Goal: Task Accomplishment & Management: Complete application form

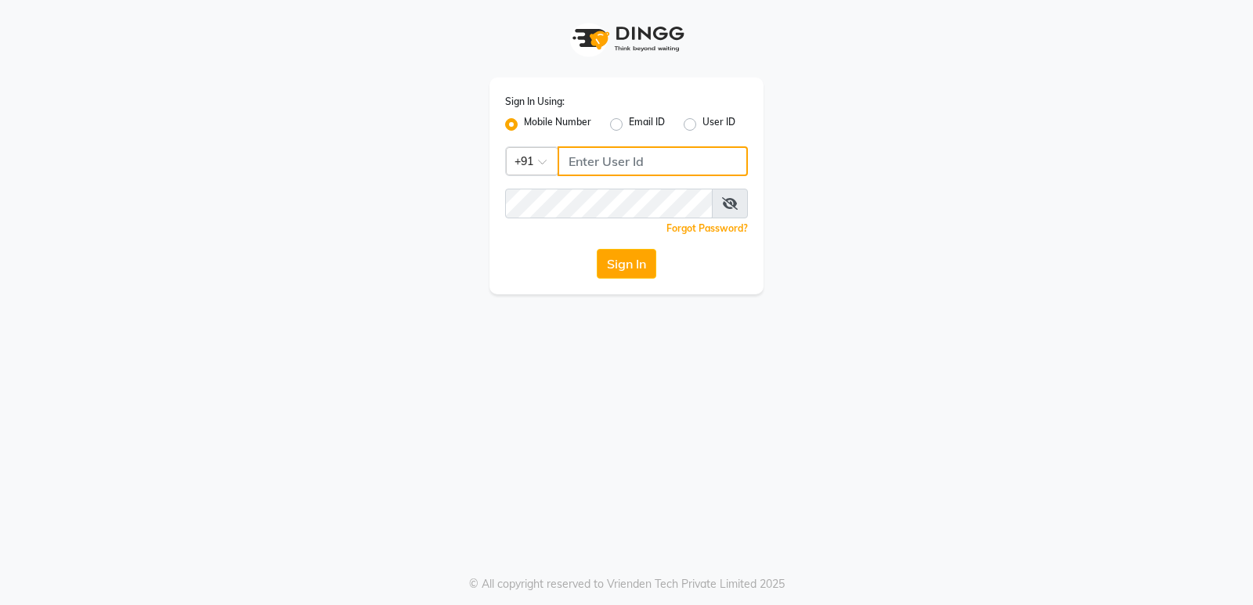
click at [592, 163] on input "Username" at bounding box center [653, 161] width 190 height 30
type input "6230492951"
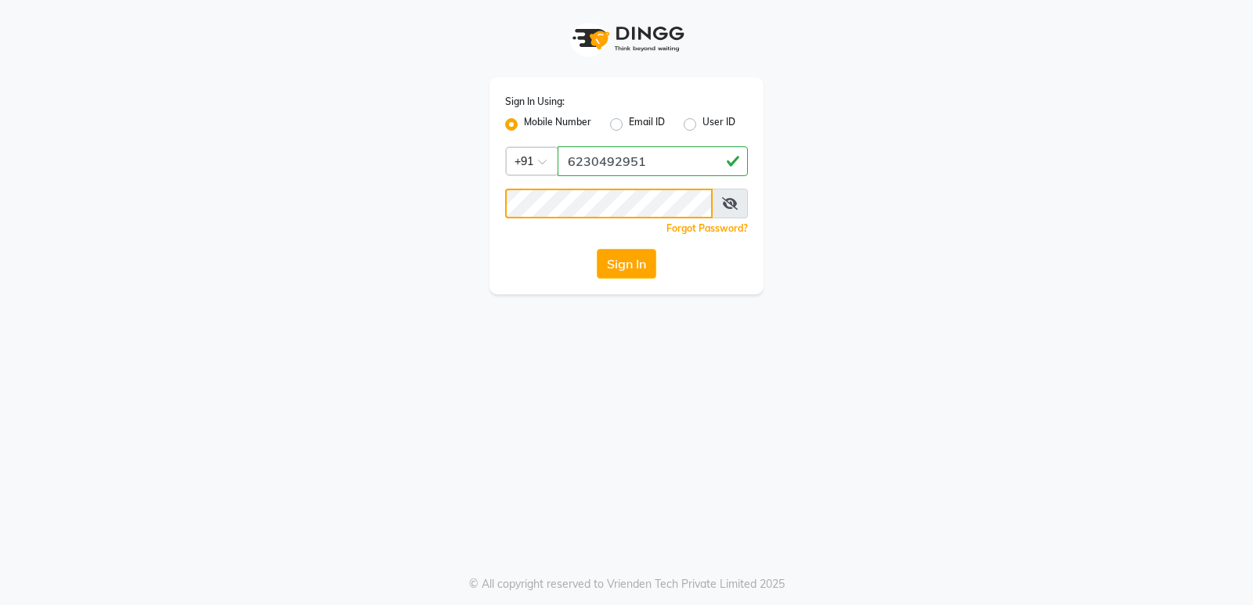
click at [597, 249] on button "Sign In" at bounding box center [627, 264] width 60 height 30
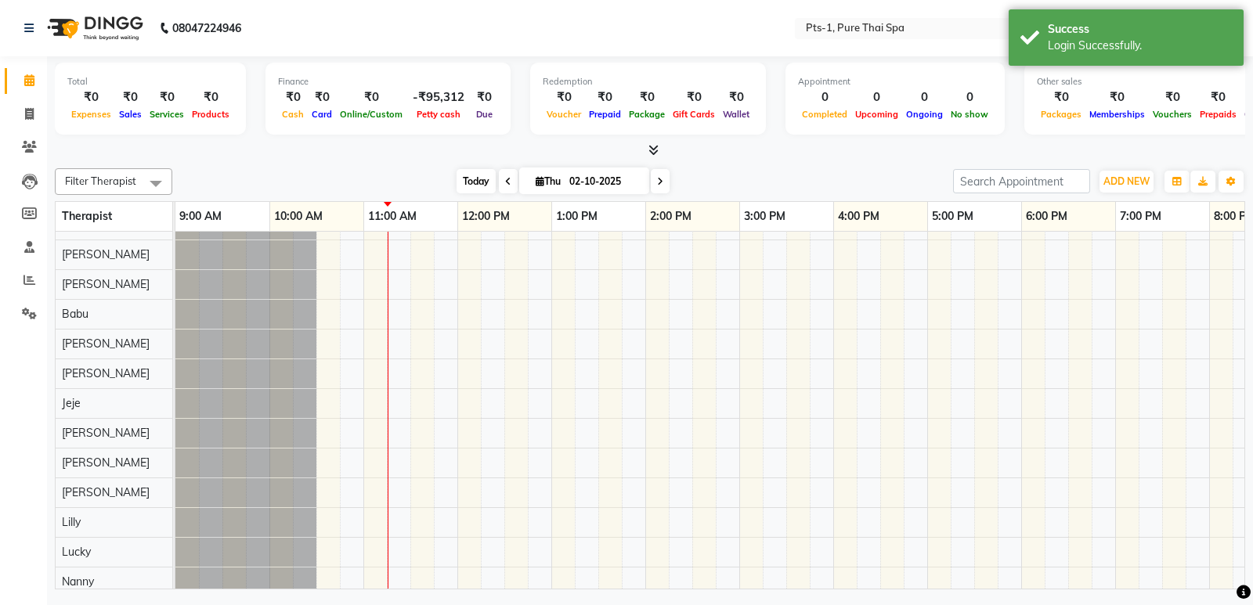
click at [465, 178] on span "Today" at bounding box center [476, 181] width 39 height 24
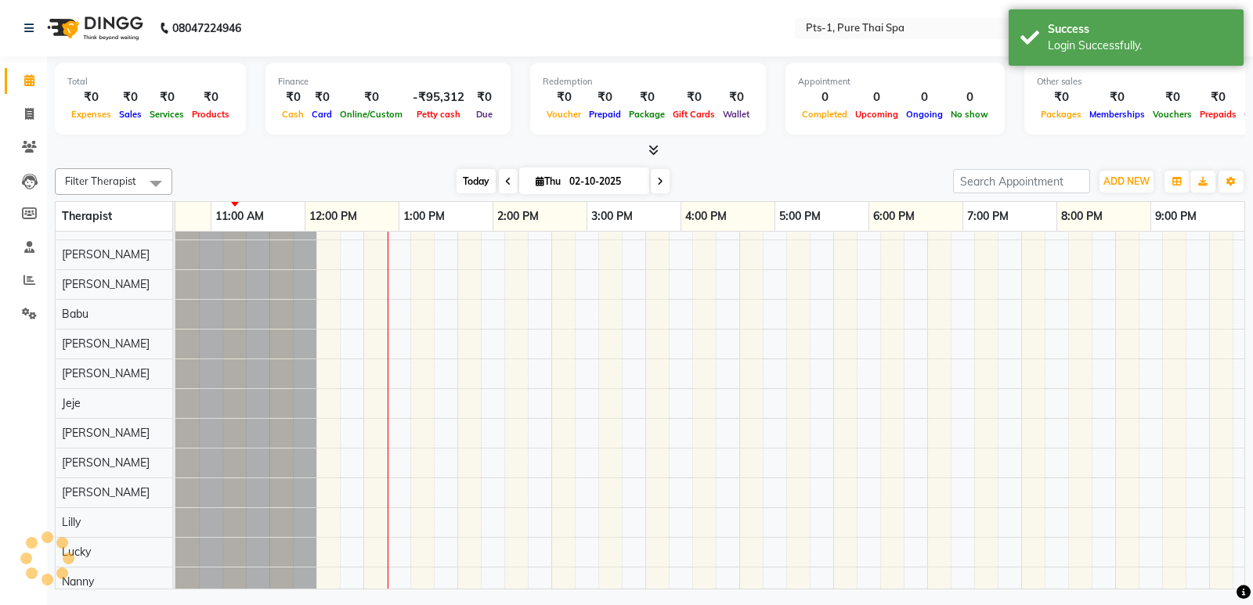
scroll to position [21, 153]
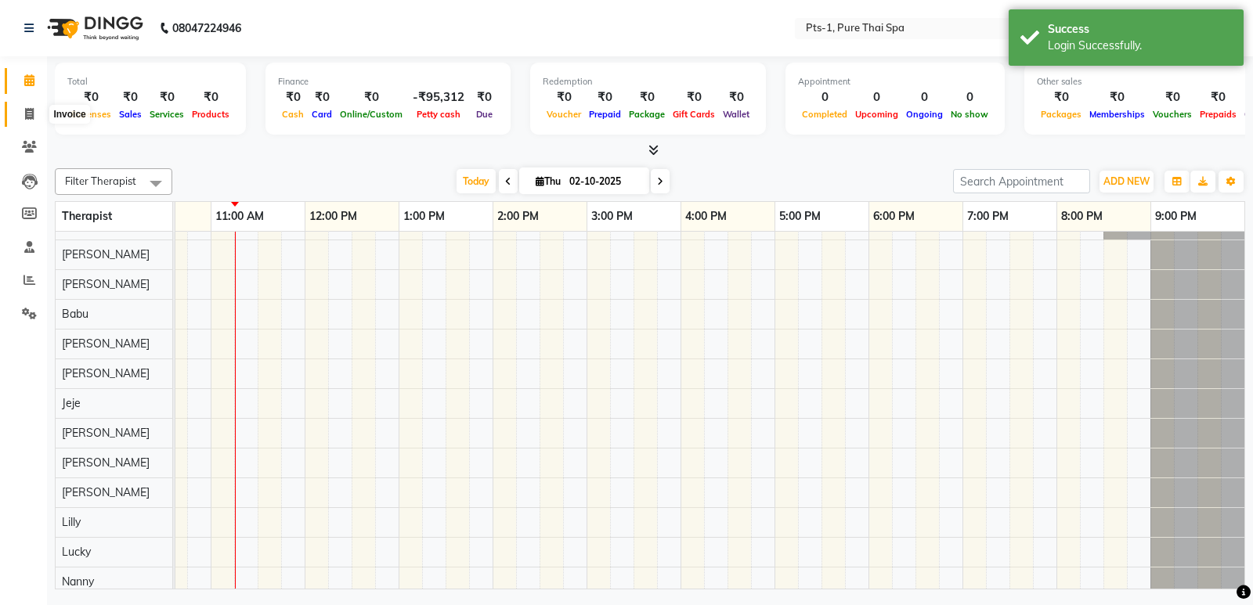
click at [27, 114] on icon at bounding box center [29, 114] width 9 height 12
select select "service"
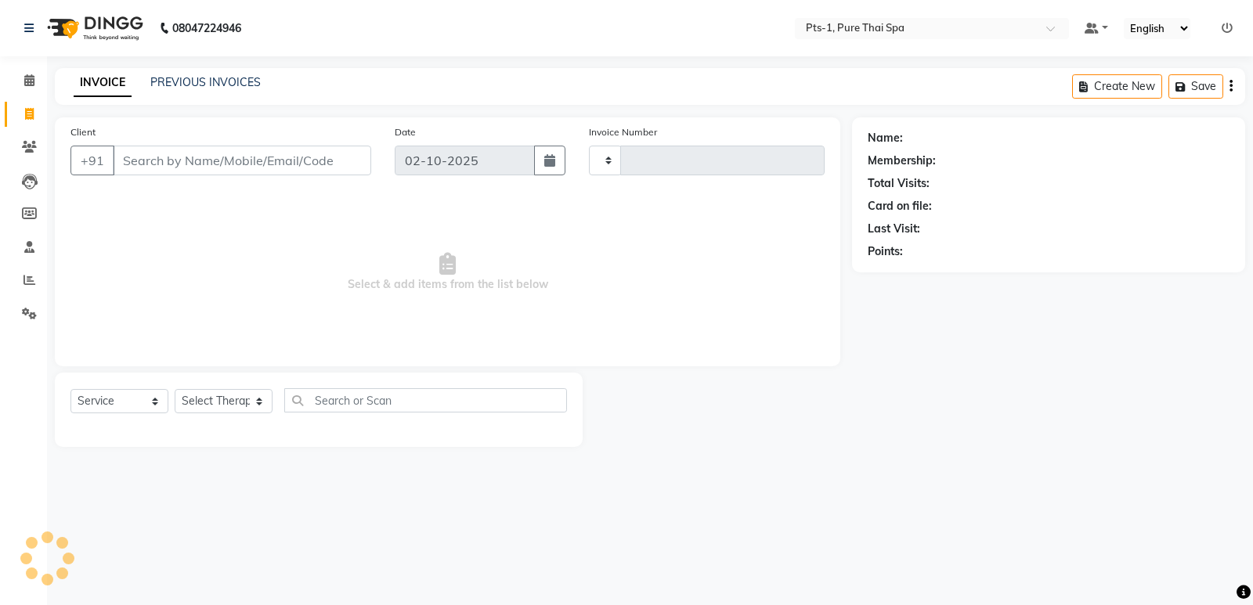
type input "158"
select select "9048"
click at [547, 168] on button "button" at bounding box center [549, 161] width 31 height 30
select select "10"
select select "2025"
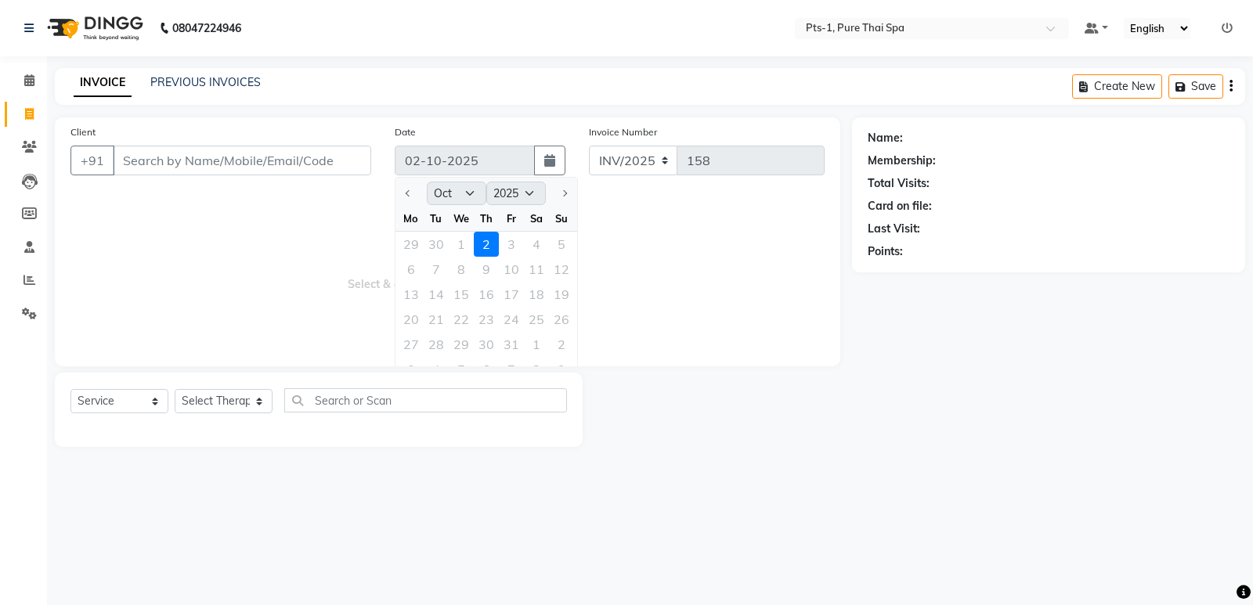
click at [521, 125] on div "Date 02-10-2025 Jan Feb Mar Apr May Jun Jul Aug Sep Oct Nov Dec 2015 2016 2017 …" at bounding box center [480, 156] width 194 height 64
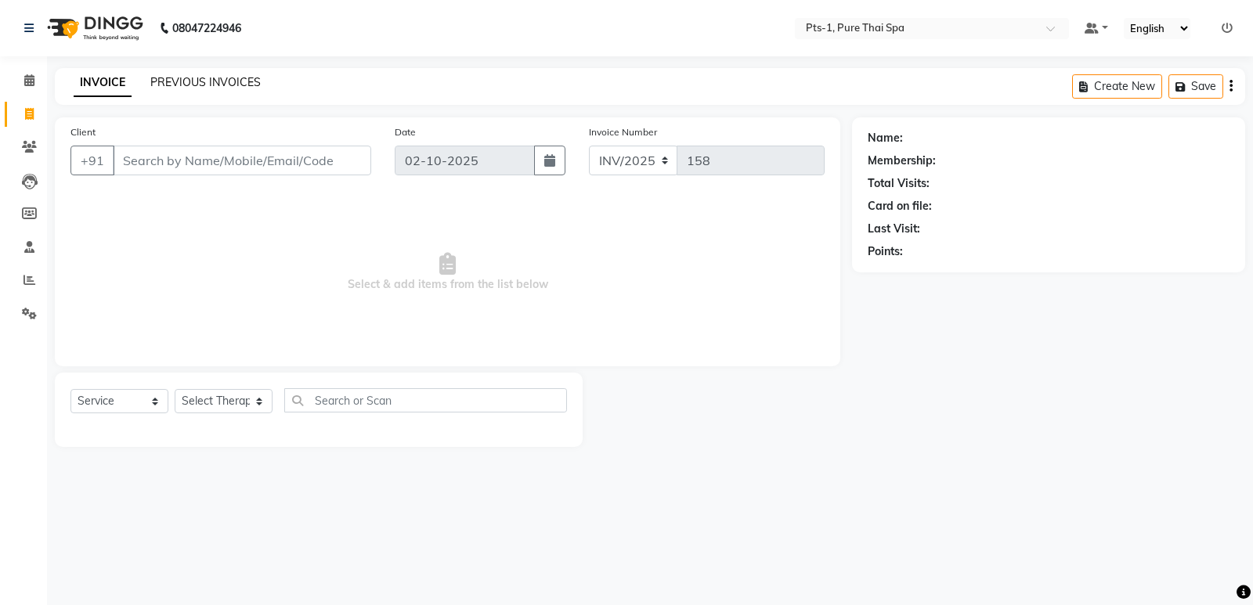
click at [195, 78] on link "PREVIOUS INVOICES" at bounding box center [205, 82] width 110 height 14
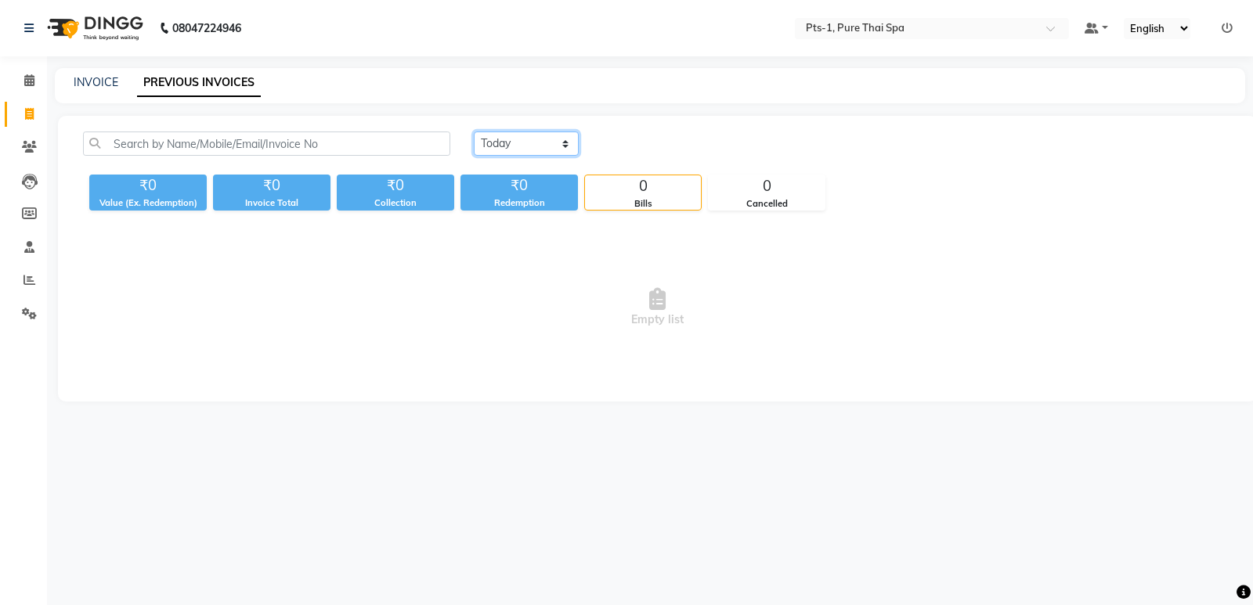
click at [504, 146] on select "Today Yesterday Custom Range" at bounding box center [526, 144] width 105 height 24
select select "yesterday"
click at [474, 132] on select "Today Yesterday Custom Range" at bounding box center [526, 144] width 105 height 24
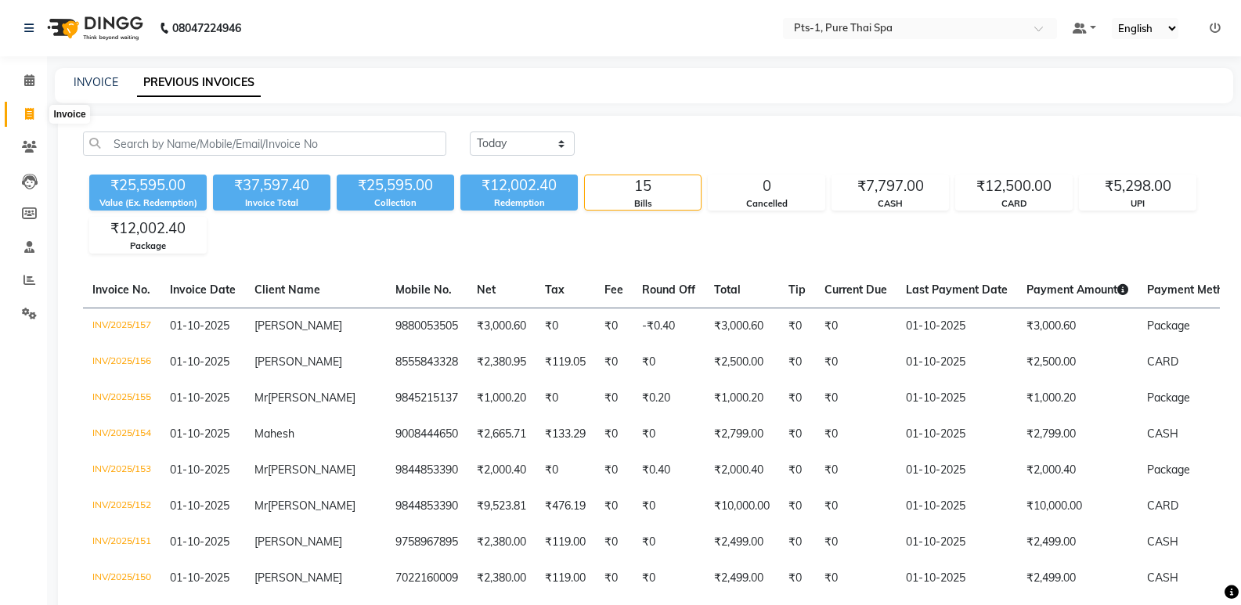
click at [29, 113] on icon at bounding box center [29, 114] width 9 height 12
select select "service"
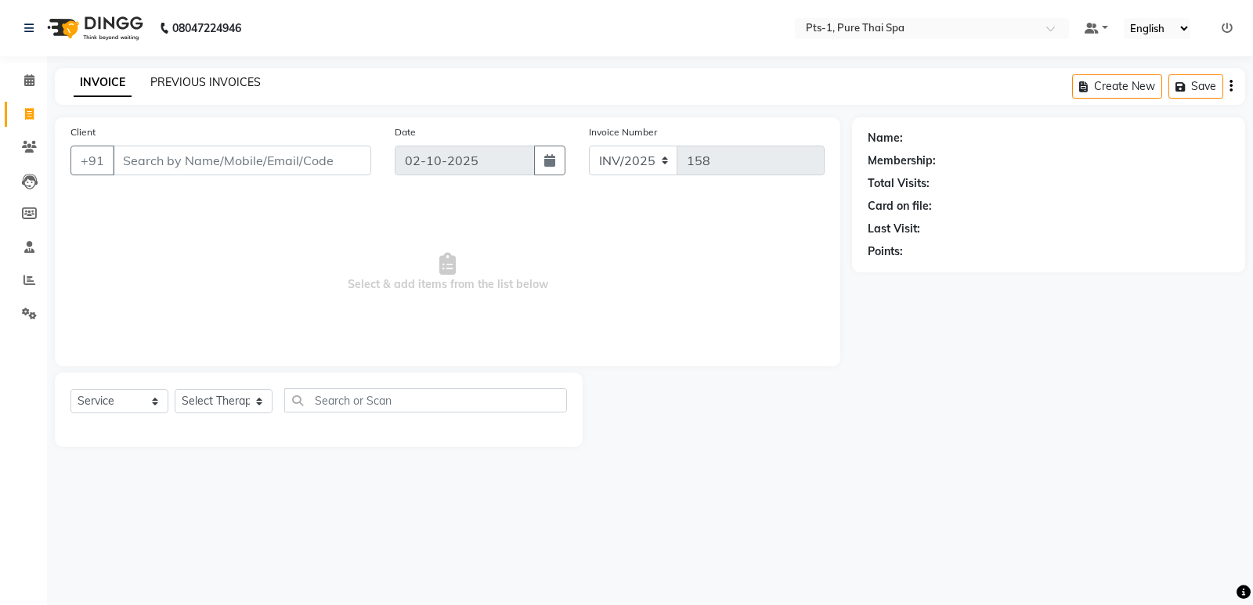
click at [183, 82] on link "PREVIOUS INVOICES" at bounding box center [205, 82] width 110 height 14
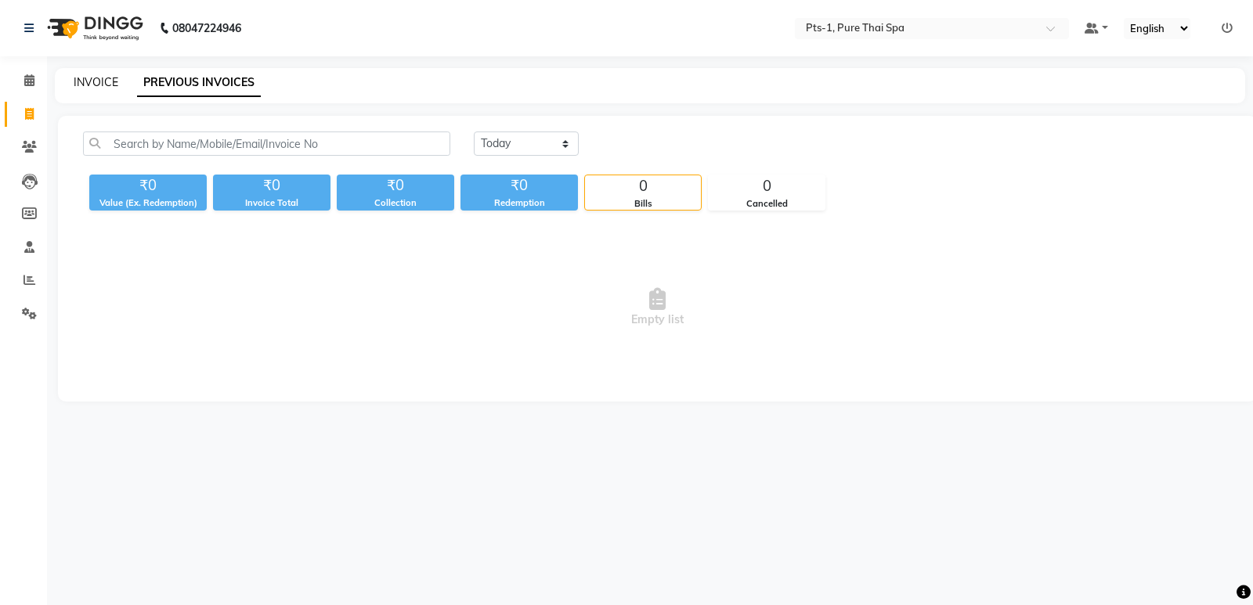
click at [74, 84] on link "INVOICE" at bounding box center [96, 82] width 45 height 14
select select "service"
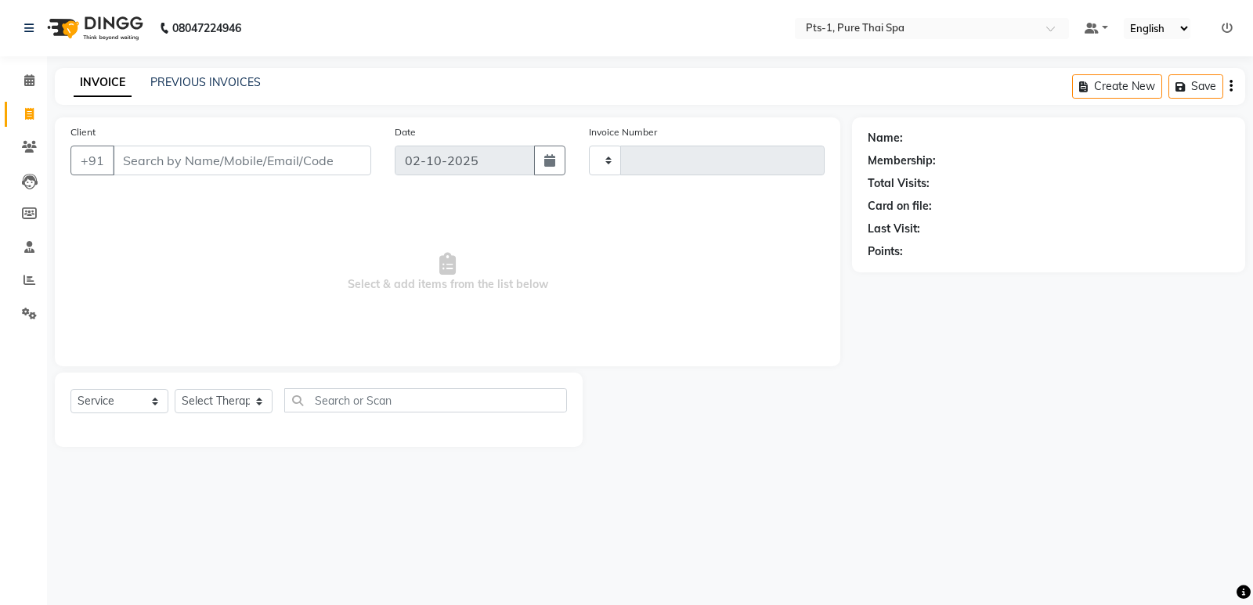
type input "158"
select select "9048"
click at [33, 146] on icon at bounding box center [29, 147] width 15 height 12
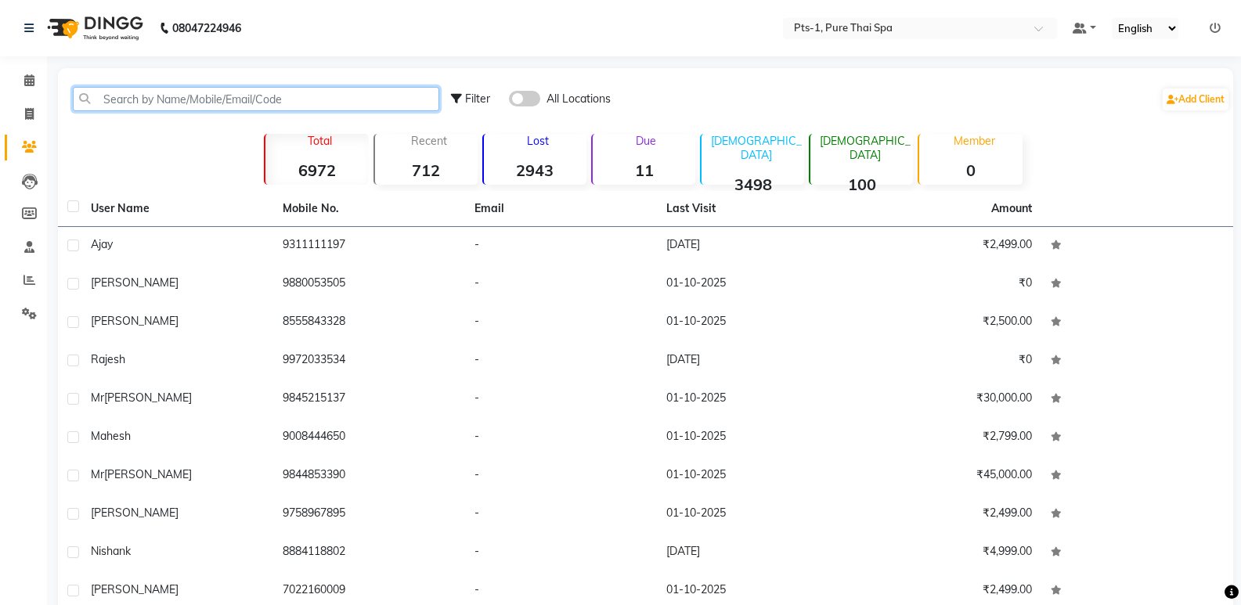
click at [132, 103] on input "text" at bounding box center [256, 99] width 367 height 24
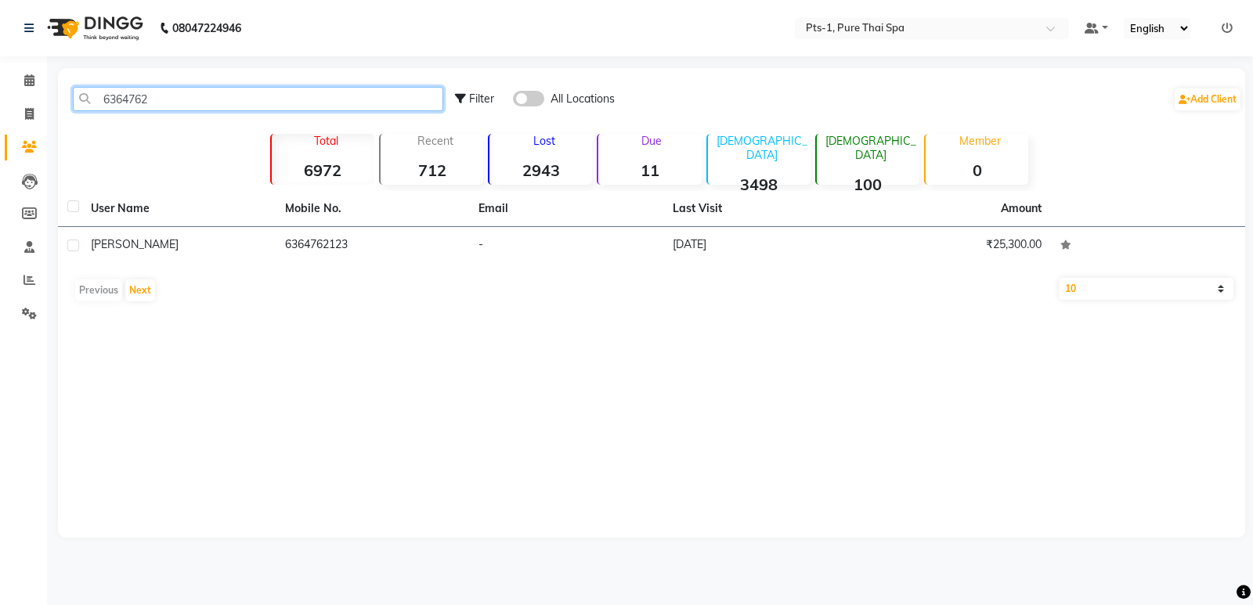
type input "6364762"
click at [360, 226] on th "Mobile No." at bounding box center [373, 209] width 194 height 36
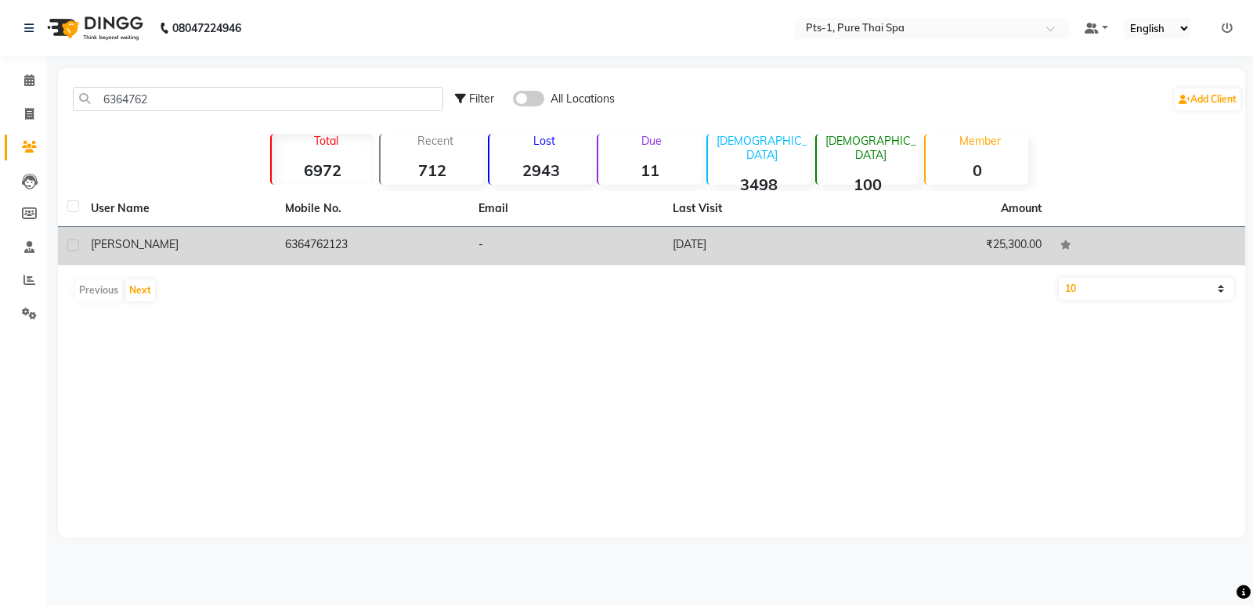
click at [360, 240] on td "6364762123" at bounding box center [373, 246] width 194 height 38
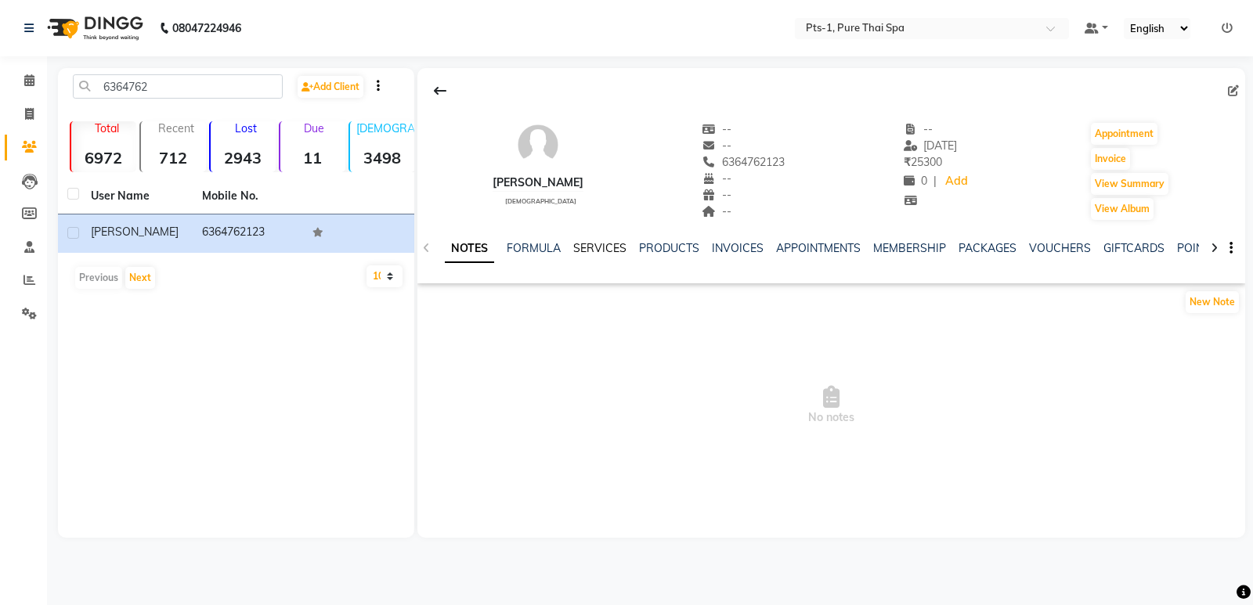
click at [604, 247] on link "SERVICES" at bounding box center [599, 248] width 53 height 14
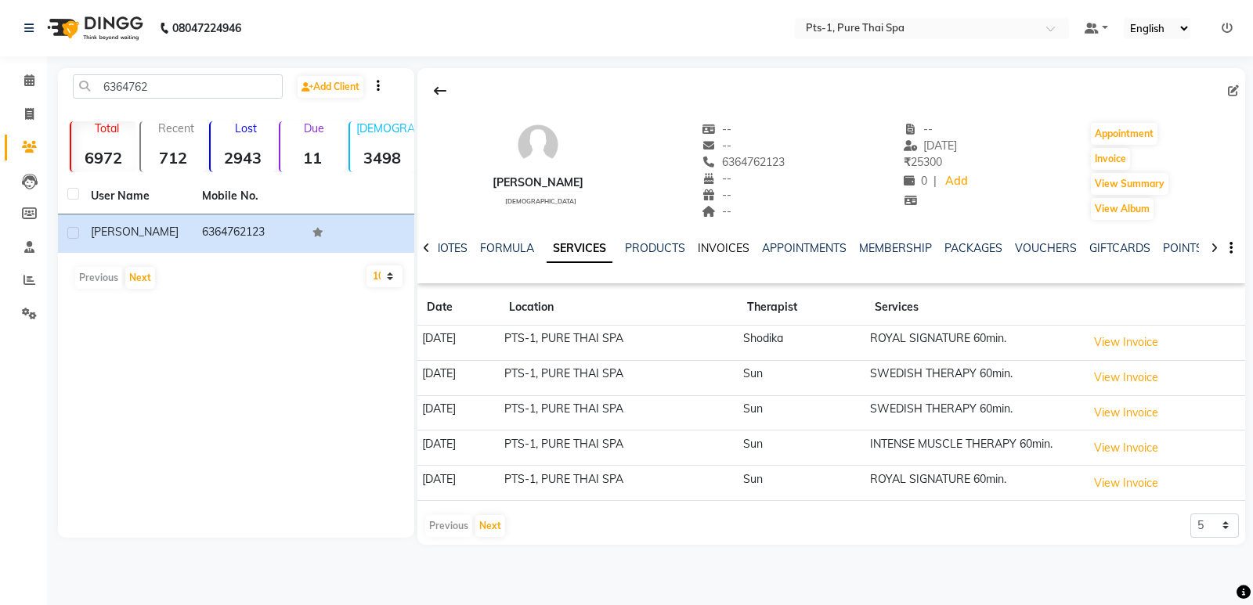
click at [724, 244] on link "INVOICES" at bounding box center [724, 248] width 52 height 14
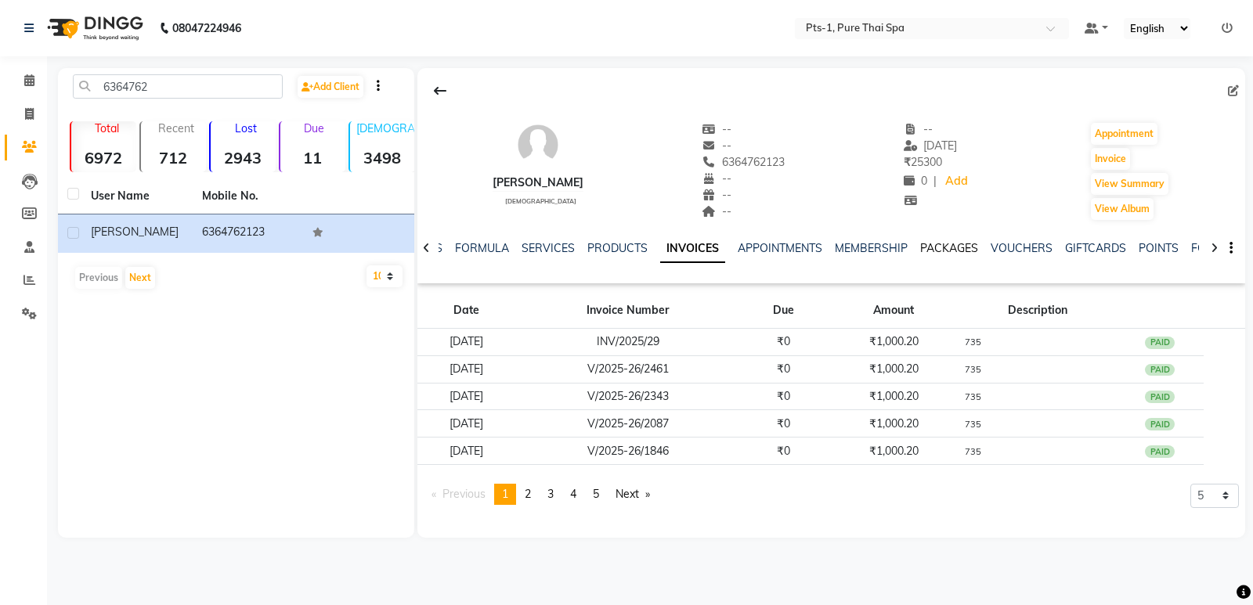
click at [926, 244] on link "PACKAGES" at bounding box center [949, 248] width 58 height 14
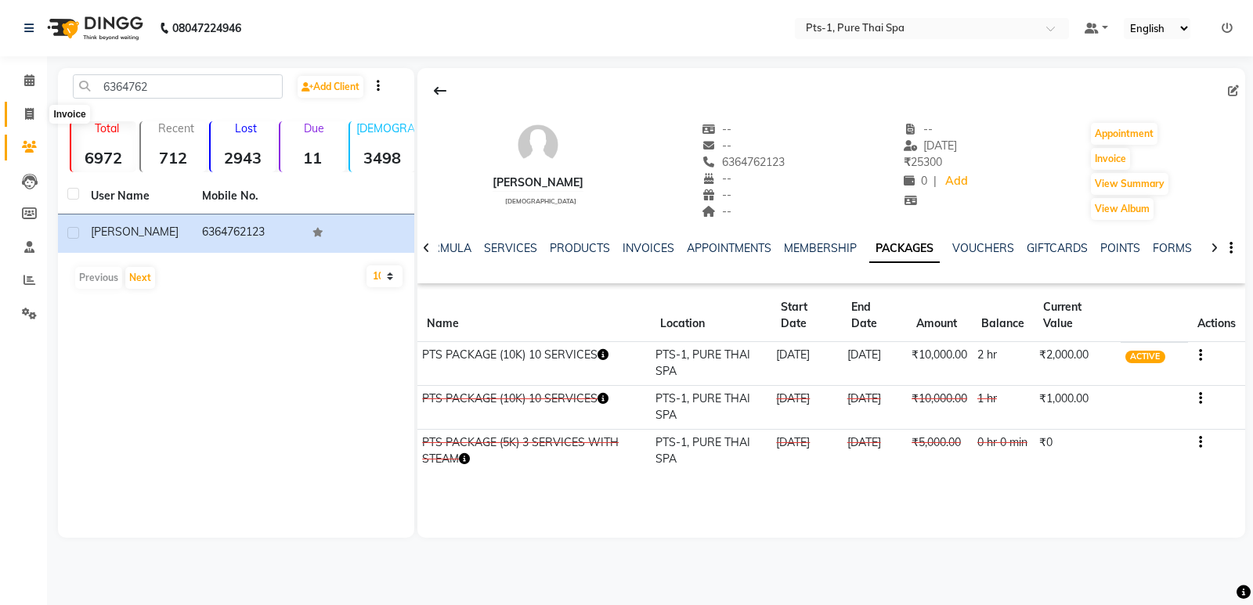
click at [31, 117] on icon at bounding box center [29, 114] width 9 height 12
select select "service"
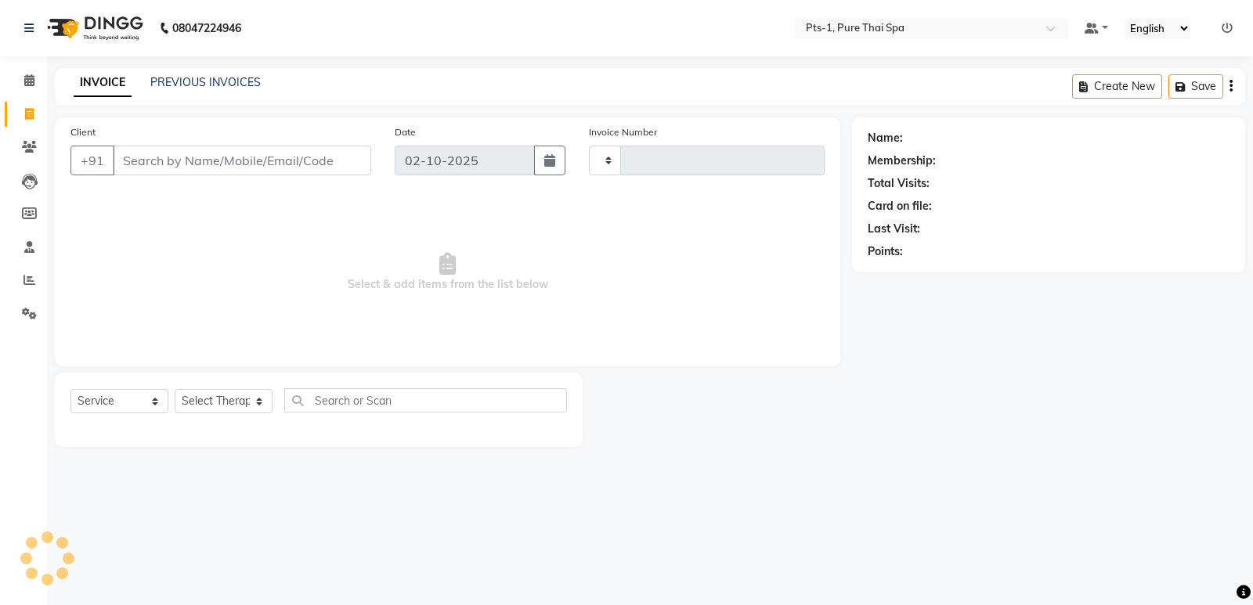
type input "158"
select select "9048"
click at [182, 78] on link "PREVIOUS INVOICES" at bounding box center [205, 82] width 110 height 14
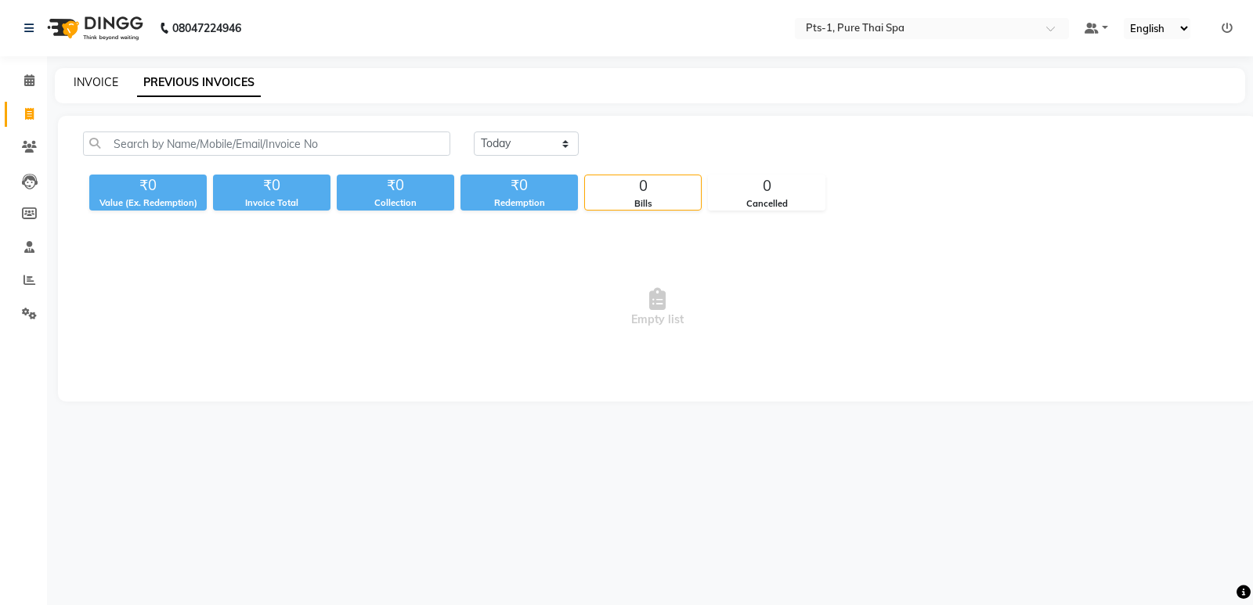
click at [90, 85] on link "INVOICE" at bounding box center [96, 82] width 45 height 14
select select "service"
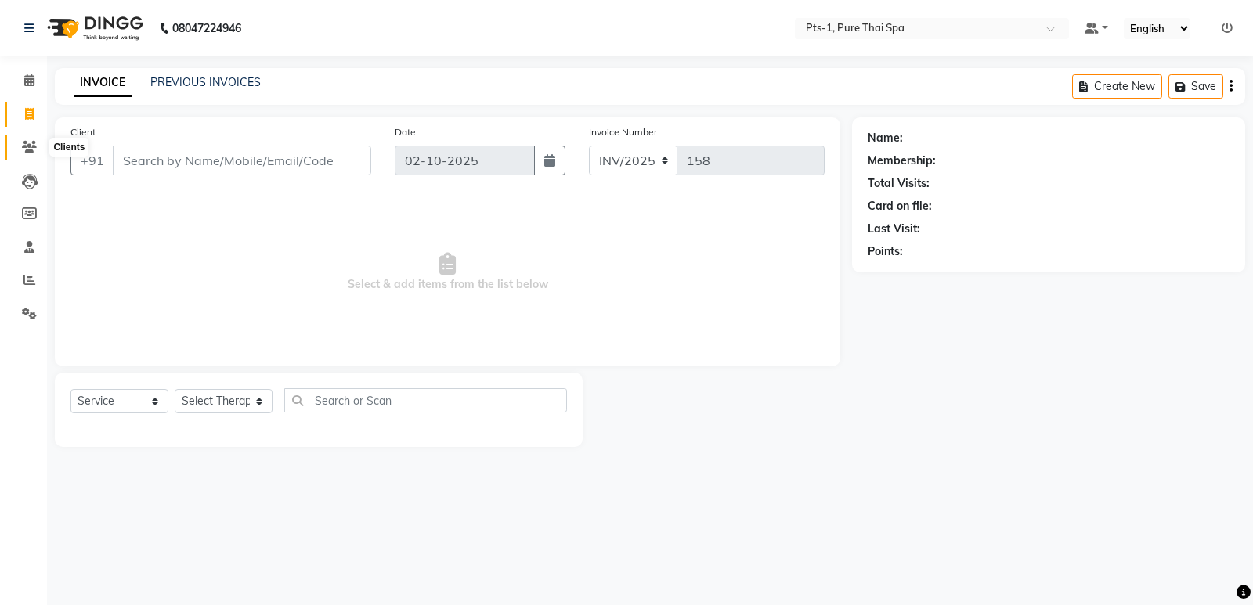
click at [16, 148] on span at bounding box center [29, 148] width 27 height 18
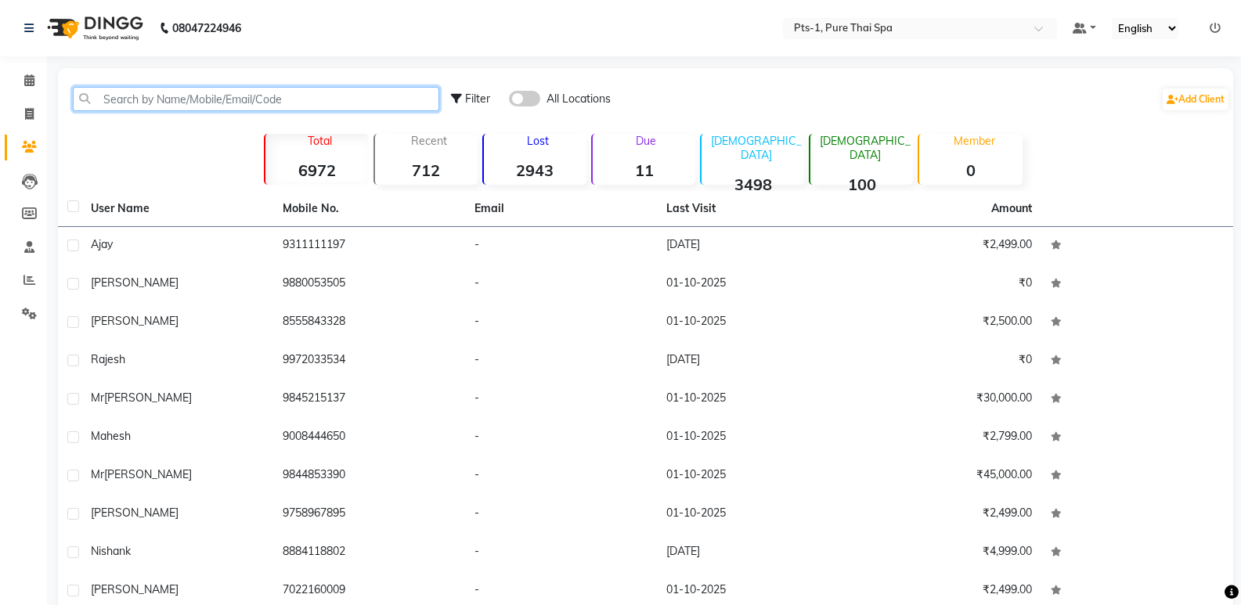
click at [121, 88] on input "text" at bounding box center [256, 99] width 367 height 24
click at [114, 91] on input "text" at bounding box center [256, 99] width 367 height 24
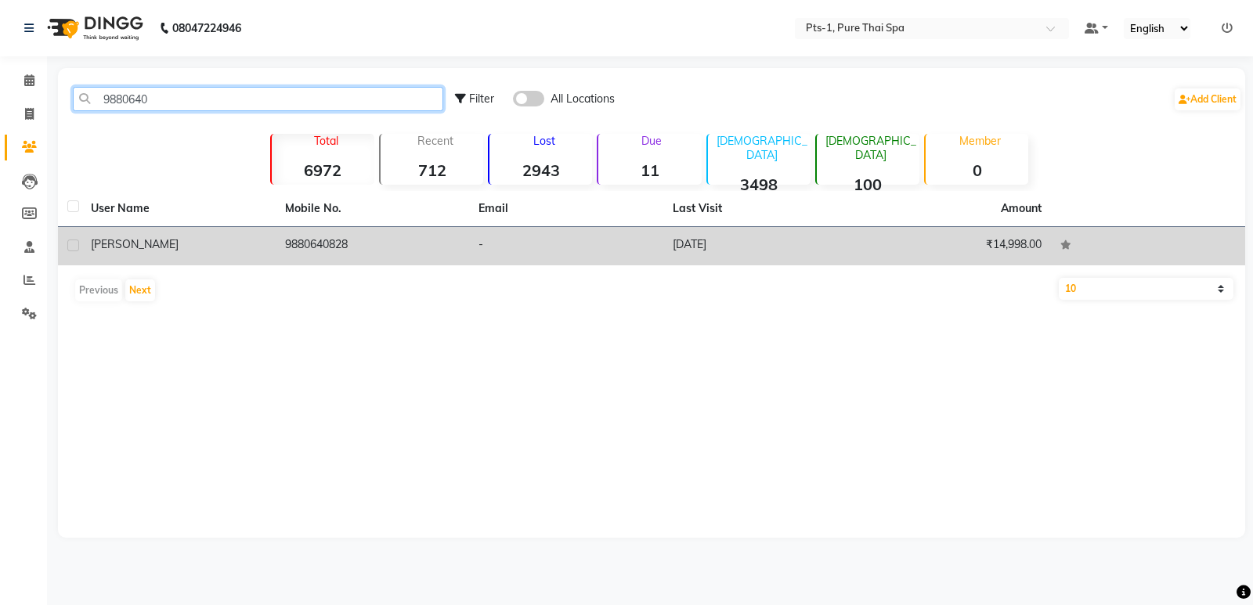
type input "9880640"
click at [373, 240] on td "9880640828" at bounding box center [373, 246] width 194 height 38
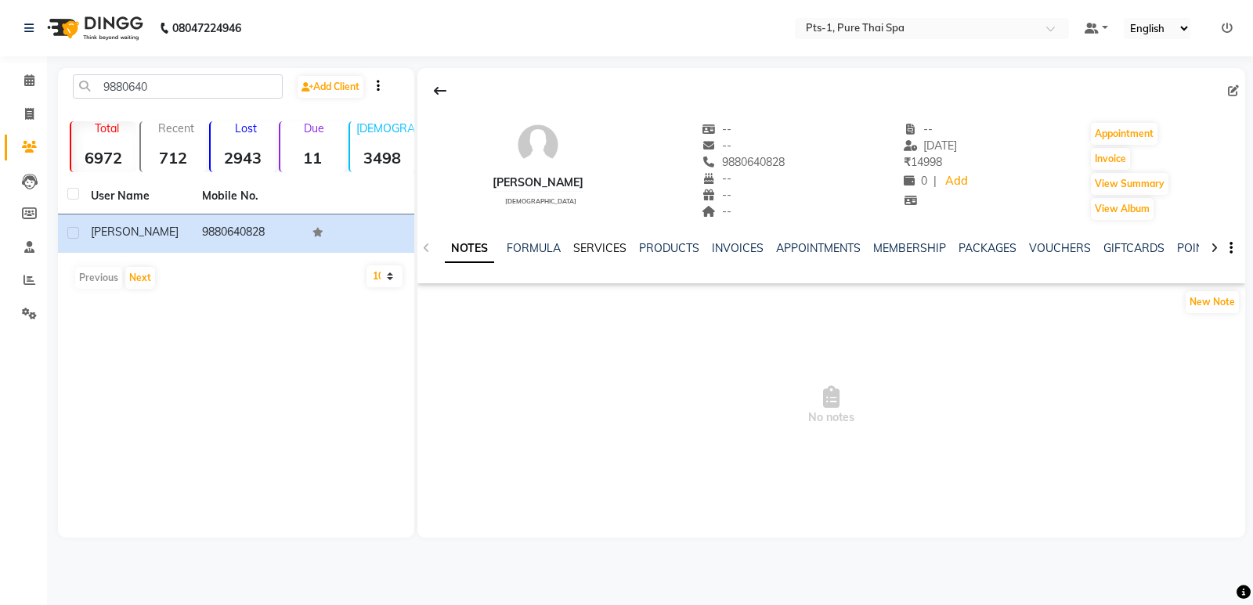
click at [595, 248] on link "SERVICES" at bounding box center [599, 248] width 53 height 14
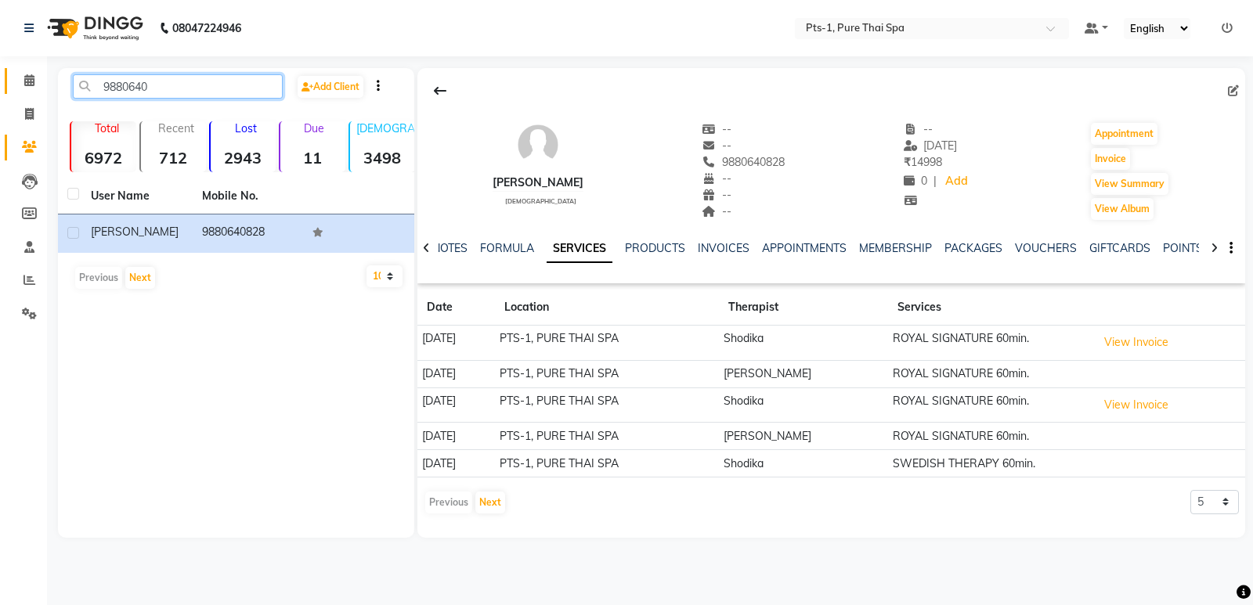
drag, startPoint x: 170, startPoint y: 88, endPoint x: 37, endPoint y: 84, distance: 133.2
click at [0, 90] on app-home "08047224946 Select Location × Pts-1, Pure Thai Spa Default Panel My Panel Engli…" at bounding box center [626, 281] width 1253 height 562
click at [27, 114] on icon at bounding box center [29, 114] width 9 height 12
select select "service"
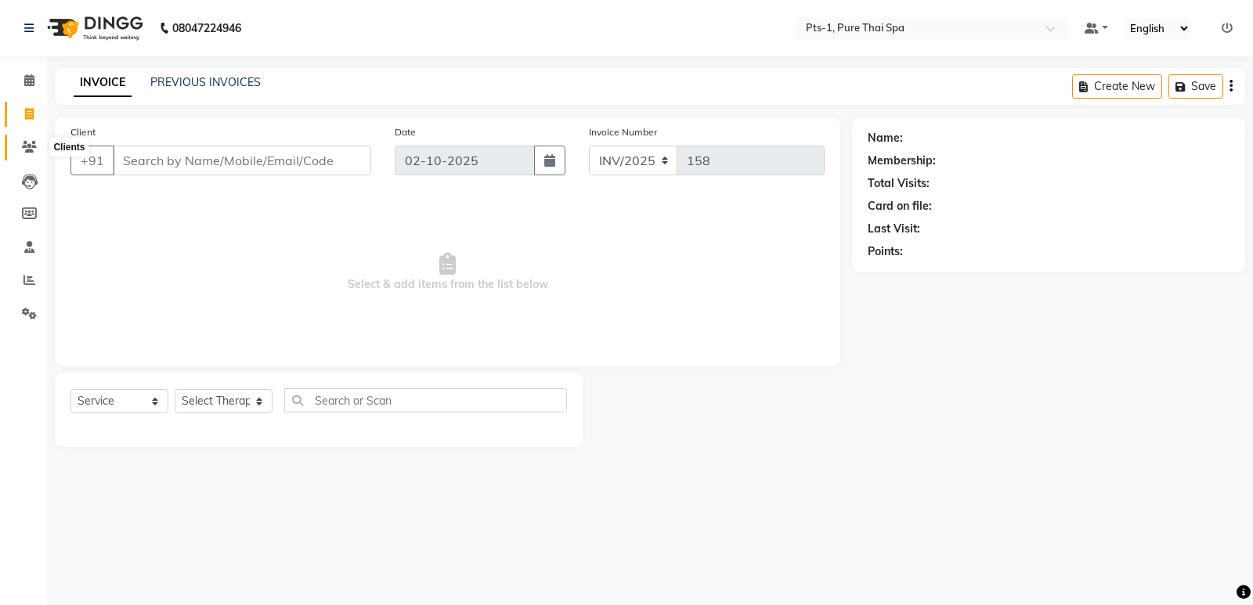
click at [24, 143] on icon at bounding box center [29, 147] width 15 height 12
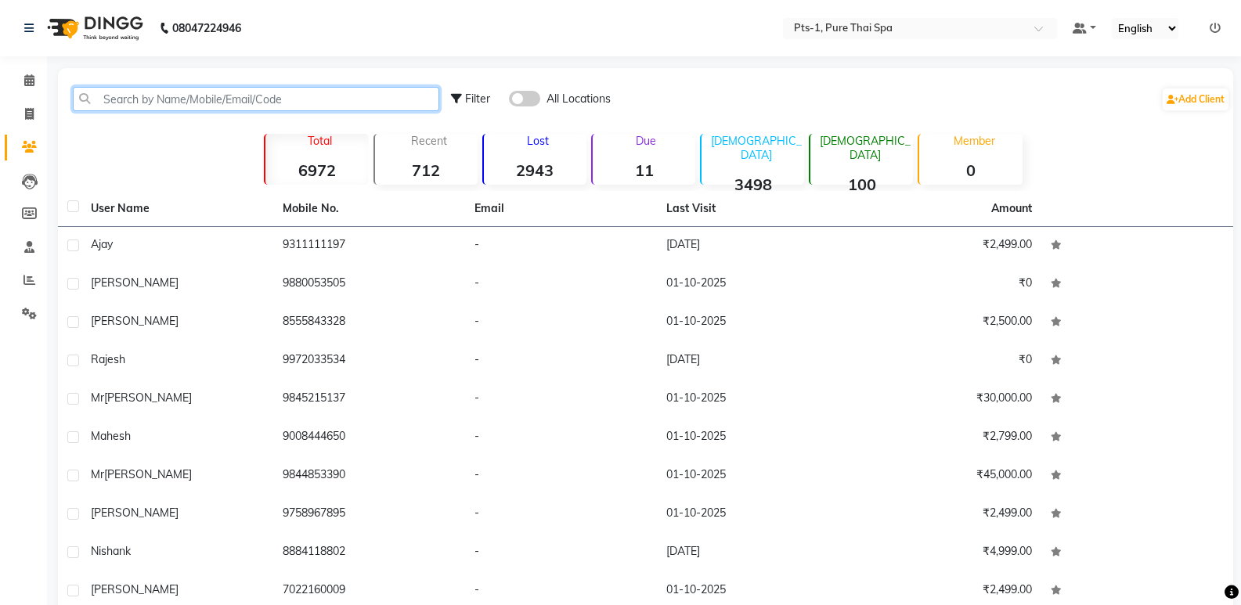
paste input "9880640"
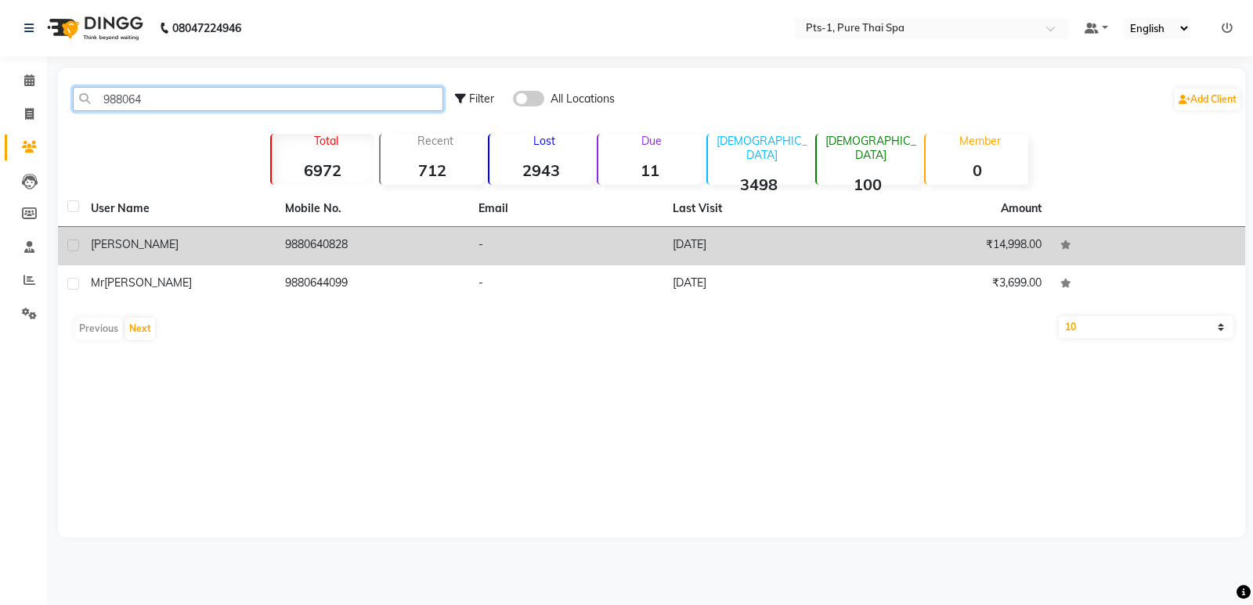
type input "988064"
click at [449, 254] on td "9880640828" at bounding box center [373, 246] width 194 height 38
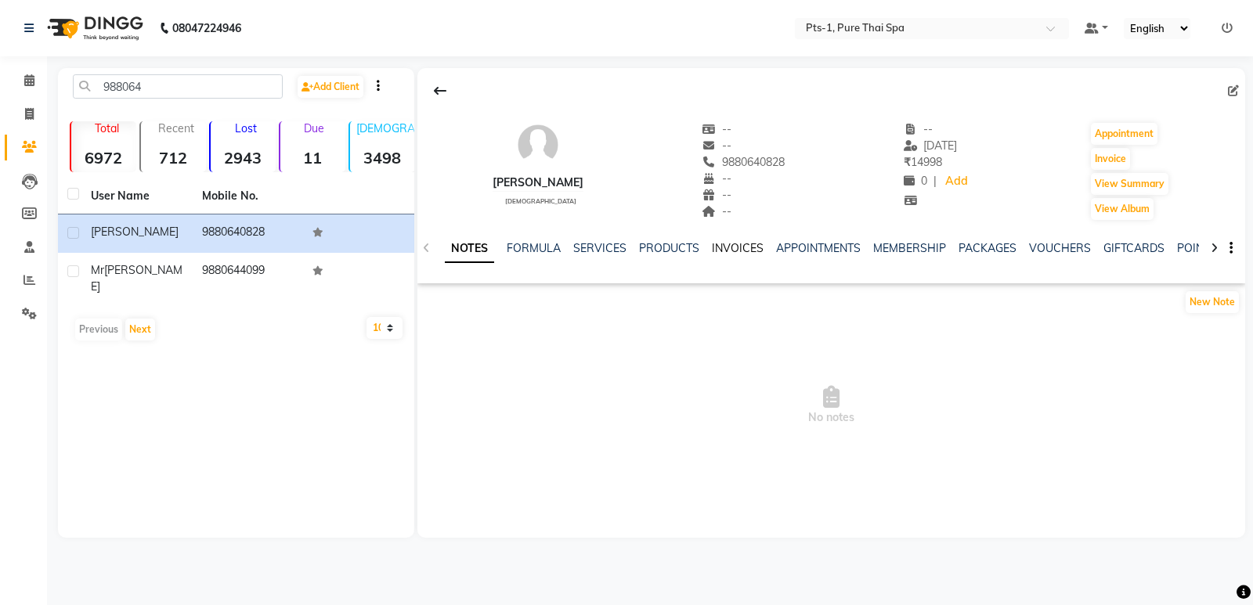
click at [740, 251] on link "INVOICES" at bounding box center [738, 248] width 52 height 14
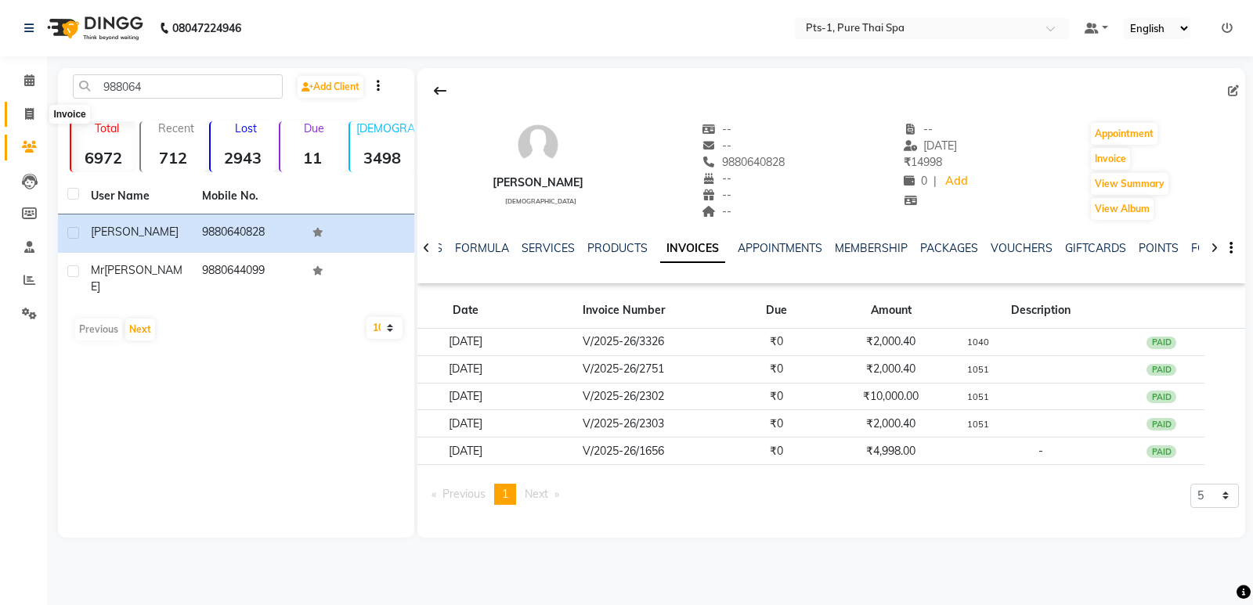
click at [26, 119] on icon at bounding box center [29, 114] width 9 height 12
select select "service"
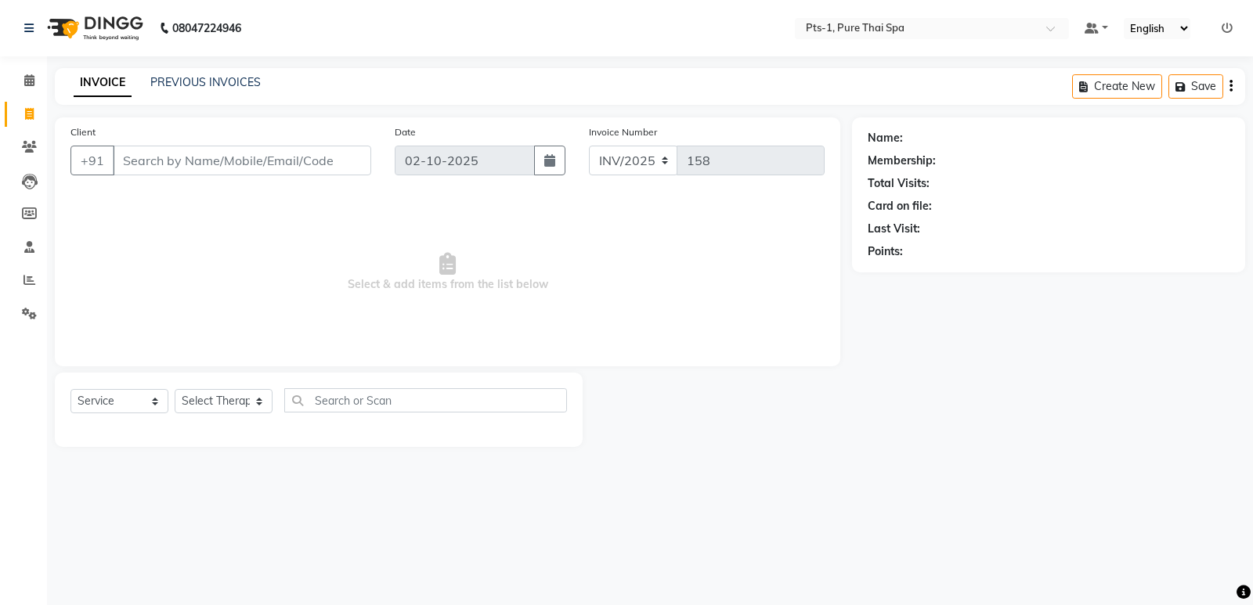
click at [155, 157] on input "Client" at bounding box center [242, 161] width 258 height 30
type input "9880668466"
click at [308, 166] on span "Add Client" at bounding box center [331, 161] width 62 height 16
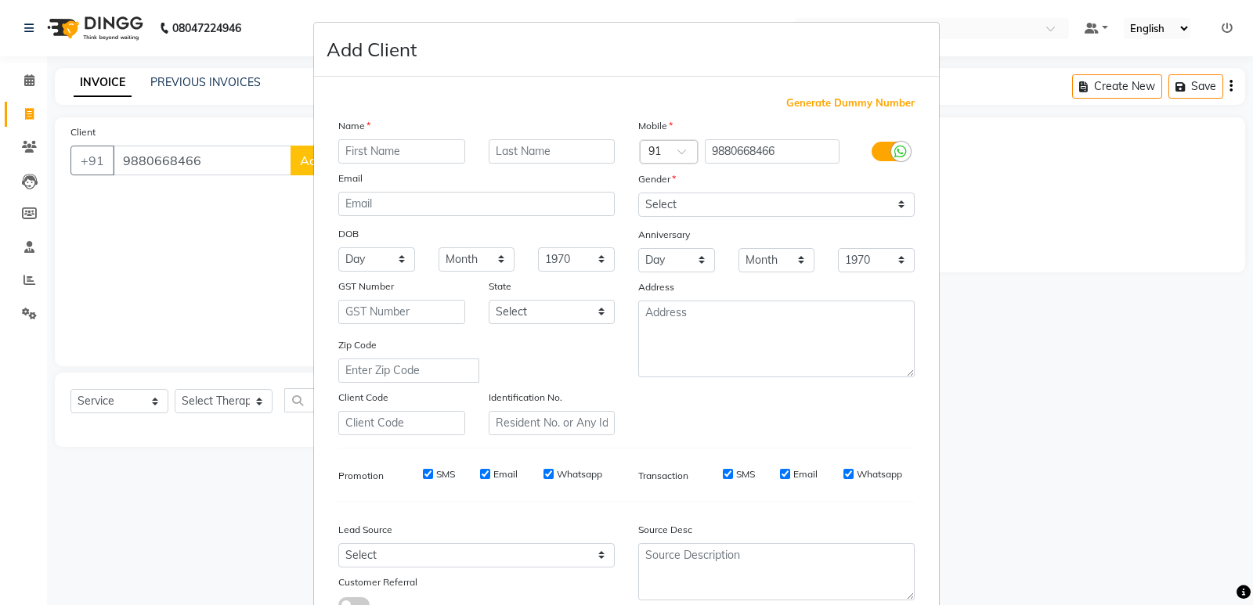
click at [405, 154] on input "text" at bounding box center [401, 151] width 127 height 24
click at [410, 150] on input "text" at bounding box center [401, 151] width 127 height 24
type input "[PERSON_NAME]"
click at [738, 204] on select "Select [DEMOGRAPHIC_DATA] [DEMOGRAPHIC_DATA] Other Prefer Not To Say" at bounding box center [776, 205] width 276 height 24
select select "[DEMOGRAPHIC_DATA]"
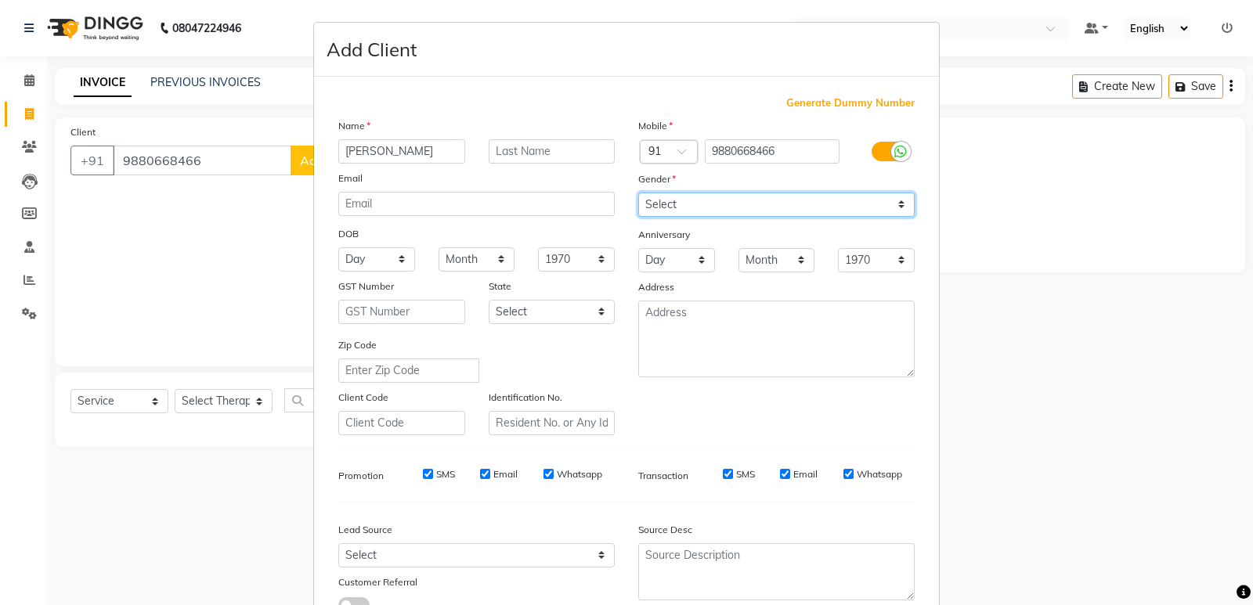
click at [638, 193] on select "Select [DEMOGRAPHIC_DATA] [DEMOGRAPHIC_DATA] Other Prefer Not To Say" at bounding box center [776, 205] width 276 height 24
click at [423, 473] on input "SMS" at bounding box center [428, 474] width 10 height 10
checkbox input "false"
click at [486, 474] on div "Email" at bounding box center [499, 475] width 38 height 14
click at [482, 475] on input "Email" at bounding box center [485, 474] width 10 height 10
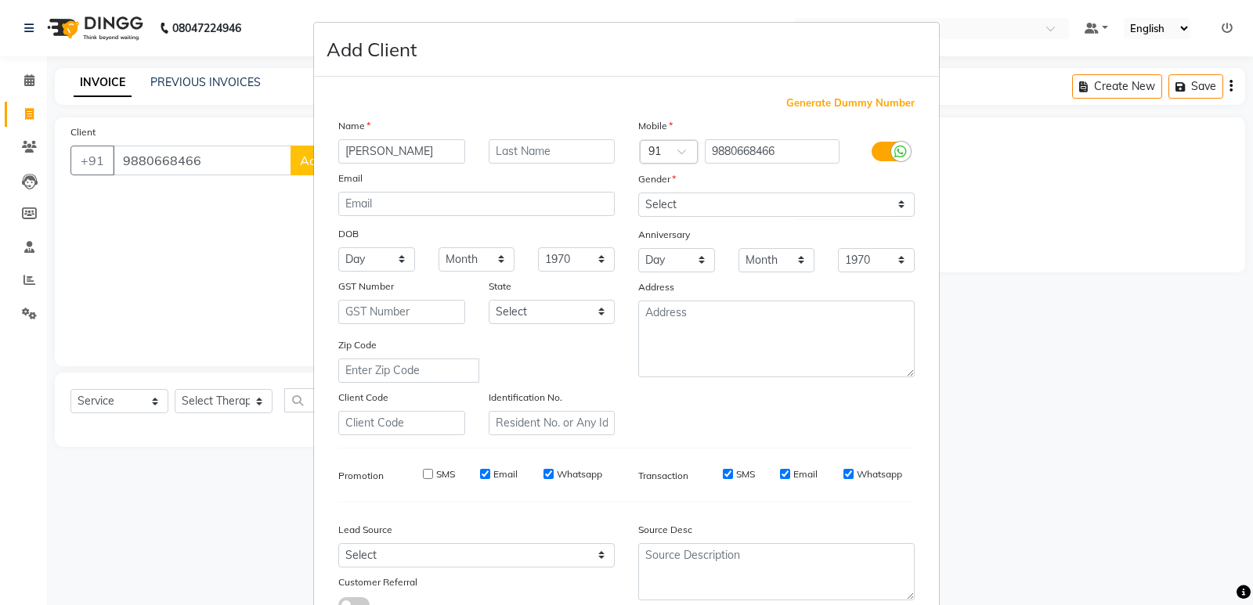
checkbox input "false"
click at [544, 470] on input "Whatsapp" at bounding box center [549, 474] width 10 height 10
checkbox input "false"
click at [729, 473] on div "SMS" at bounding box center [728, 475] width 54 height 14
click at [723, 474] on input "SMS" at bounding box center [728, 474] width 10 height 10
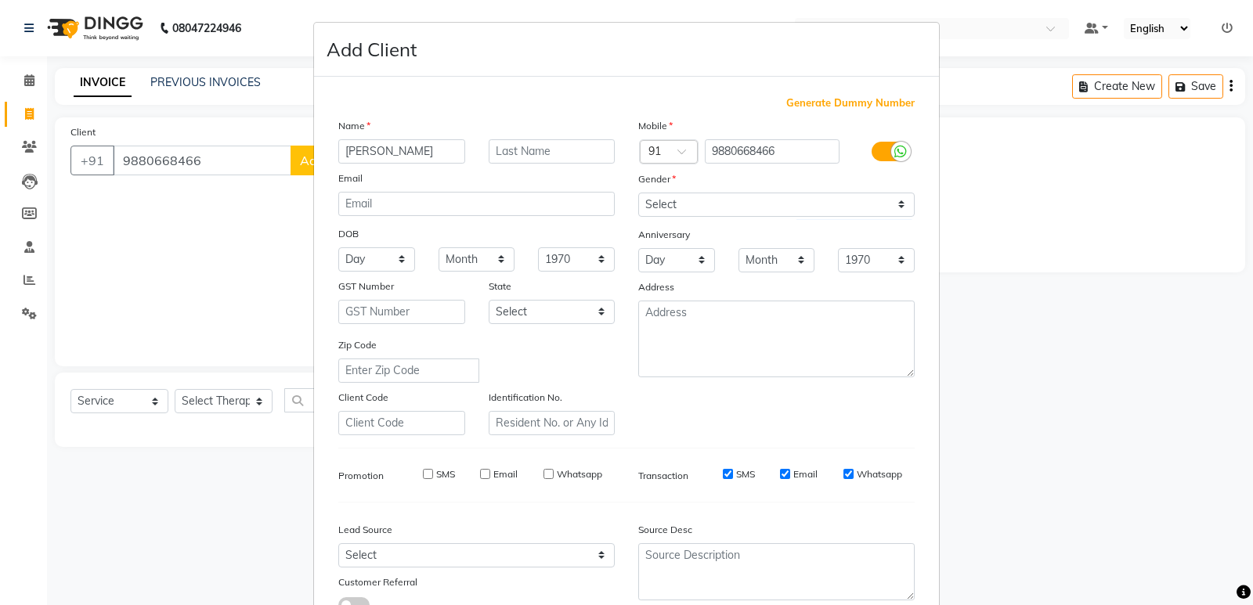
checkbox input "false"
click at [780, 475] on input "Email" at bounding box center [785, 474] width 10 height 10
checkbox input "false"
click at [843, 474] on input "Whatsapp" at bounding box center [848, 474] width 10 height 10
checkbox input "false"
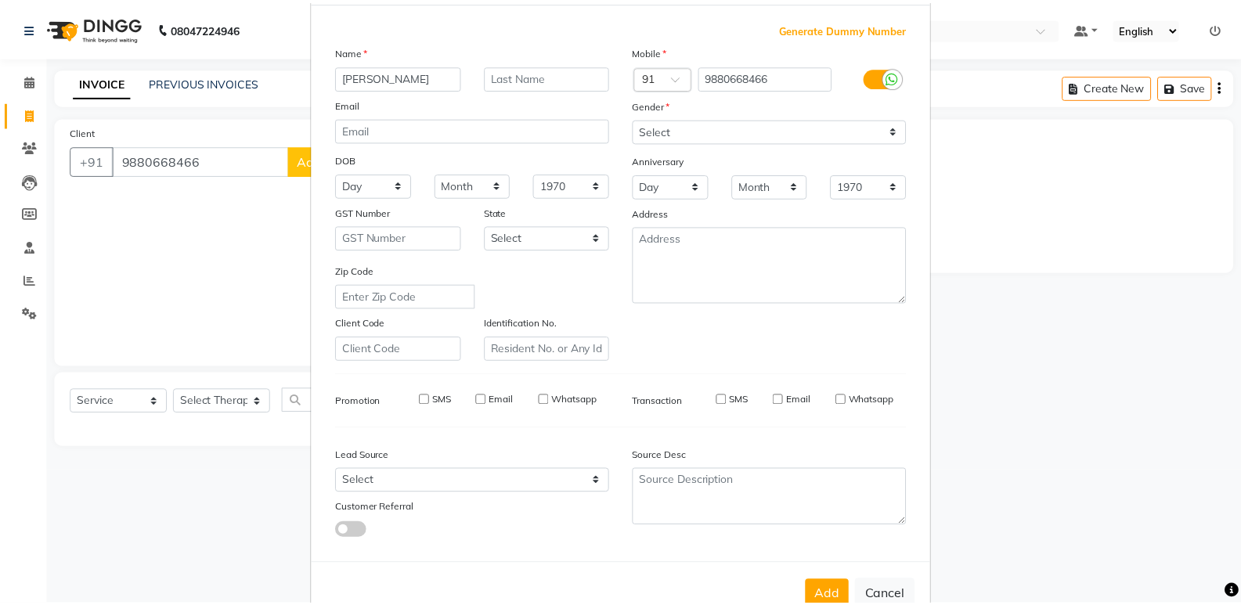
scroll to position [117, 0]
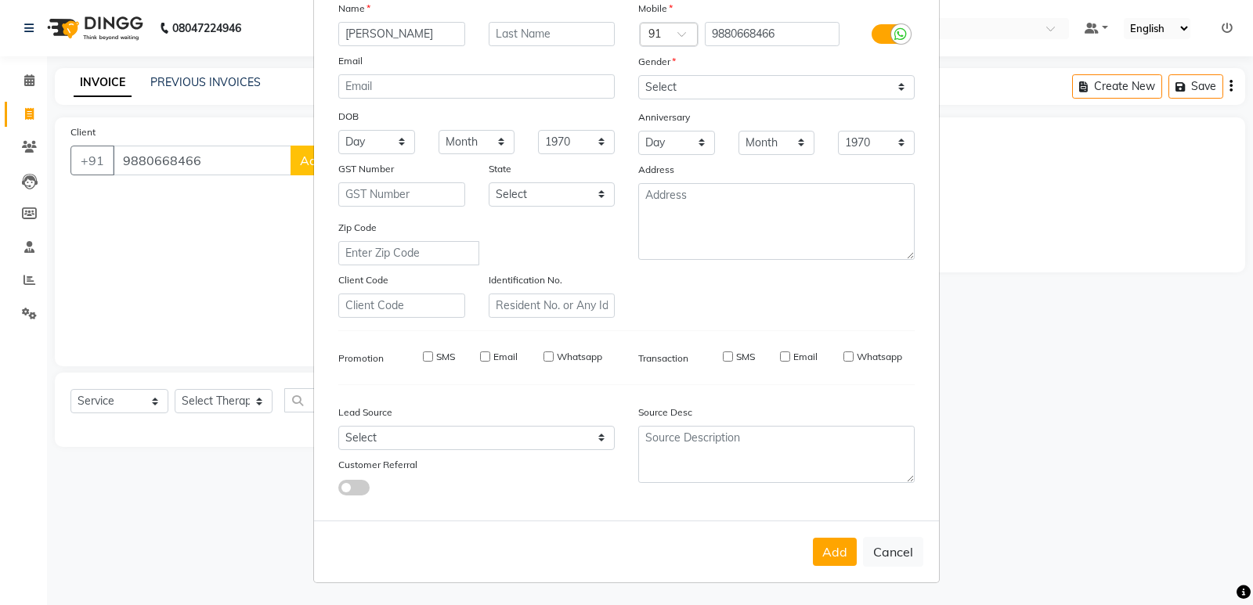
click at [840, 551] on button "Add" at bounding box center [835, 552] width 44 height 28
select select
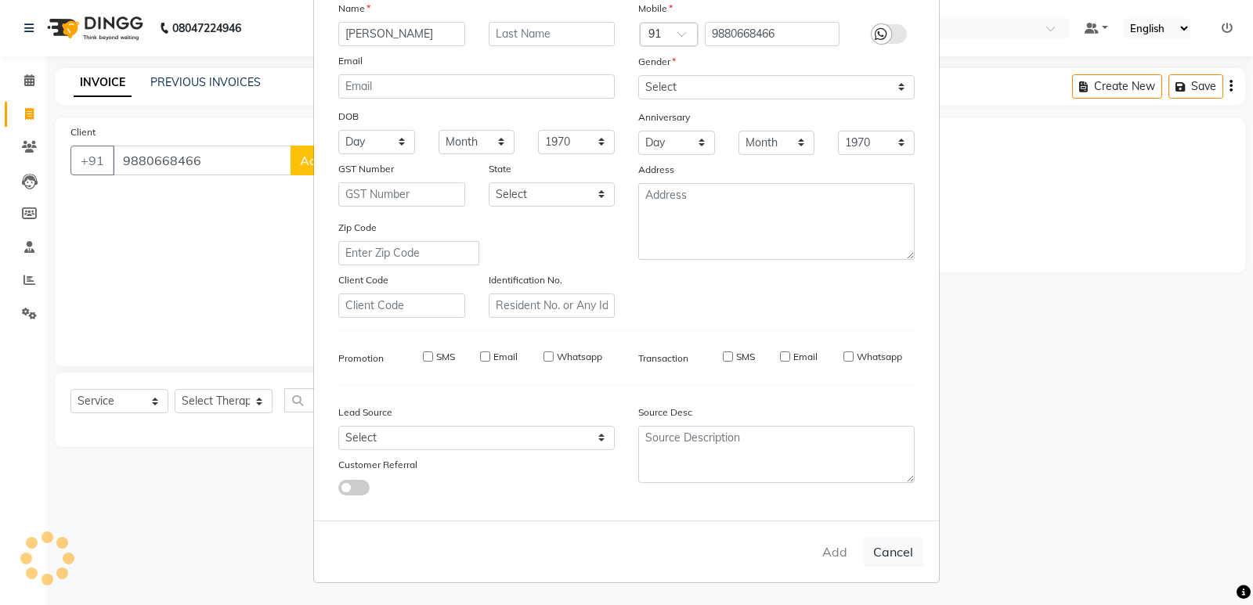
select select
checkbox input "false"
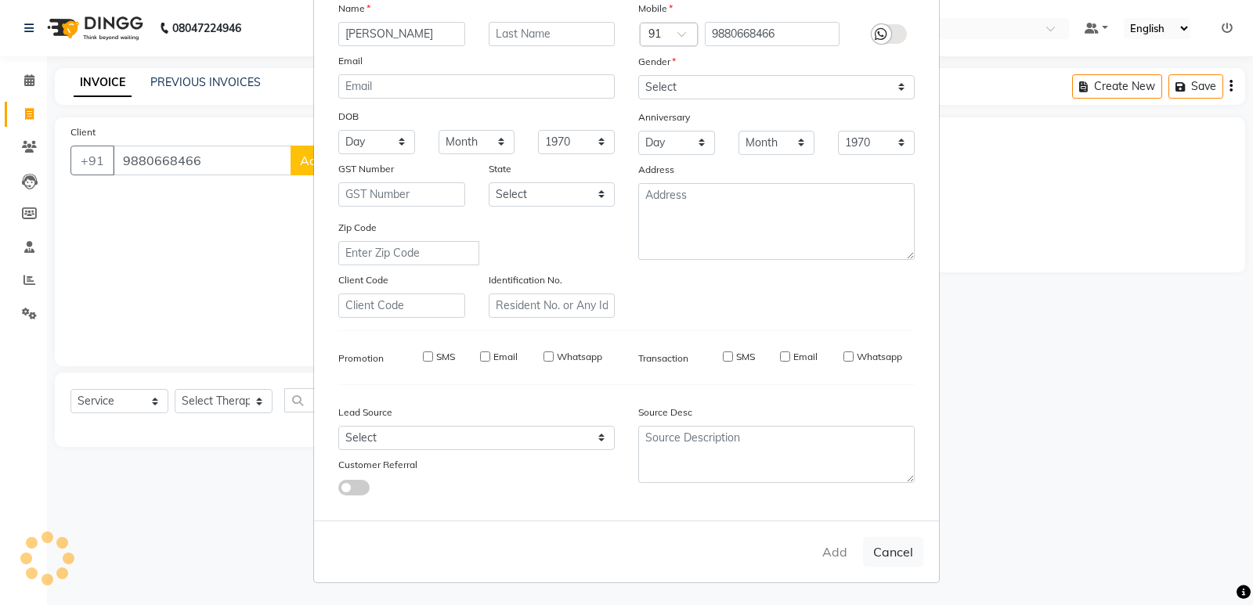
checkbox input "false"
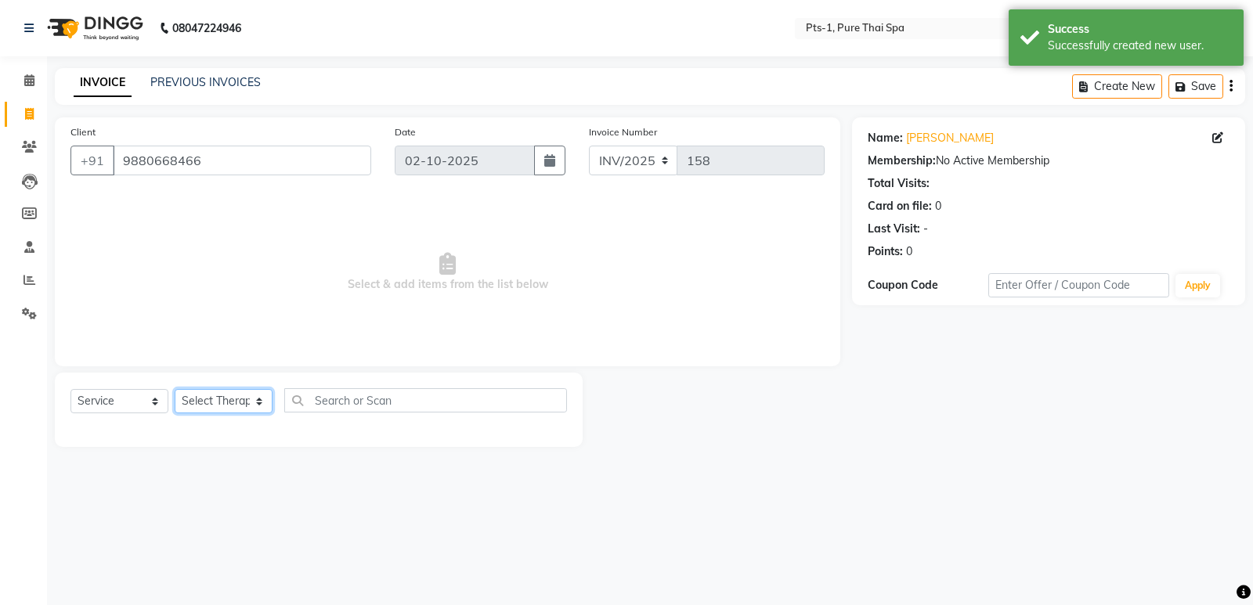
click at [219, 403] on select "Select Therapist [PERSON_NAME] anyone [PERSON_NAME] Jeje [PERSON_NAME] [PERSON_…" at bounding box center [224, 401] width 98 height 24
click at [175, 389] on select "Select Therapist [PERSON_NAME] anyone [PERSON_NAME] Jeje [PERSON_NAME] [PERSON_…" at bounding box center [224, 401] width 98 height 24
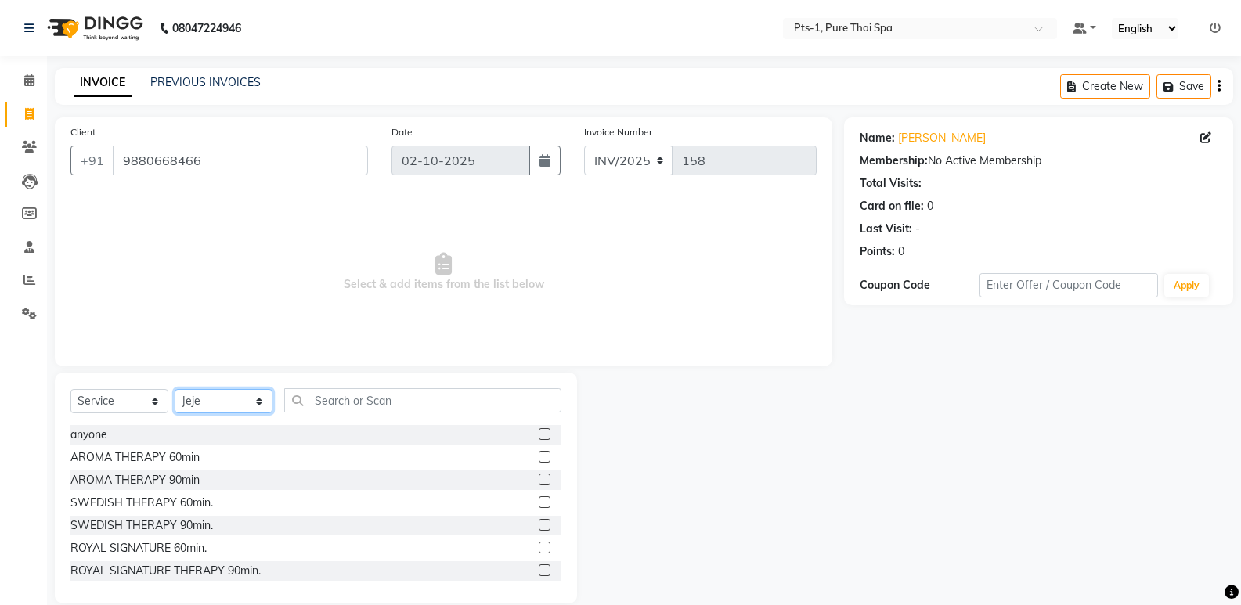
click at [221, 390] on select "Select Therapist [PERSON_NAME] anyone [PERSON_NAME] Jeje [PERSON_NAME] [PERSON_…" at bounding box center [224, 401] width 98 height 24
select select "34866"
click at [175, 389] on select "Select Therapist [PERSON_NAME] anyone [PERSON_NAME] Jeje [PERSON_NAME] [PERSON_…" at bounding box center [224, 401] width 98 height 24
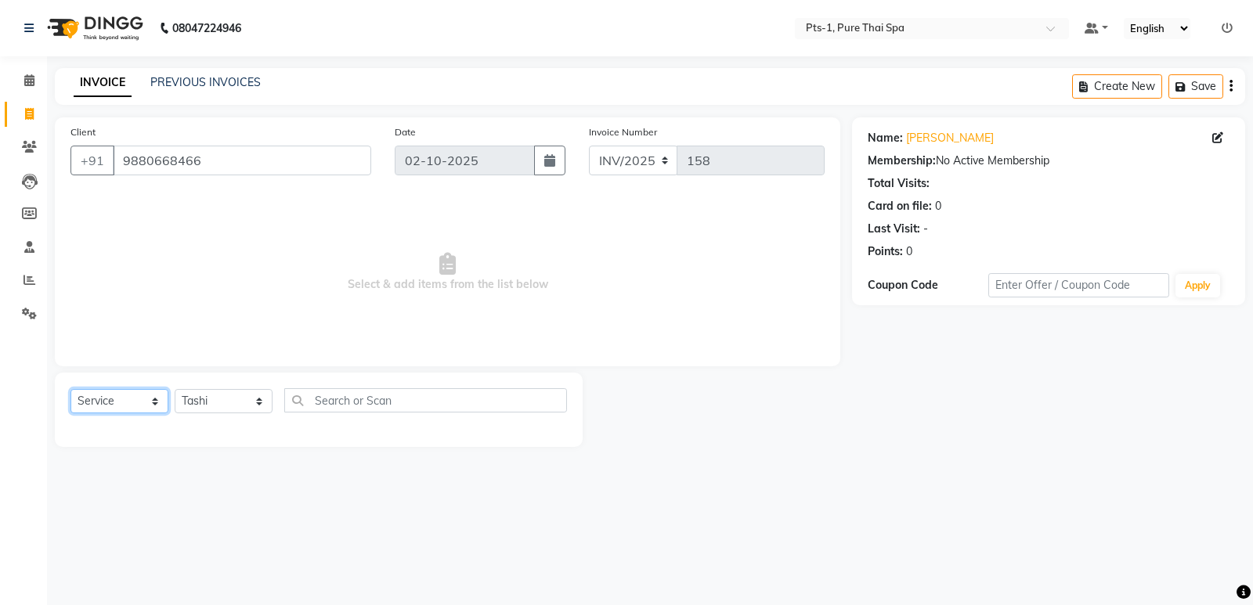
click at [121, 400] on select "Select Service Product Membership Package Voucher Prepaid Gift Card" at bounding box center [119, 401] width 98 height 24
select select "package"
click at [70, 389] on select "Select Service Product Membership Package Voucher Prepaid Gift Card" at bounding box center [119, 401] width 98 height 24
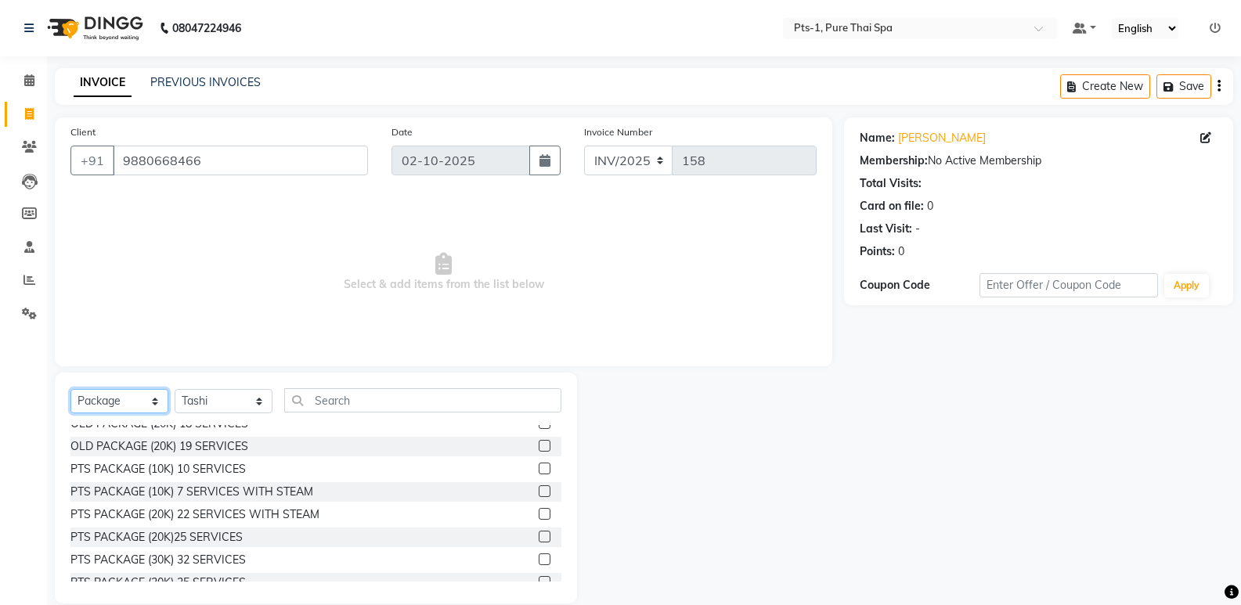
scroll to position [157, 0]
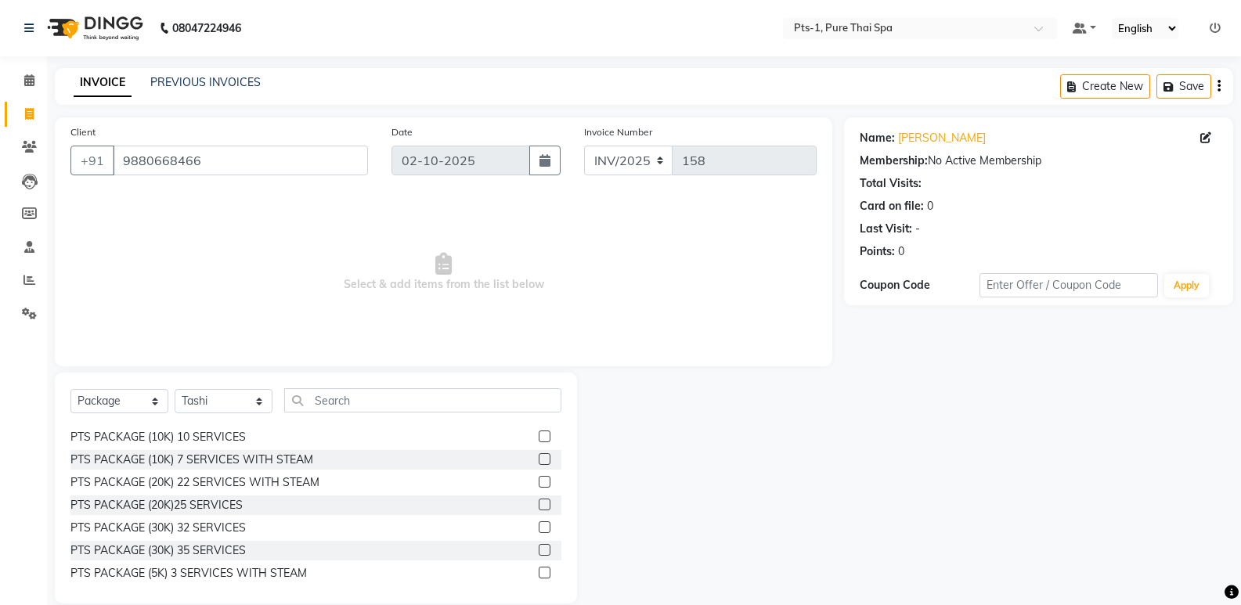
click at [539, 435] on label at bounding box center [545, 437] width 12 height 12
click at [539, 435] on input "checkbox" at bounding box center [544, 437] width 10 height 10
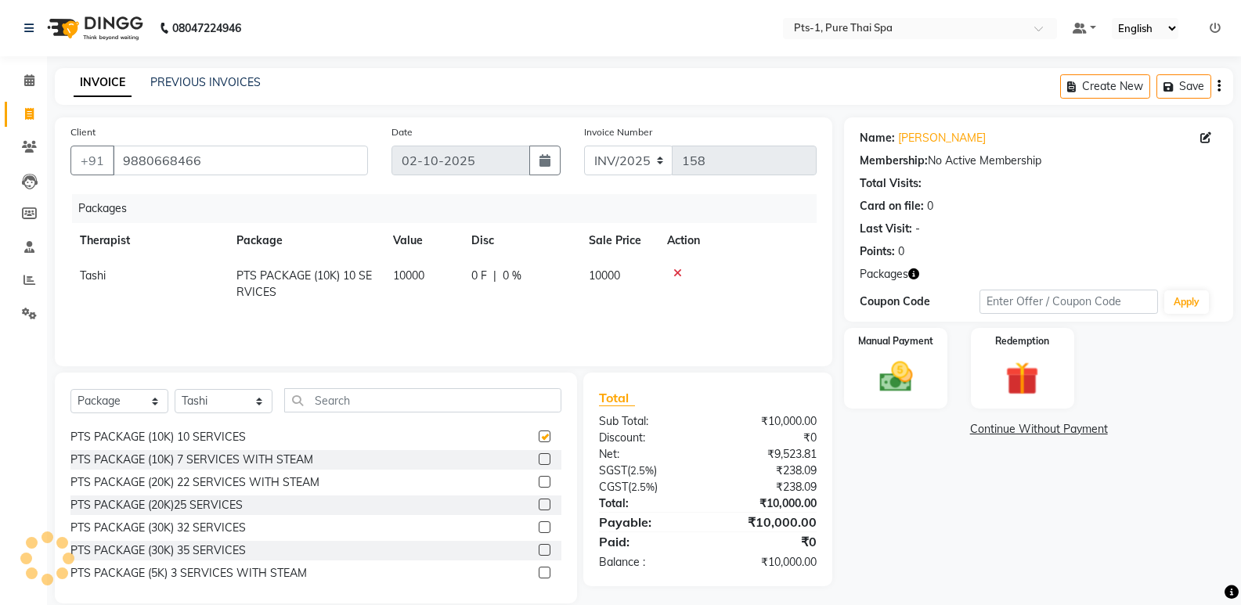
checkbox input "false"
click at [914, 369] on img at bounding box center [896, 377] width 56 height 40
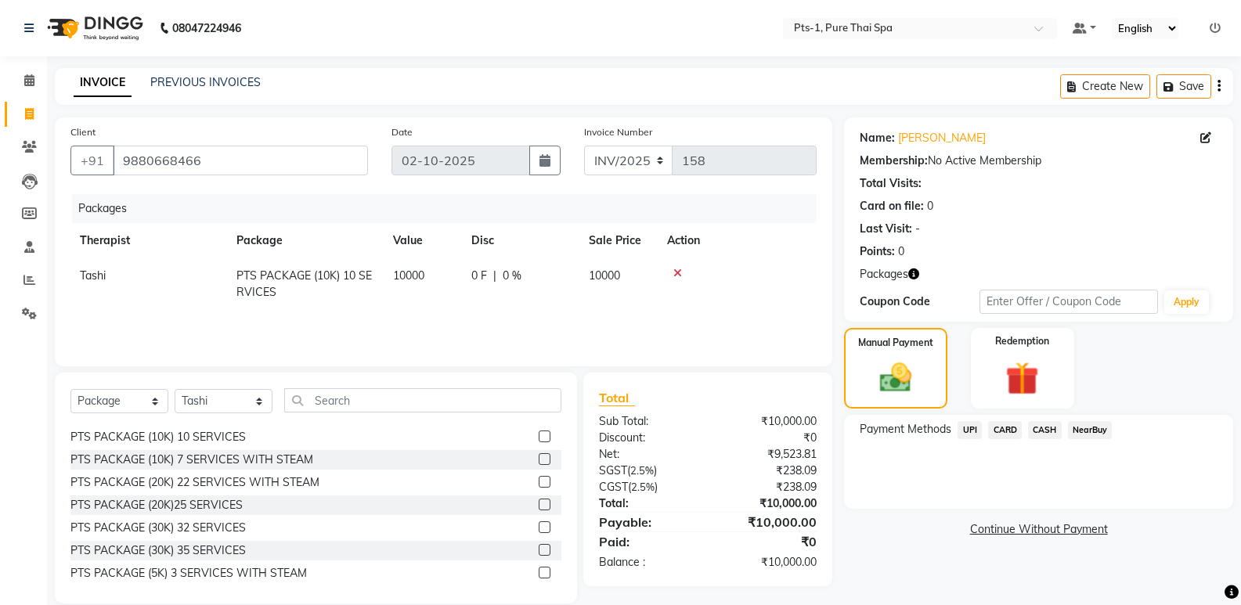
click at [1043, 432] on span "CASH" at bounding box center [1045, 430] width 34 height 18
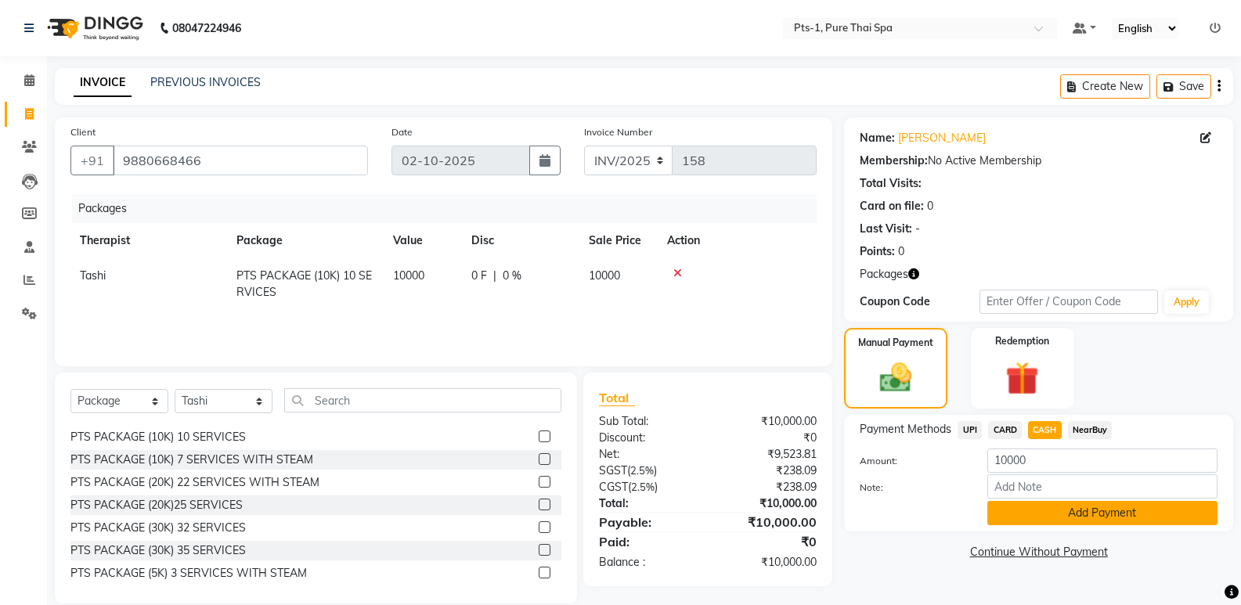
click at [1025, 510] on button "Add Payment" at bounding box center [1103, 513] width 230 height 24
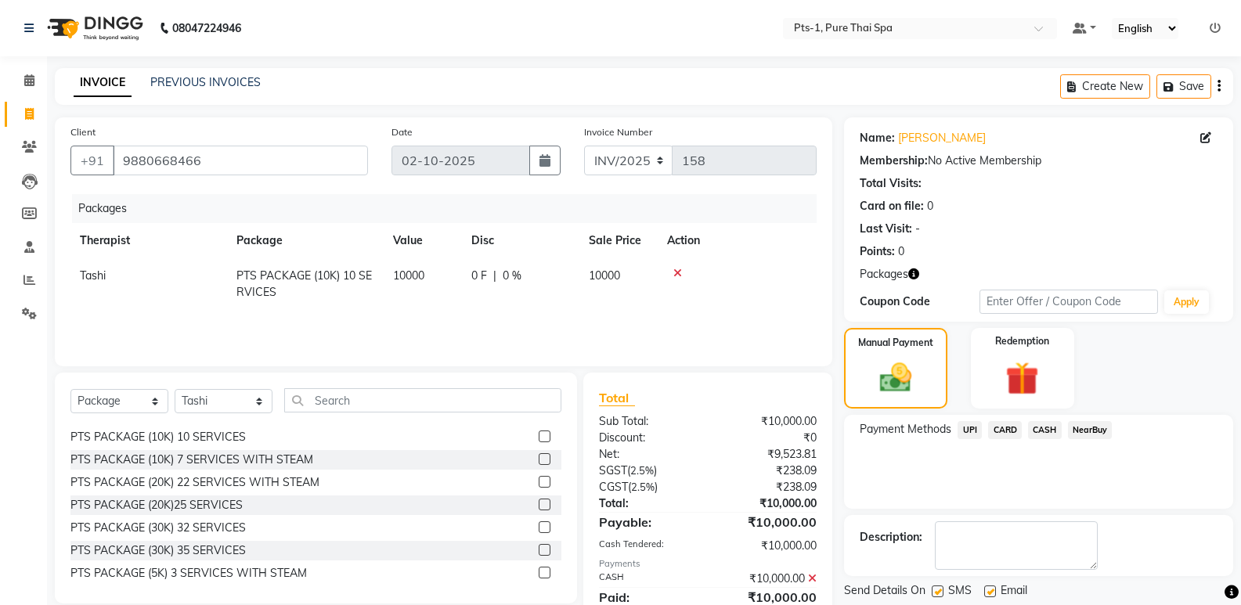
scroll to position [60, 0]
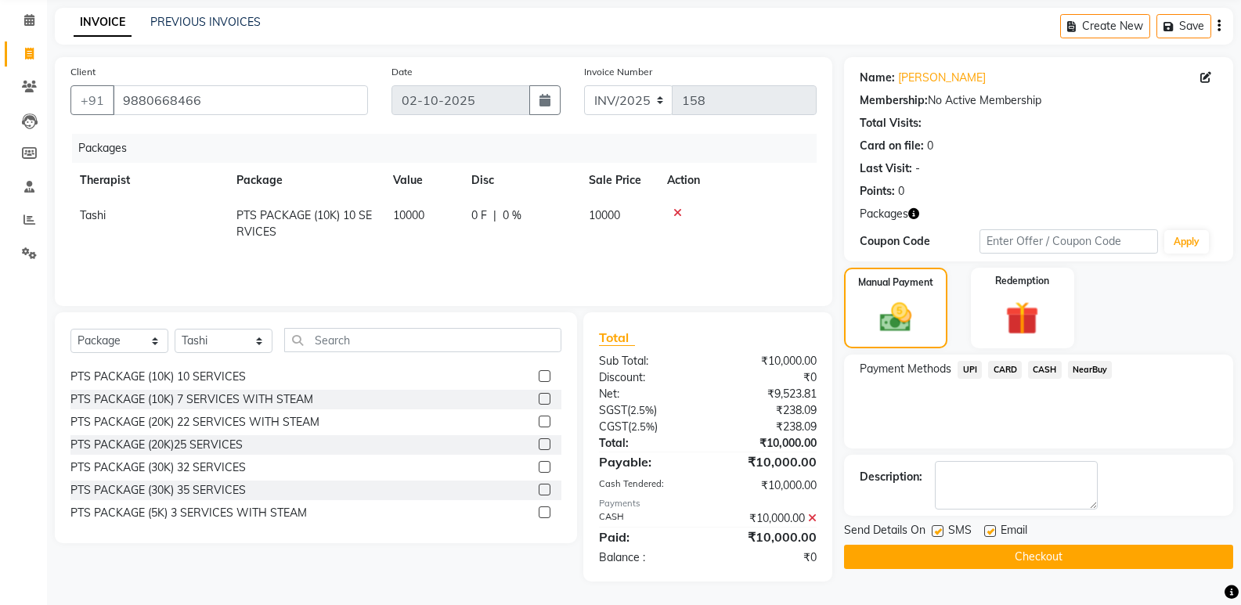
click at [941, 533] on label at bounding box center [938, 532] width 12 height 12
click at [941, 533] on input "checkbox" at bounding box center [937, 532] width 10 height 10
checkbox input "false"
drag, startPoint x: 988, startPoint y: 531, endPoint x: 997, endPoint y: 522, distance: 12.2
click at [989, 531] on label at bounding box center [990, 532] width 12 height 12
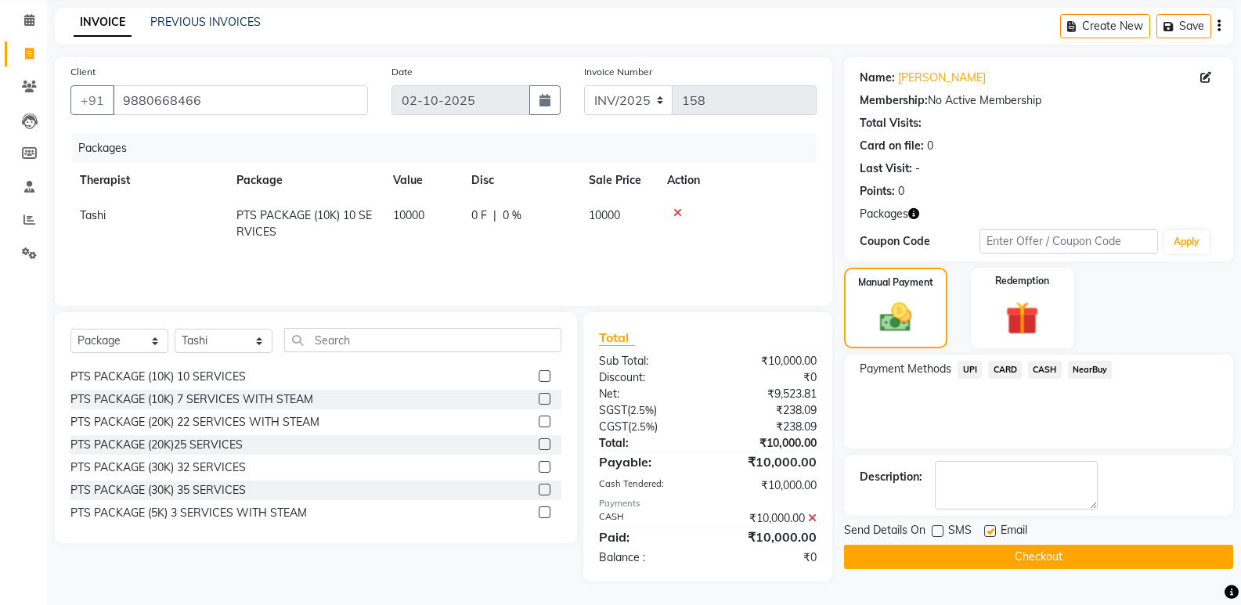
click at [989, 531] on input "checkbox" at bounding box center [989, 532] width 10 height 10
checkbox input "false"
click at [999, 482] on textarea at bounding box center [1016, 485] width 163 height 49
type textarea "1114"
drag, startPoint x: 201, startPoint y: 110, endPoint x: 116, endPoint y: 117, distance: 85.7
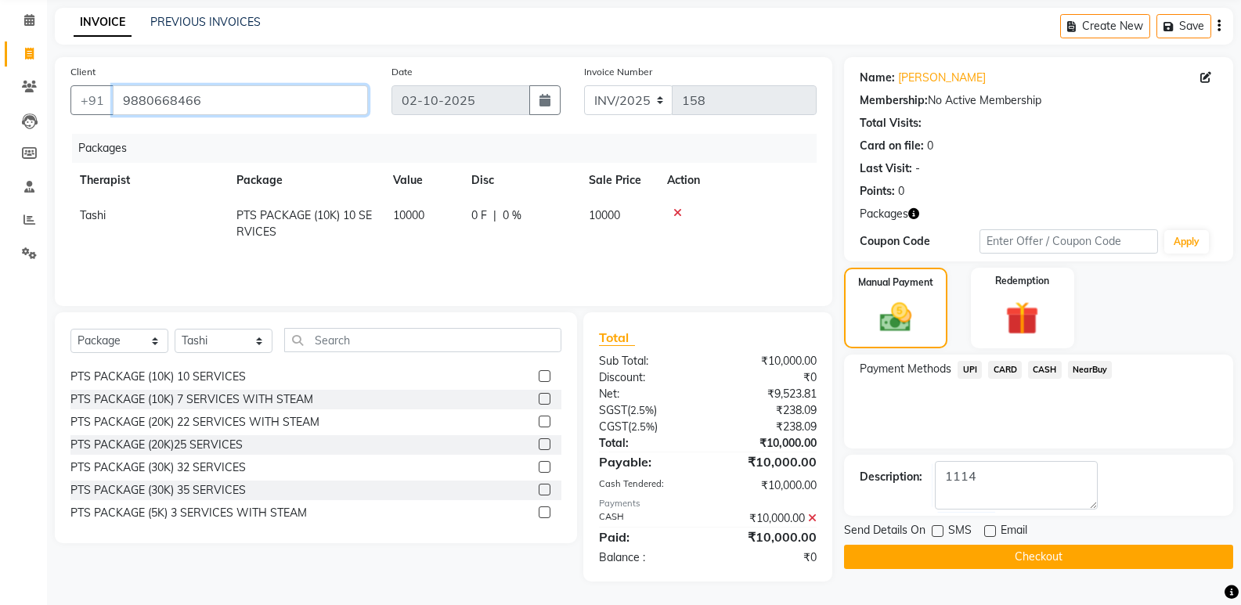
click at [117, 117] on div "Client +91 9880668466" at bounding box center [219, 95] width 321 height 64
click at [913, 547] on button "Checkout" at bounding box center [1038, 557] width 389 height 24
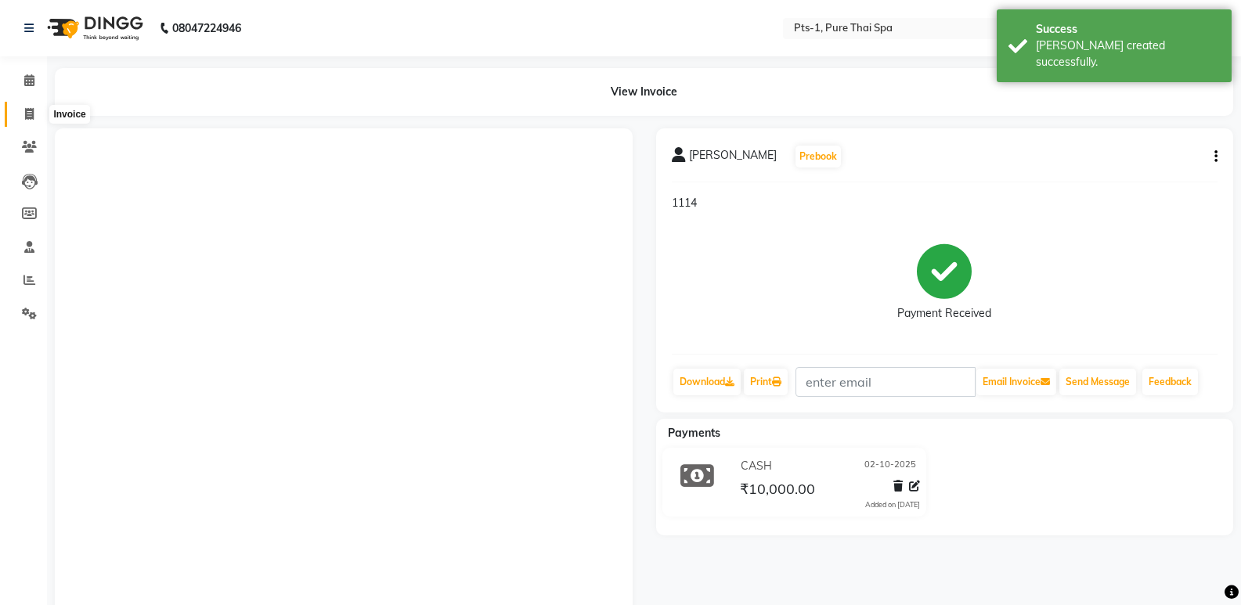
drag, startPoint x: 33, startPoint y: 107, endPoint x: 73, endPoint y: 122, distance: 42.6
click at [34, 108] on icon at bounding box center [29, 114] width 9 height 12
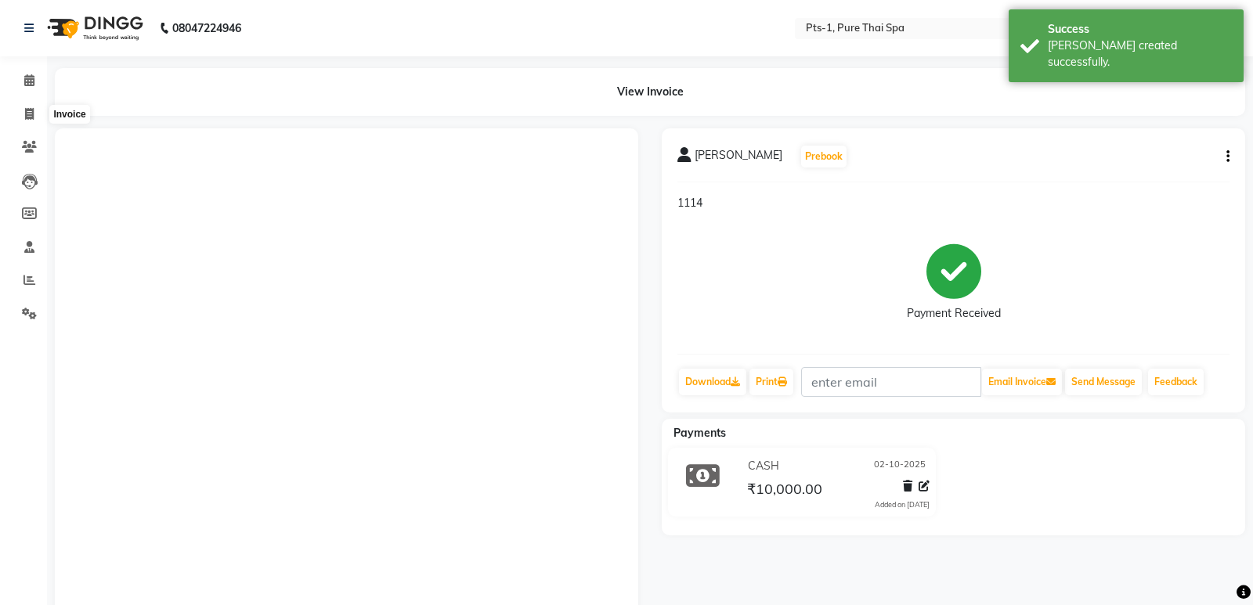
select select "service"
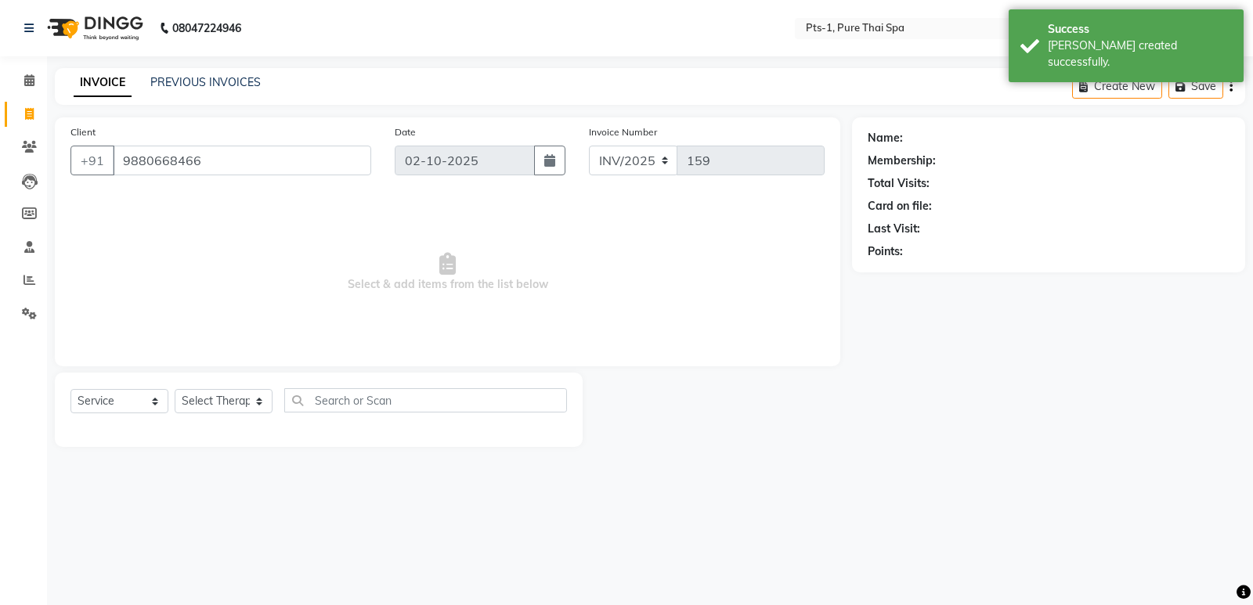
type input "9880668466"
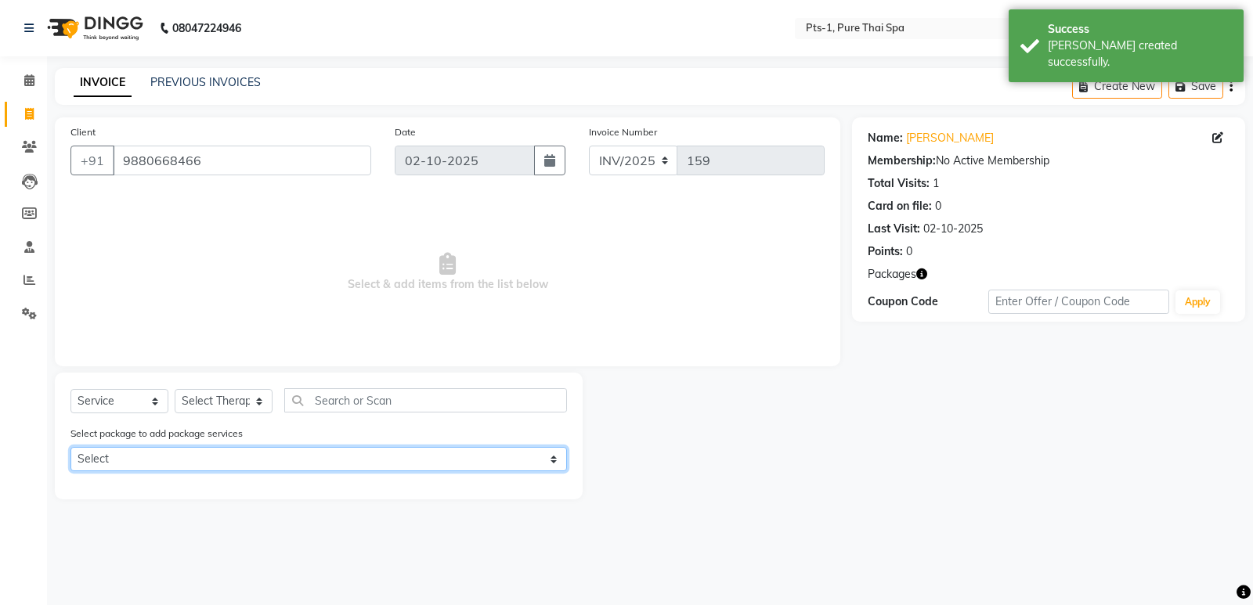
drag, startPoint x: 200, startPoint y: 460, endPoint x: 210, endPoint y: 466, distance: 11.3
click at [200, 460] on select "Select PTS PACKAGE (10K) 10 SERVICES" at bounding box center [318, 459] width 497 height 24
select select "1: Object"
click at [70, 447] on select "Select PTS PACKAGE (10K) 10 SERVICES" at bounding box center [318, 459] width 497 height 24
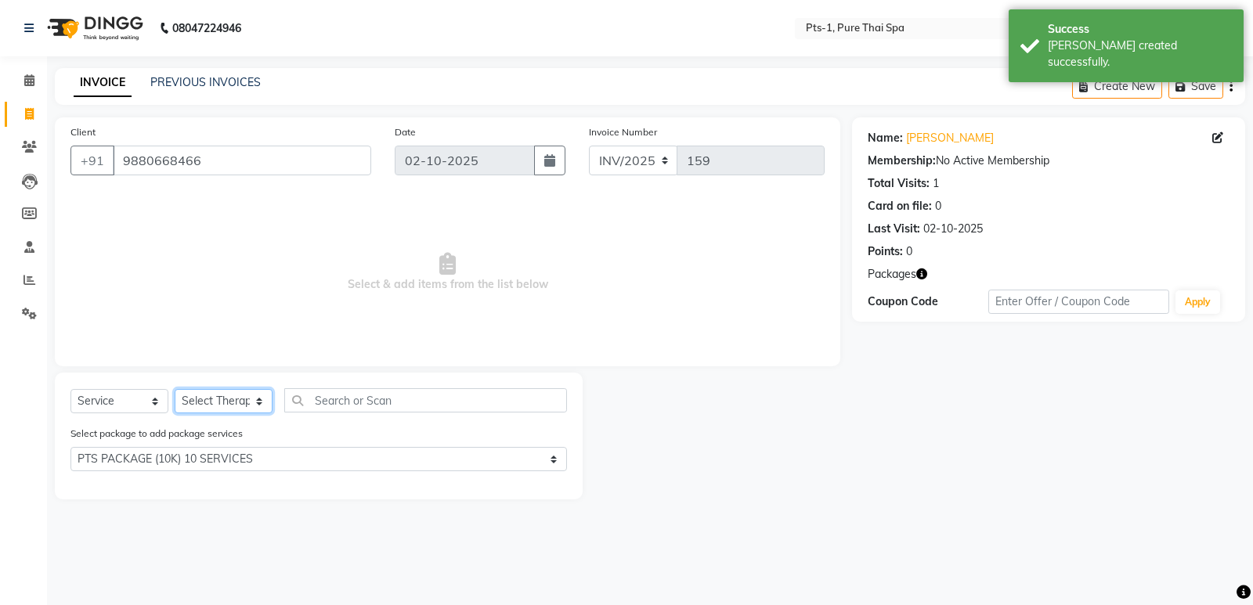
click at [211, 404] on select "Select Therapist [PERSON_NAME] anyone [PERSON_NAME] Jeje [PERSON_NAME] [PERSON_…" at bounding box center [224, 401] width 98 height 24
select select "80827"
click at [175, 389] on select "Select Therapist [PERSON_NAME] anyone [PERSON_NAME] Jeje [PERSON_NAME] [PERSON_…" at bounding box center [224, 401] width 98 height 24
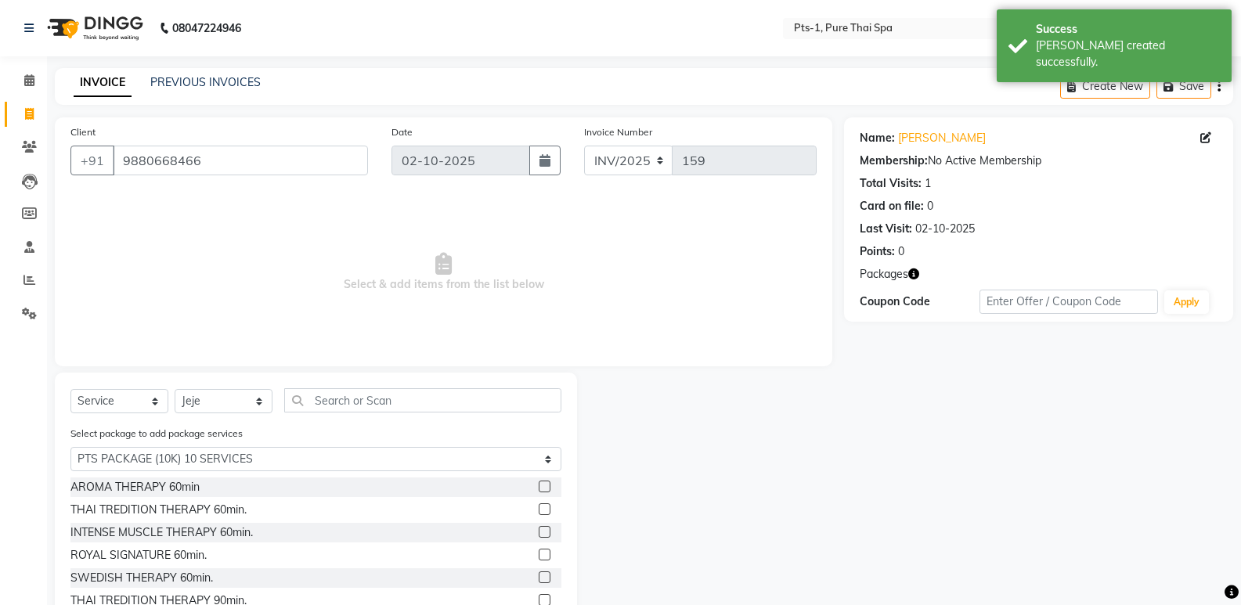
click at [539, 578] on label at bounding box center [545, 578] width 12 height 12
click at [539, 578] on input "checkbox" at bounding box center [544, 578] width 10 height 10
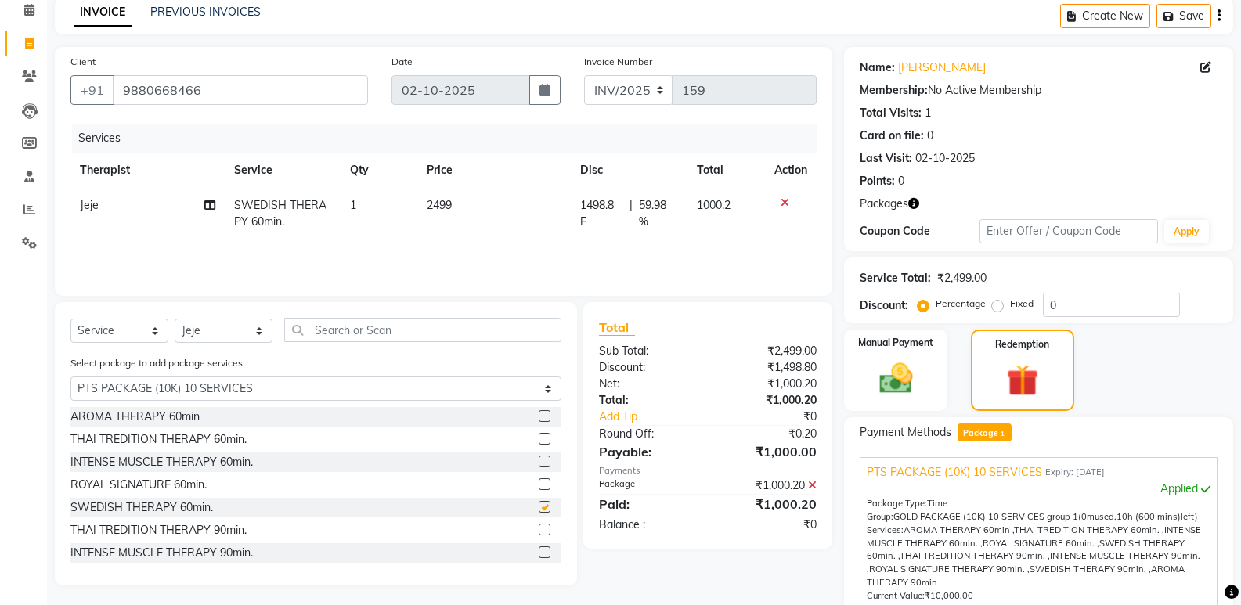
checkbox input "false"
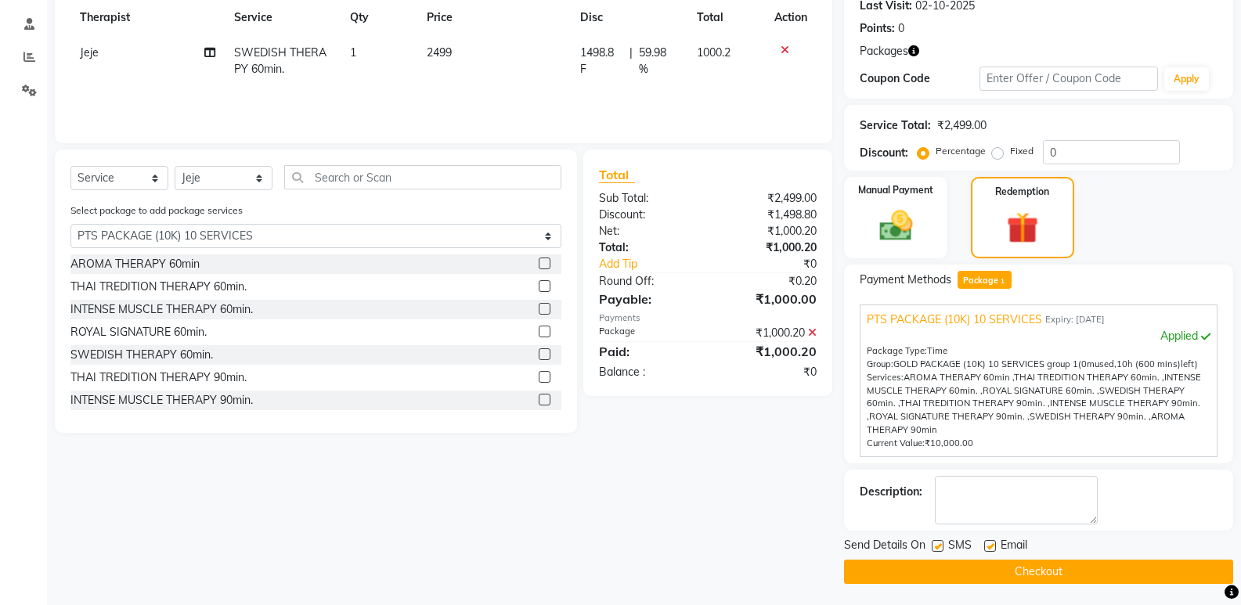
scroll to position [226, 0]
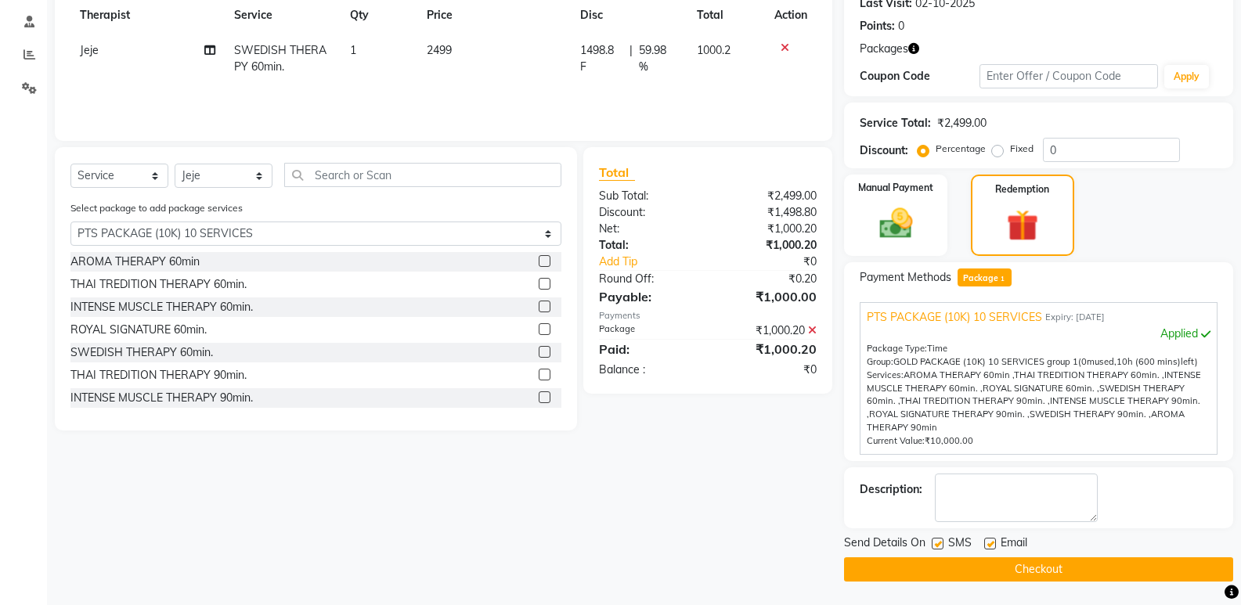
click at [939, 547] on label at bounding box center [938, 544] width 12 height 12
click at [939, 547] on input "checkbox" at bounding box center [937, 545] width 10 height 10
checkbox input "false"
click at [988, 544] on label at bounding box center [990, 544] width 12 height 12
click at [988, 544] on input "checkbox" at bounding box center [989, 545] width 10 height 10
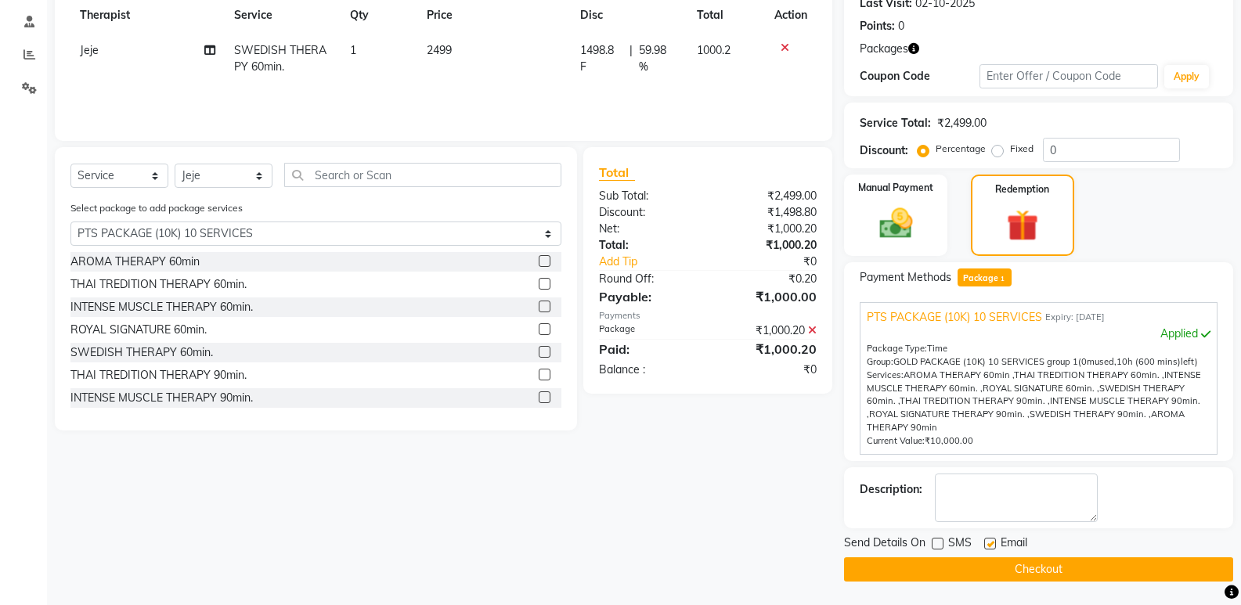
checkbox input "false"
click at [994, 506] on textarea at bounding box center [1016, 498] width 163 height 49
type textarea "1114"
click at [944, 569] on button "Checkout" at bounding box center [1038, 570] width 389 height 24
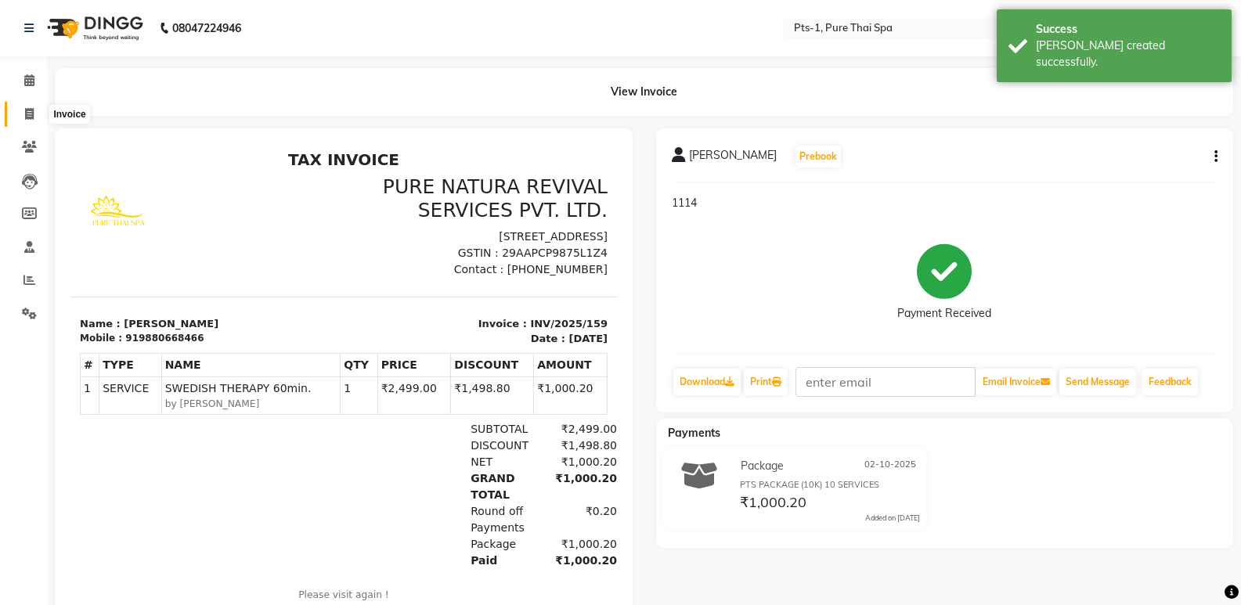
click at [25, 115] on icon at bounding box center [29, 114] width 9 height 12
select select "service"
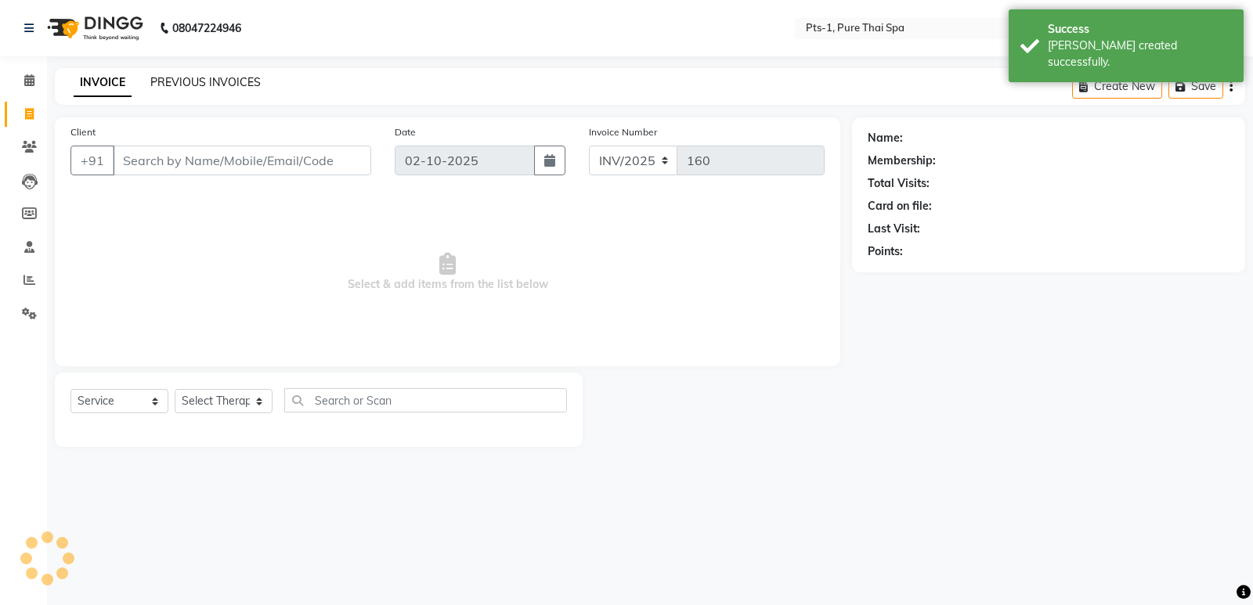
click at [192, 75] on link "PREVIOUS INVOICES" at bounding box center [205, 82] width 110 height 14
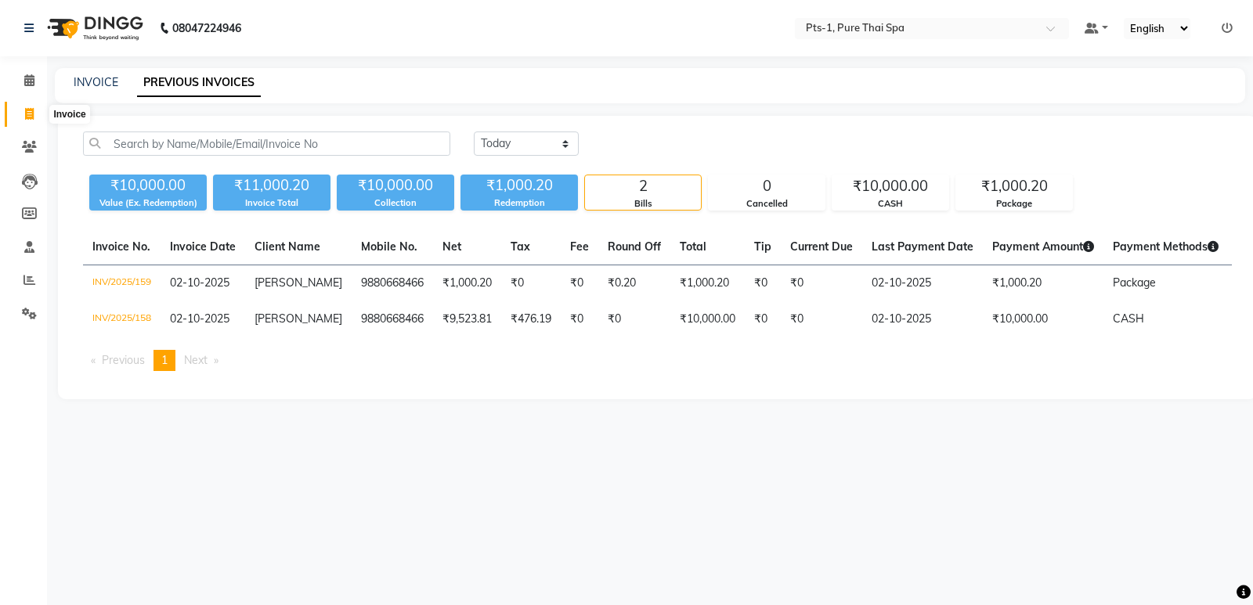
click at [26, 106] on span at bounding box center [29, 115] width 27 height 18
select select "service"
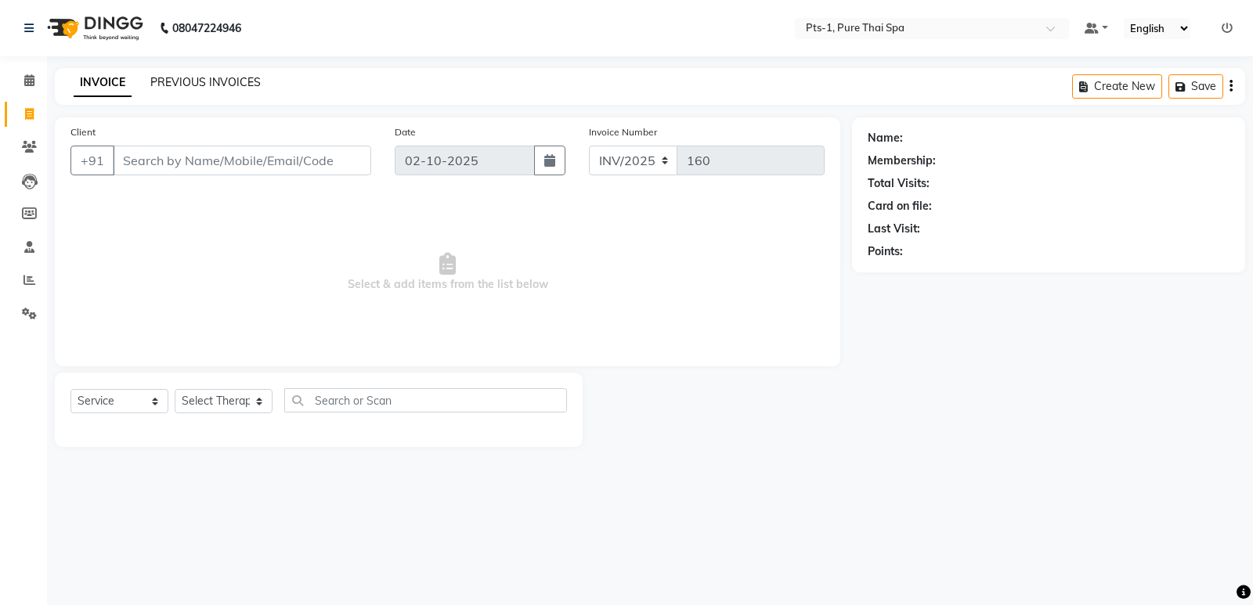
click at [165, 78] on link "PREVIOUS INVOICES" at bounding box center [205, 82] width 110 height 14
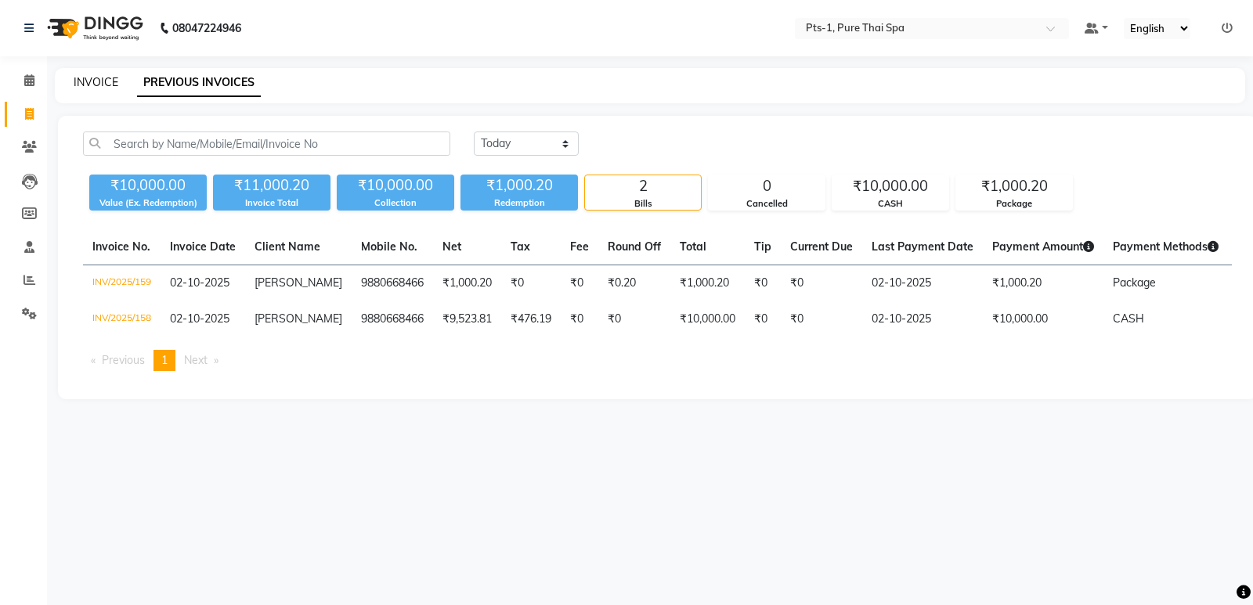
click at [90, 83] on link "INVOICE" at bounding box center [96, 82] width 45 height 14
select select "service"
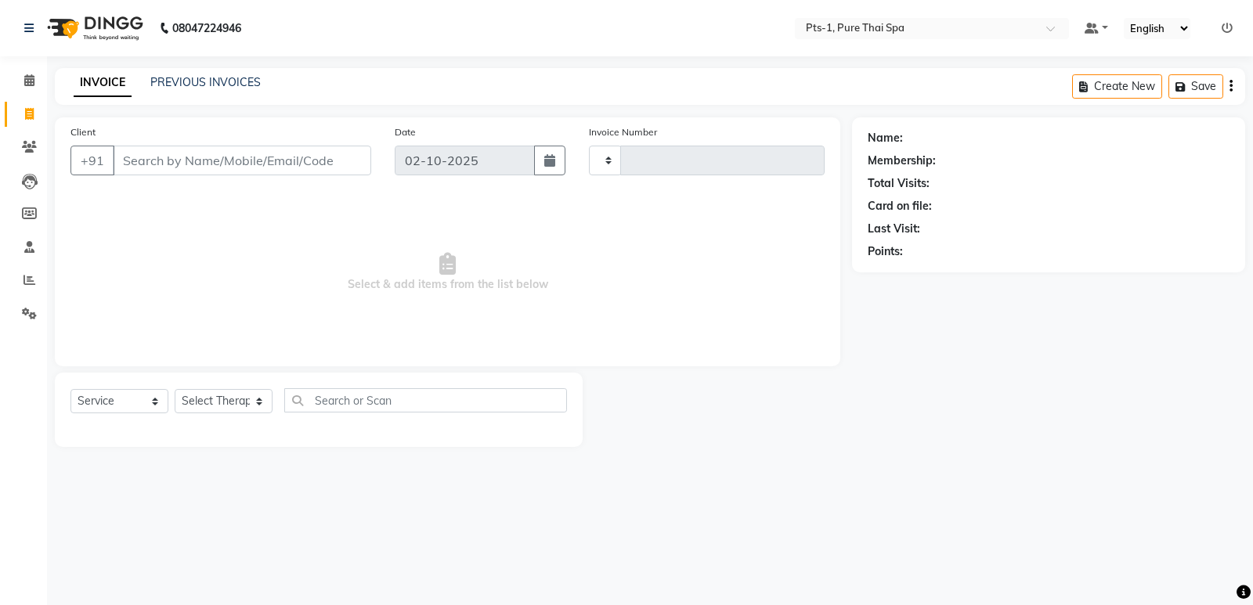
type input "160"
select select "9048"
click at [29, 146] on icon at bounding box center [29, 147] width 15 height 12
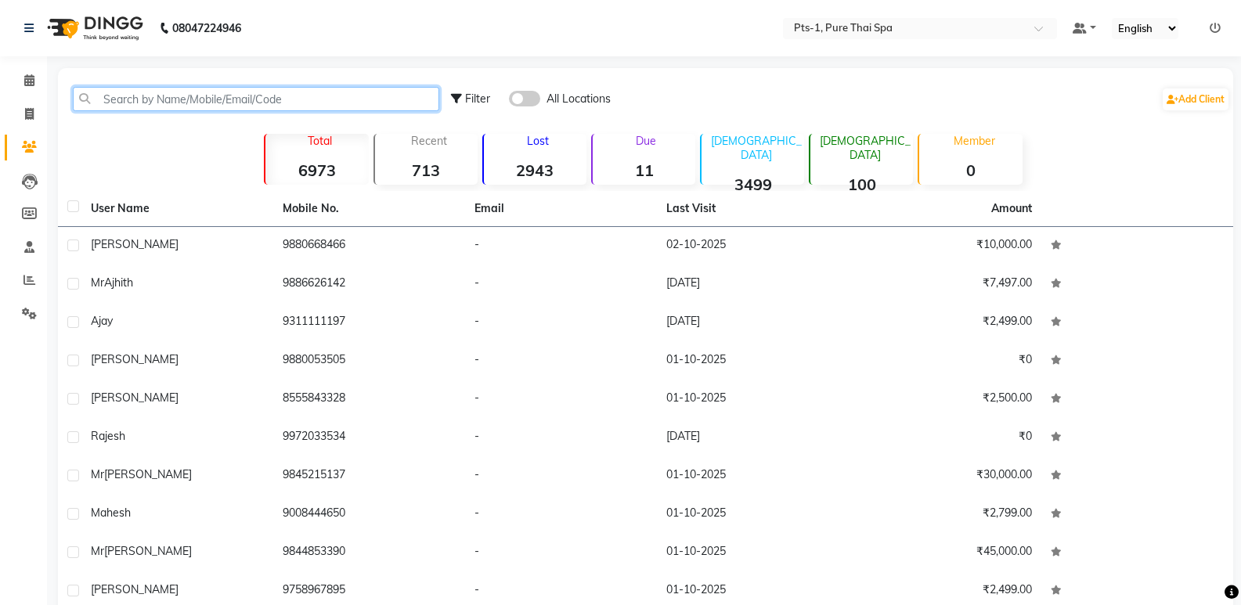
click at [139, 103] on input "text" at bounding box center [256, 99] width 367 height 24
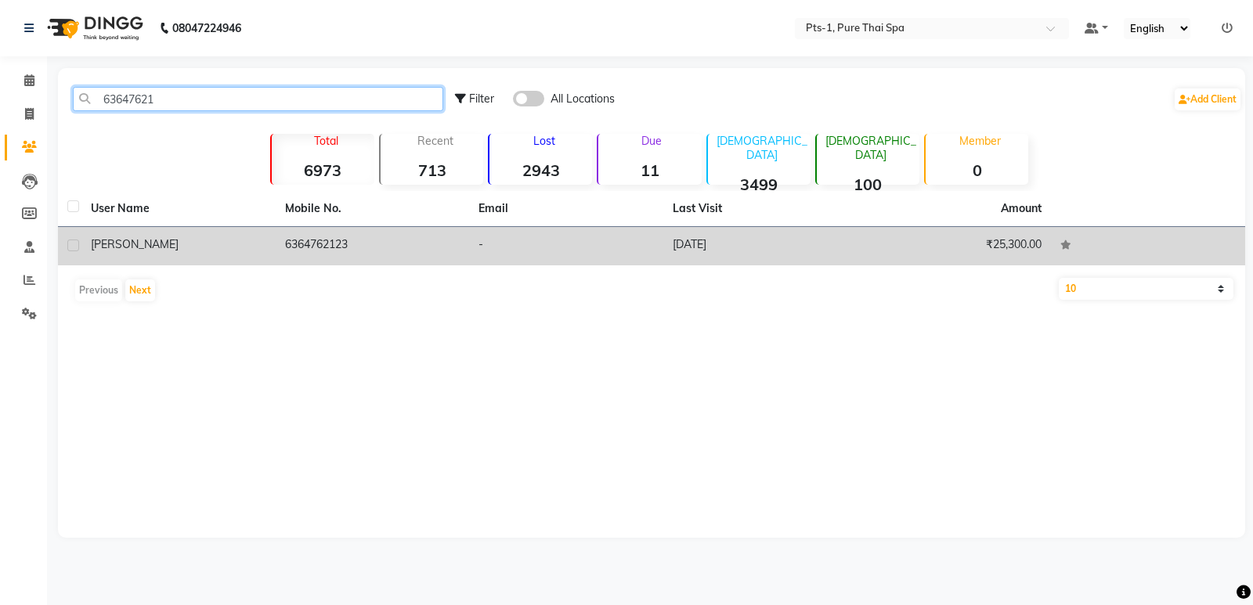
type input "63647621"
click at [342, 238] on td "6364762123" at bounding box center [373, 246] width 194 height 38
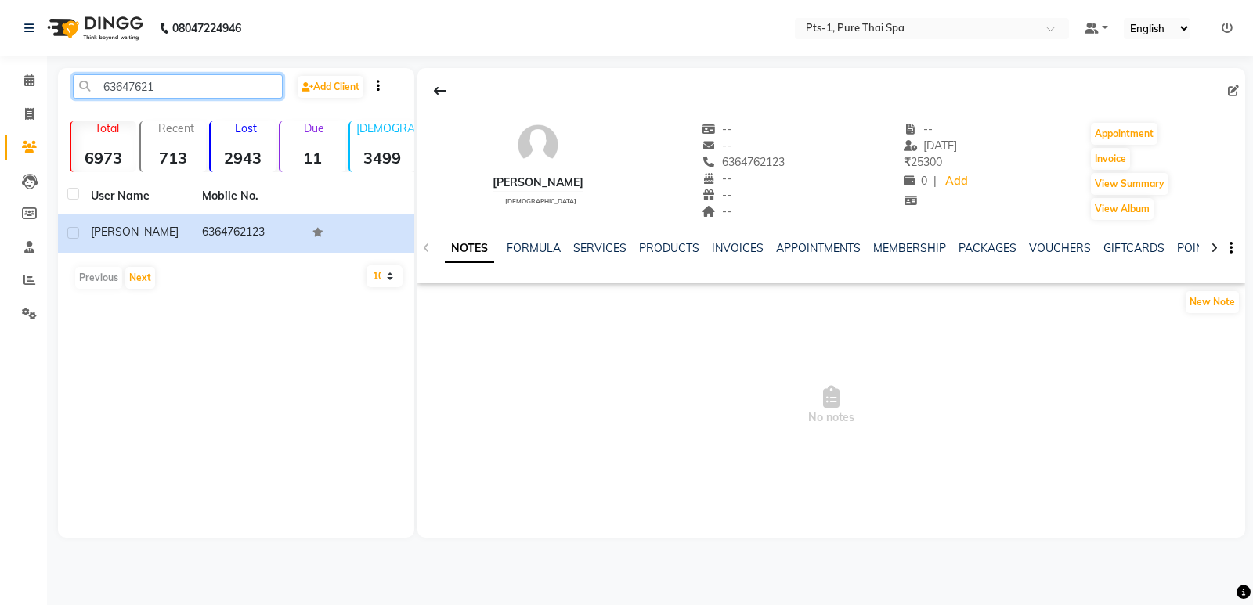
drag, startPoint x: 49, startPoint y: 83, endPoint x: 0, endPoint y: 80, distance: 48.7
click at [0, 80] on app-home "08047224946 Select Location × Pts-1, Pure Thai Spa Default Panel My Panel Engli…" at bounding box center [626, 281] width 1253 height 562
click at [28, 109] on icon at bounding box center [29, 114] width 9 height 12
select select "service"
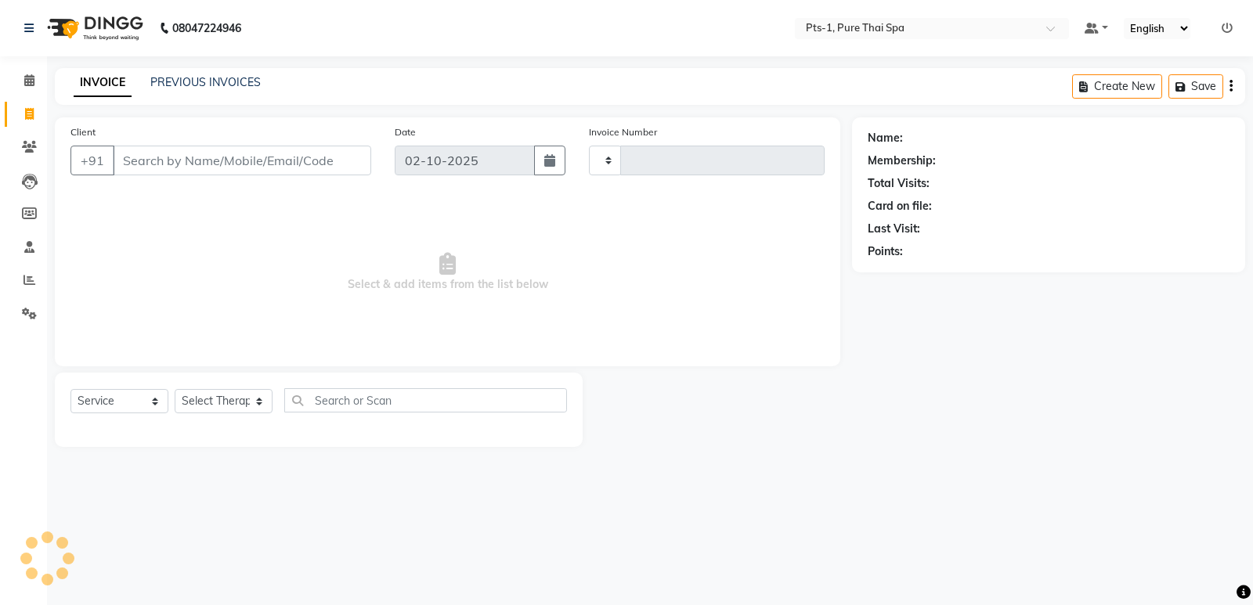
type input "160"
select select "9048"
click at [128, 166] on input "Client" at bounding box center [242, 161] width 258 height 30
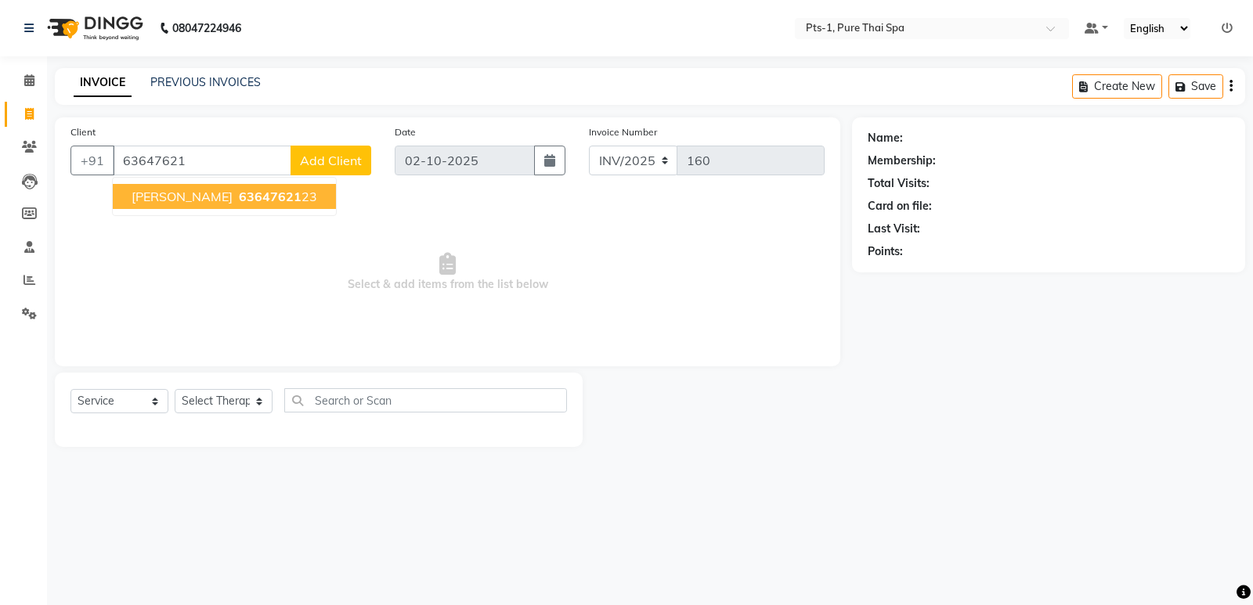
click at [164, 197] on span "[PERSON_NAME]" at bounding box center [182, 197] width 101 height 16
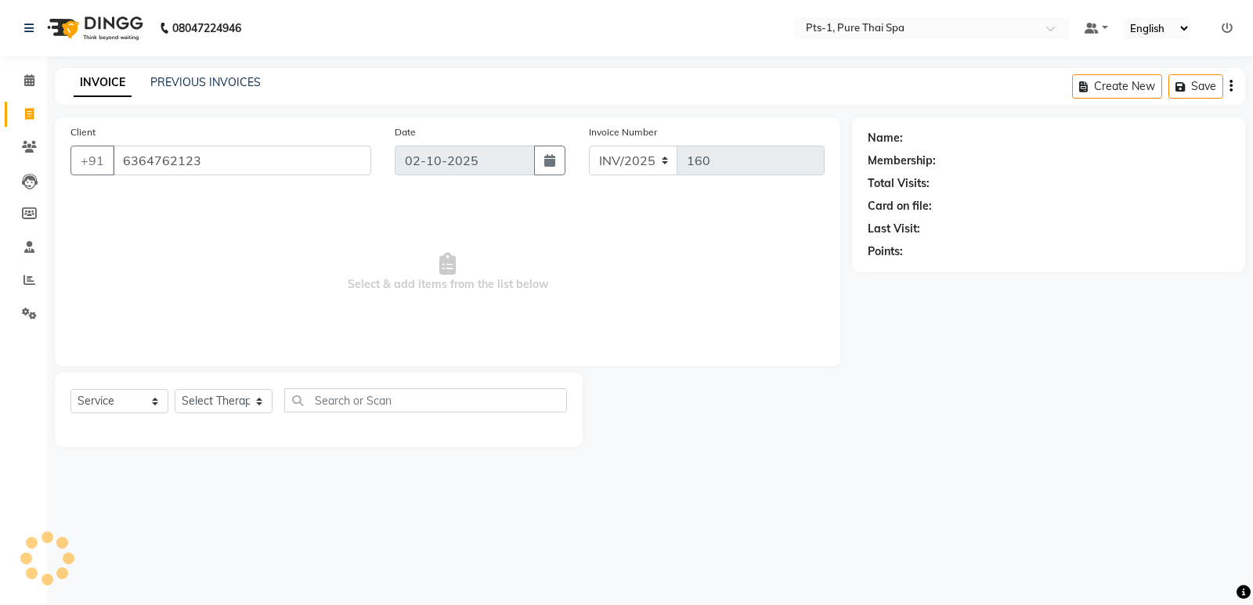
type input "6364762123"
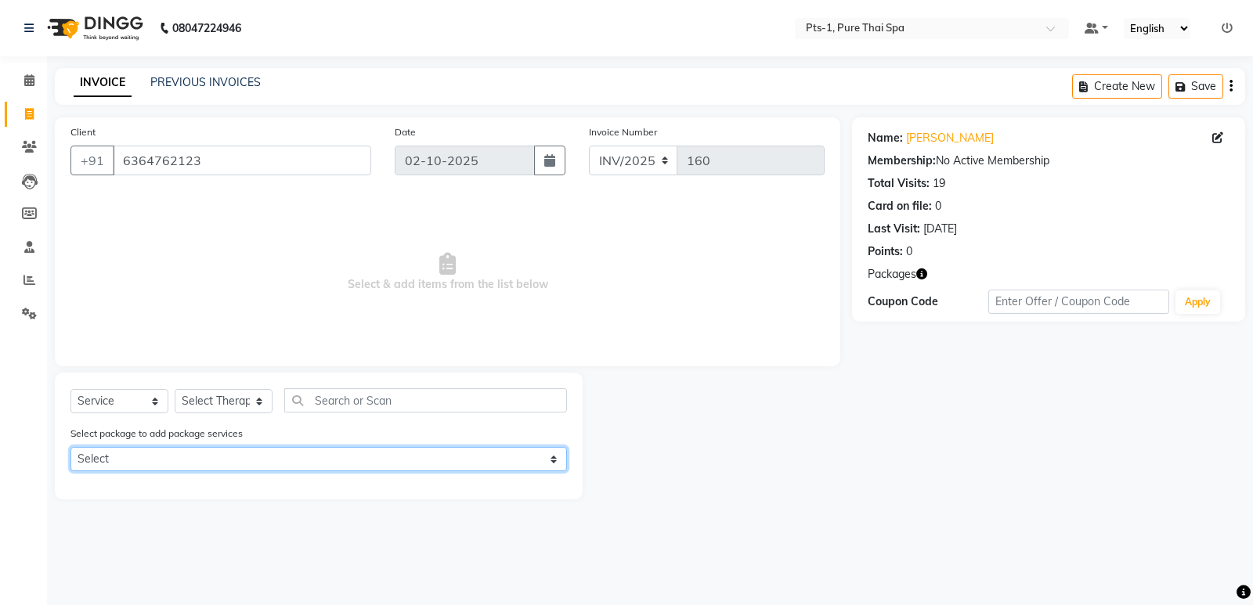
click at [230, 452] on select "Select PTS PACKAGE (10K) 10 SERVICES" at bounding box center [318, 459] width 497 height 24
select select "1: Object"
click at [70, 447] on select "Select PTS PACKAGE (10K) 10 SERVICES" at bounding box center [318, 459] width 497 height 24
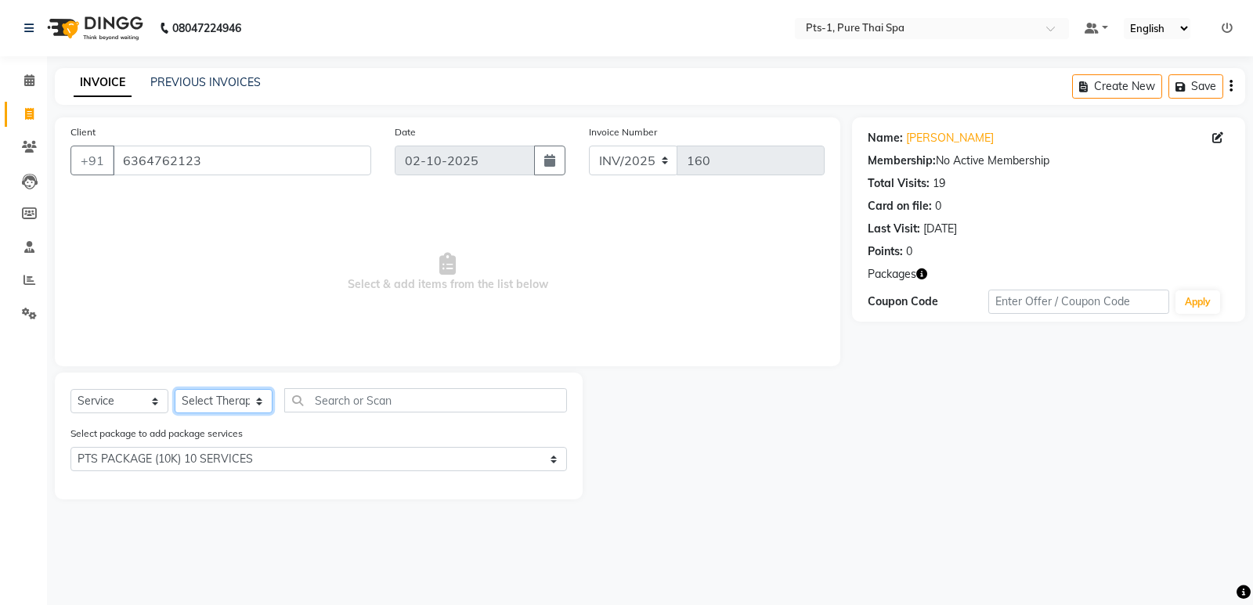
click at [186, 401] on select "Select Therapist [PERSON_NAME] anyone [PERSON_NAME] Jeje [PERSON_NAME] [PERSON_…" at bounding box center [224, 401] width 98 height 24
select select "91269"
click at [175, 389] on select "Select Therapist [PERSON_NAME] anyone [PERSON_NAME] Jeje [PERSON_NAME] [PERSON_…" at bounding box center [224, 401] width 98 height 24
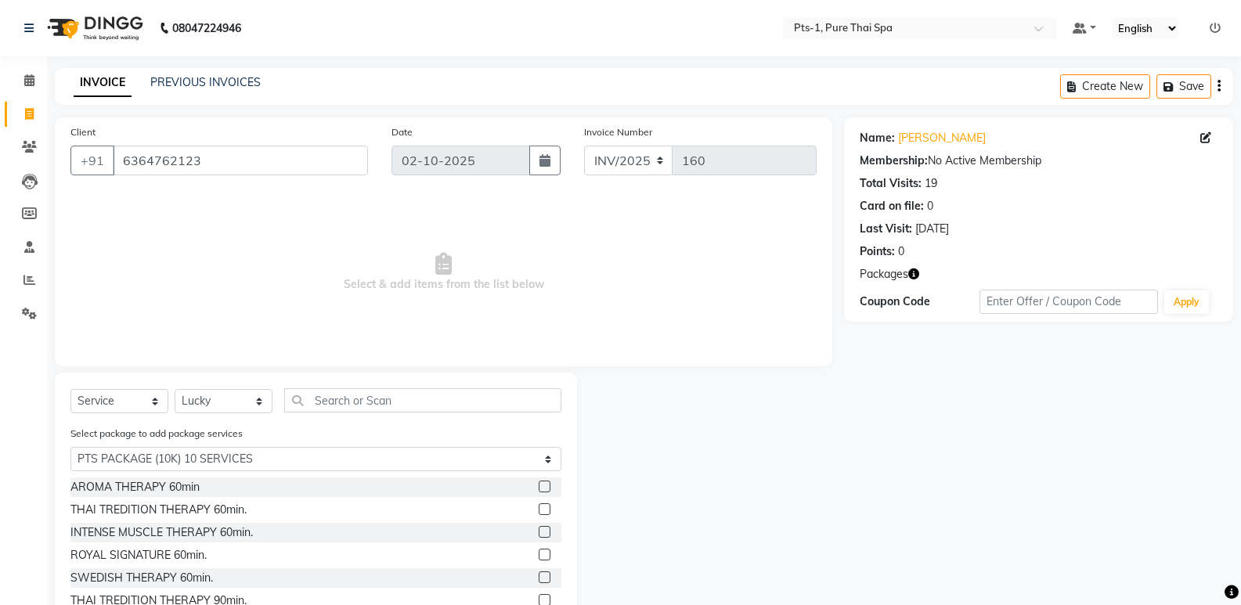
click at [539, 553] on label at bounding box center [545, 555] width 12 height 12
click at [539, 553] on input "checkbox" at bounding box center [544, 556] width 10 height 10
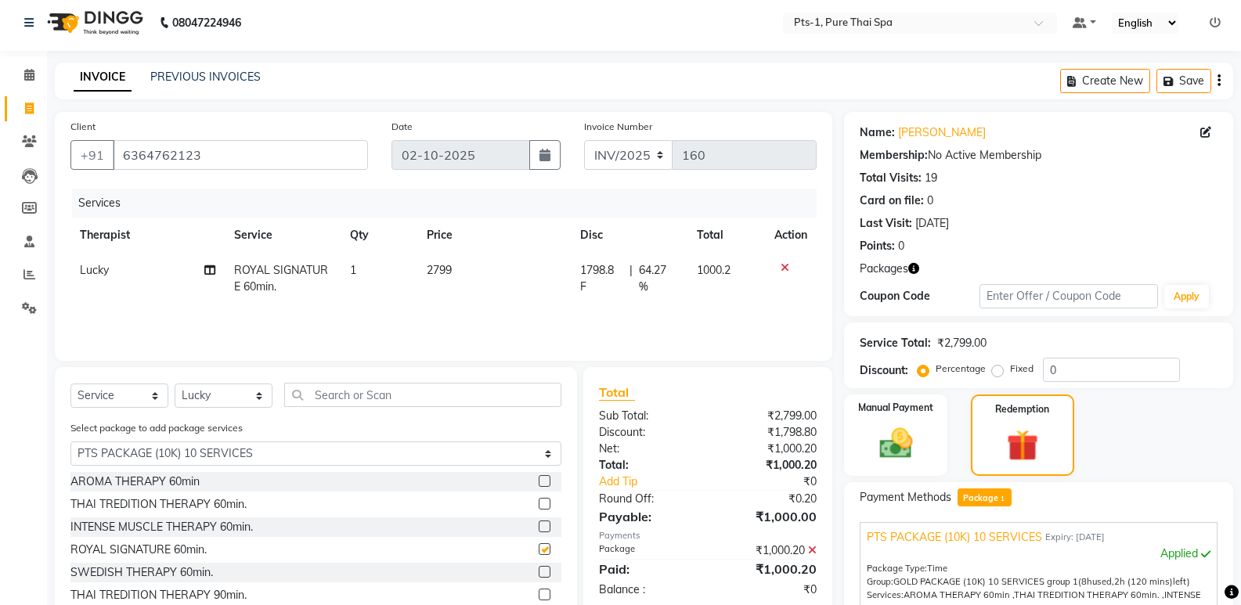
scroll to position [226, 0]
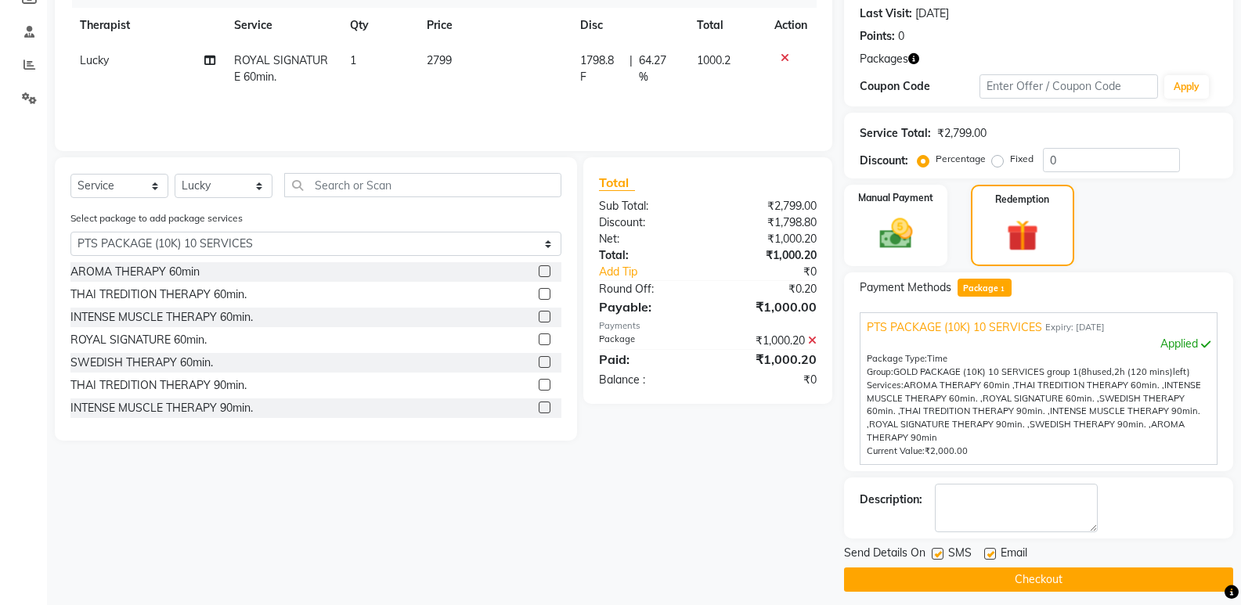
checkbox input "false"
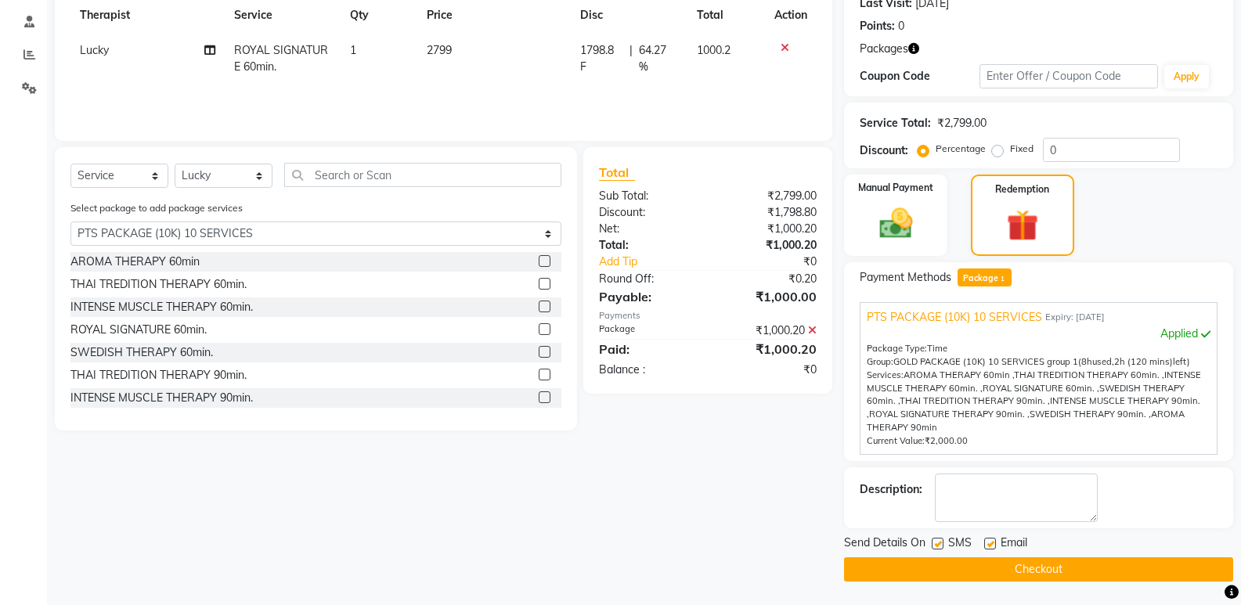
click at [941, 547] on label at bounding box center [938, 544] width 12 height 12
click at [941, 547] on input "checkbox" at bounding box center [937, 545] width 10 height 10
checkbox input "false"
click at [990, 546] on label at bounding box center [990, 544] width 12 height 12
click at [990, 546] on input "checkbox" at bounding box center [989, 545] width 10 height 10
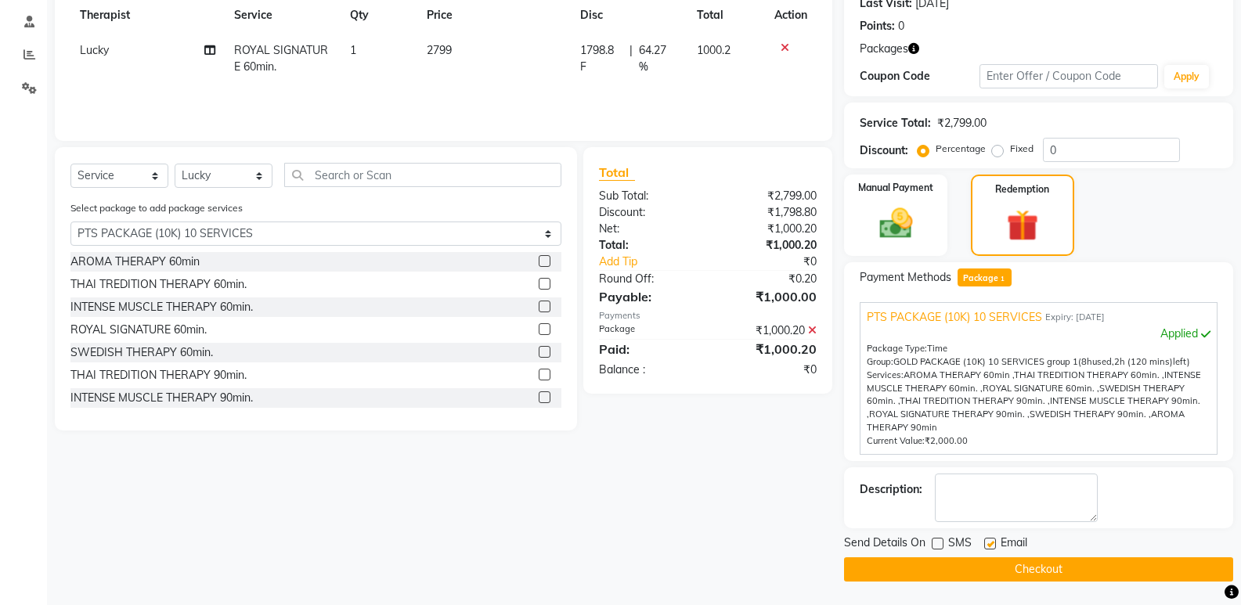
checkbox input "false"
click at [991, 521] on textarea at bounding box center [1016, 498] width 163 height 49
type textarea "735"
click at [937, 566] on button "Checkout" at bounding box center [1038, 570] width 389 height 24
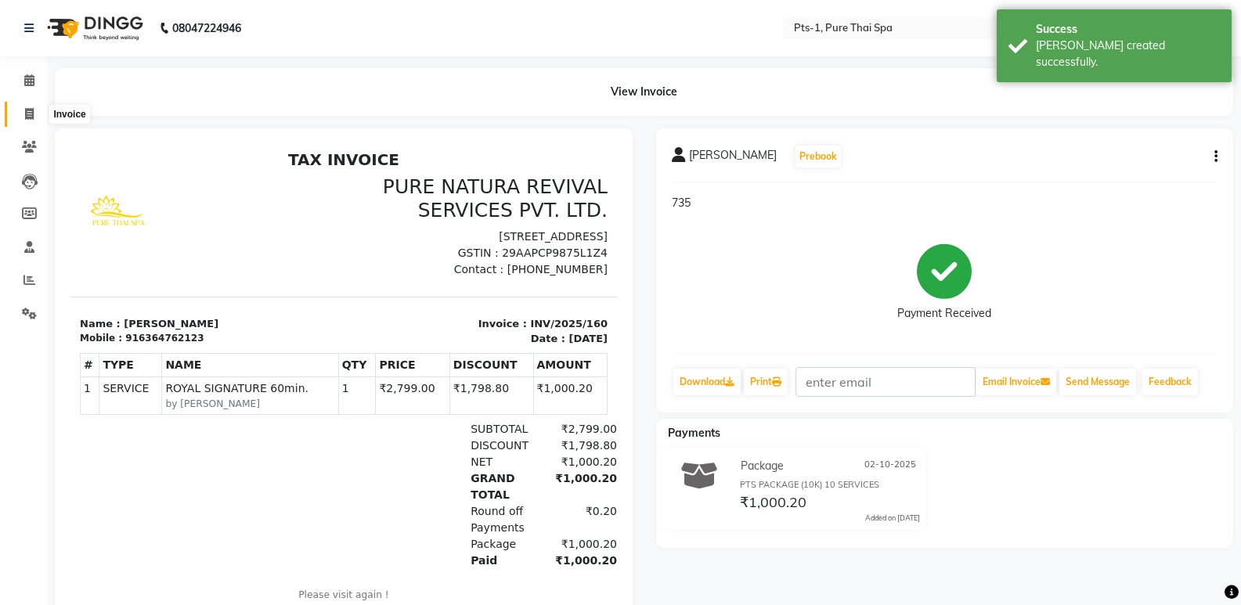
click at [28, 117] on icon at bounding box center [29, 114] width 9 height 12
select select "service"
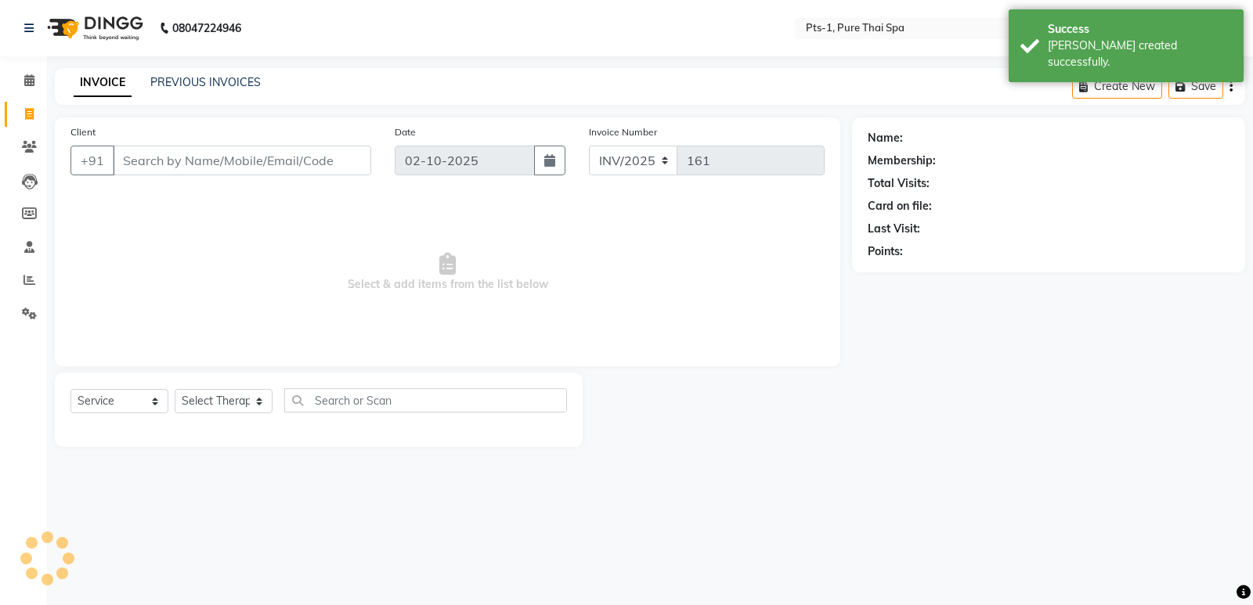
click at [155, 161] on input "Client" at bounding box center [242, 161] width 258 height 30
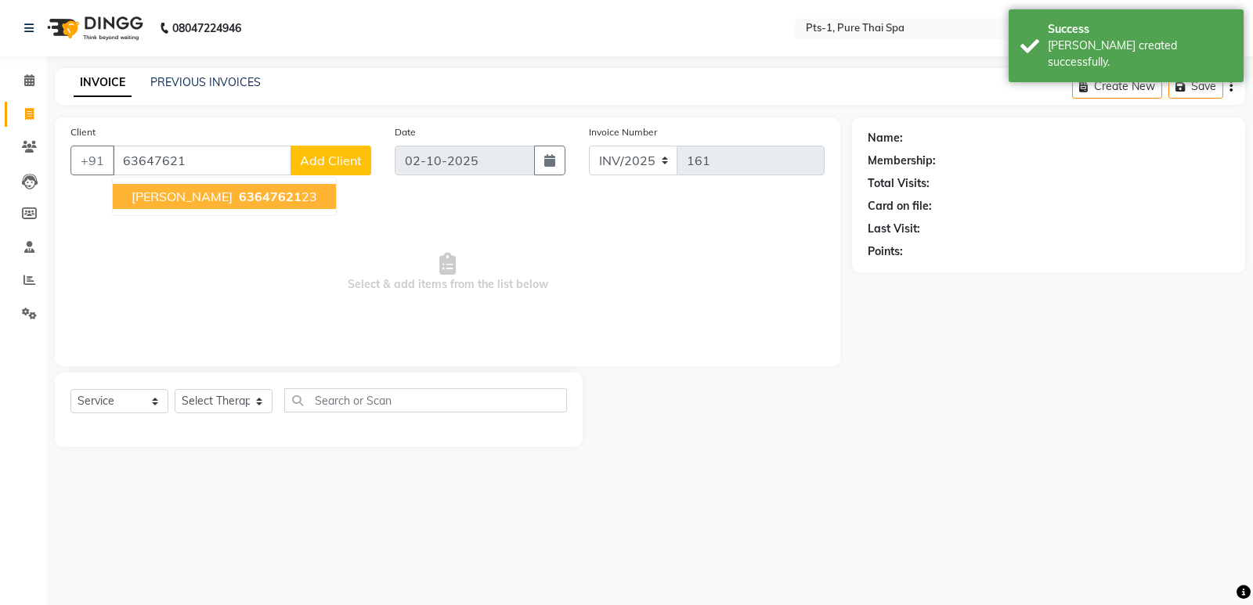
click at [239, 199] on span "63647621" at bounding box center [270, 197] width 63 height 16
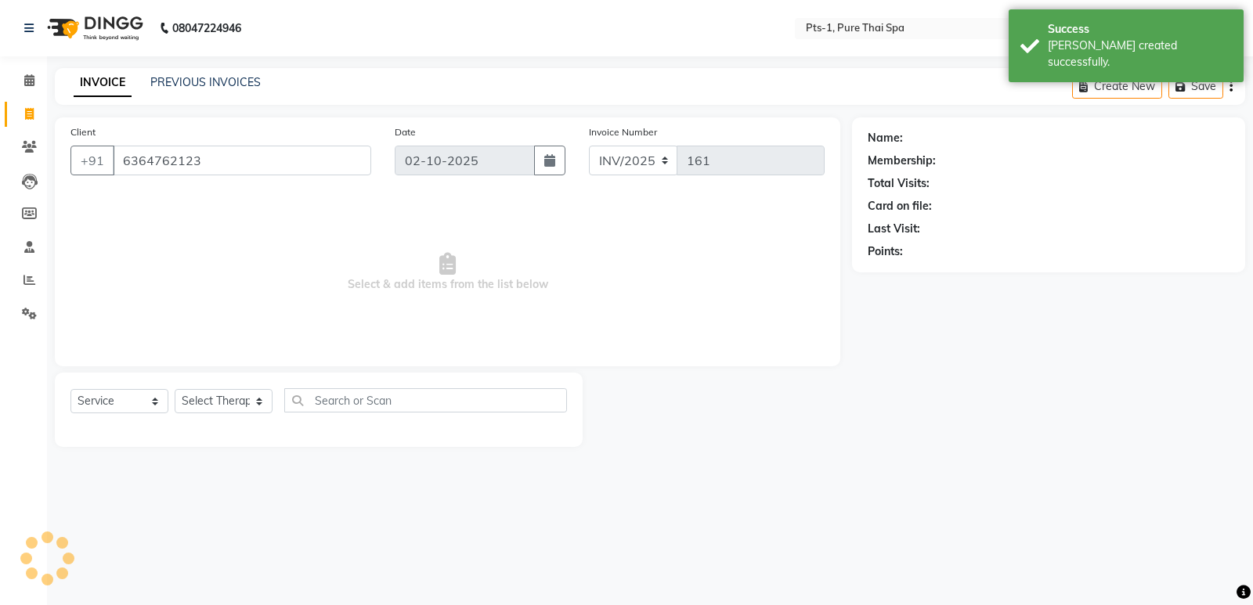
type input "6364762123"
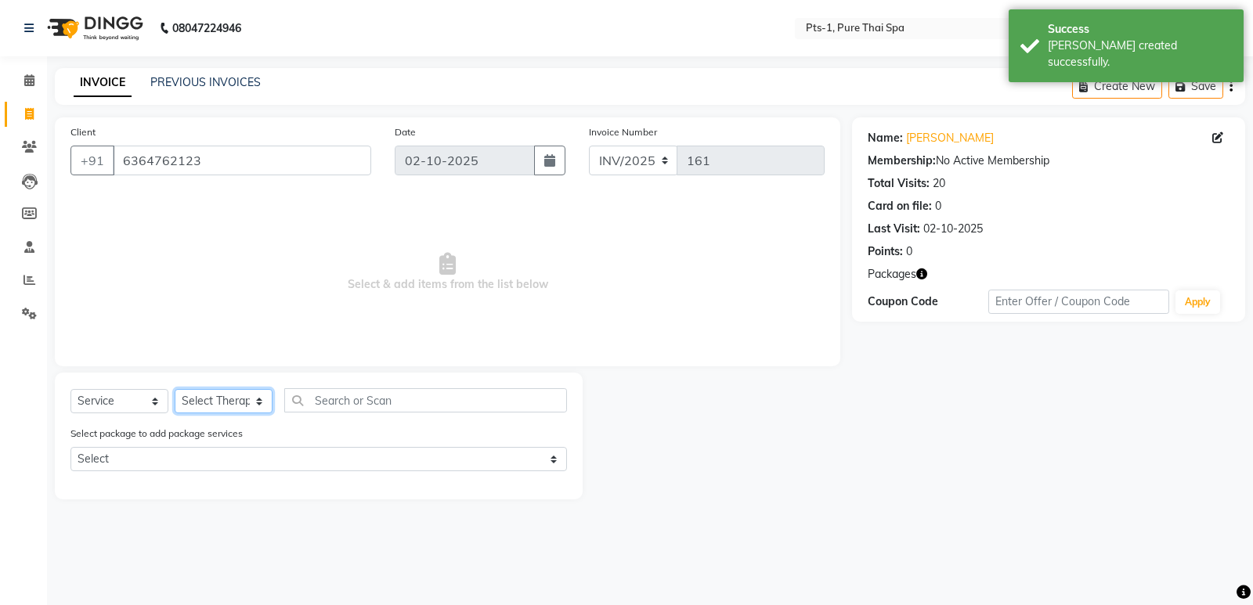
click at [212, 400] on select "Select Therapist [PERSON_NAME] anyone [PERSON_NAME] Jeje [PERSON_NAME] [PERSON_…" at bounding box center [224, 401] width 98 height 24
select select "34866"
click at [175, 389] on select "Select Therapist [PERSON_NAME] anyone [PERSON_NAME] Jeje [PERSON_NAME] [PERSON_…" at bounding box center [224, 401] width 98 height 24
click at [126, 398] on select "Select Service Product Membership Package Voucher Prepaid Gift Card" at bounding box center [119, 401] width 98 height 24
select select "package"
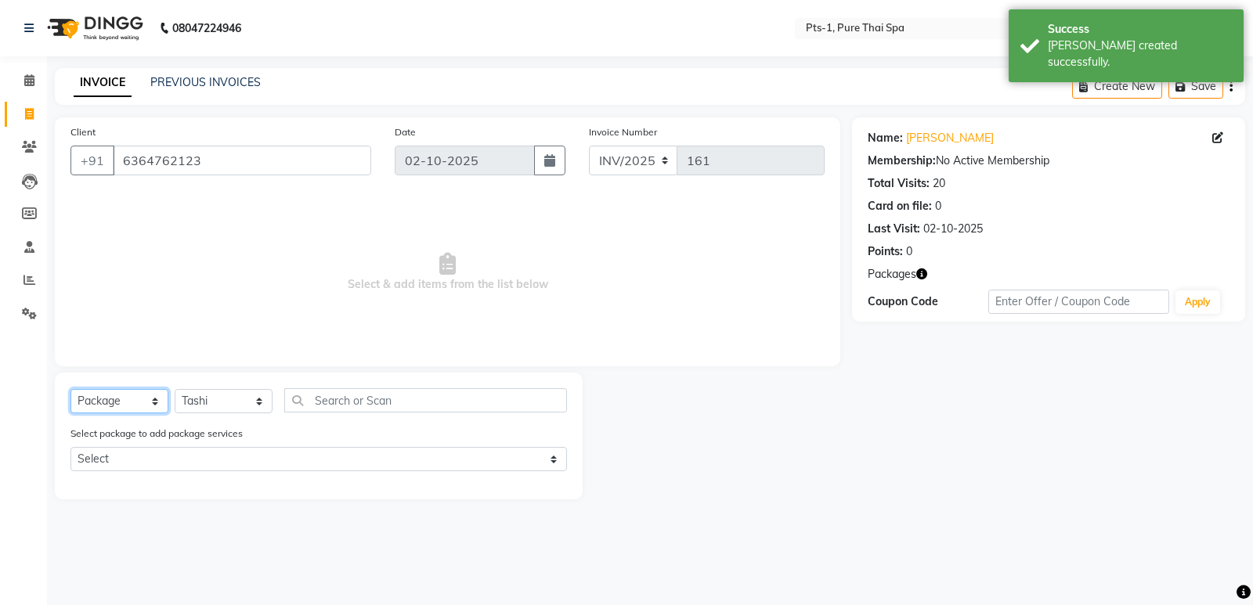
click at [70, 389] on select "Select Service Product Membership Package Voucher Prepaid Gift Card" at bounding box center [119, 401] width 98 height 24
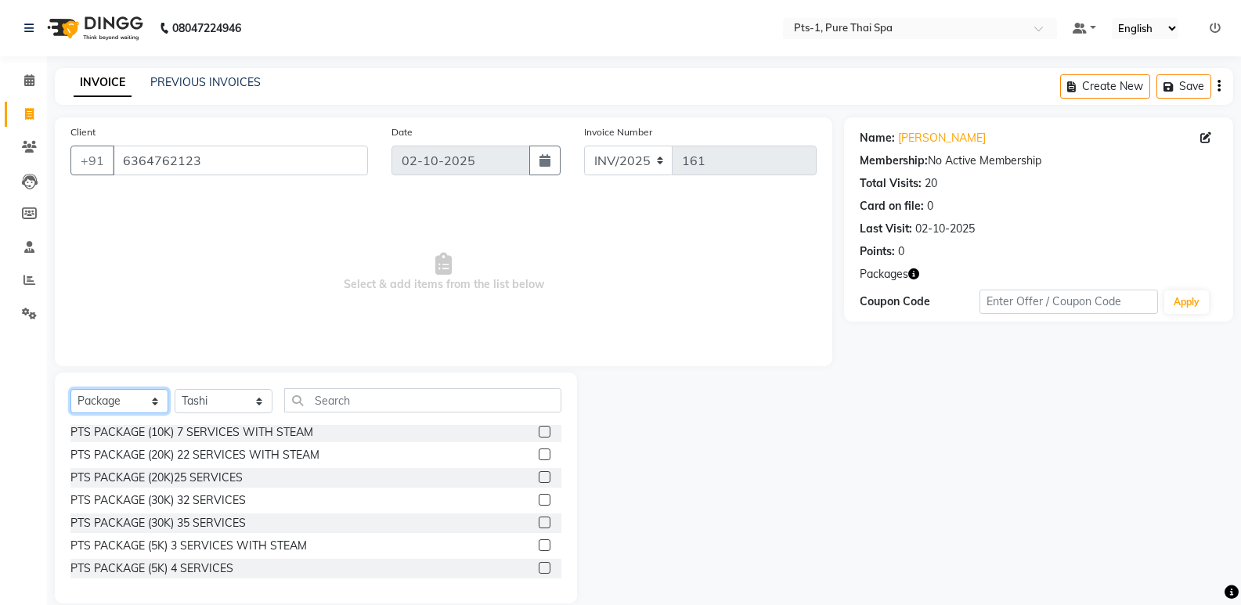
scroll to position [106, 0]
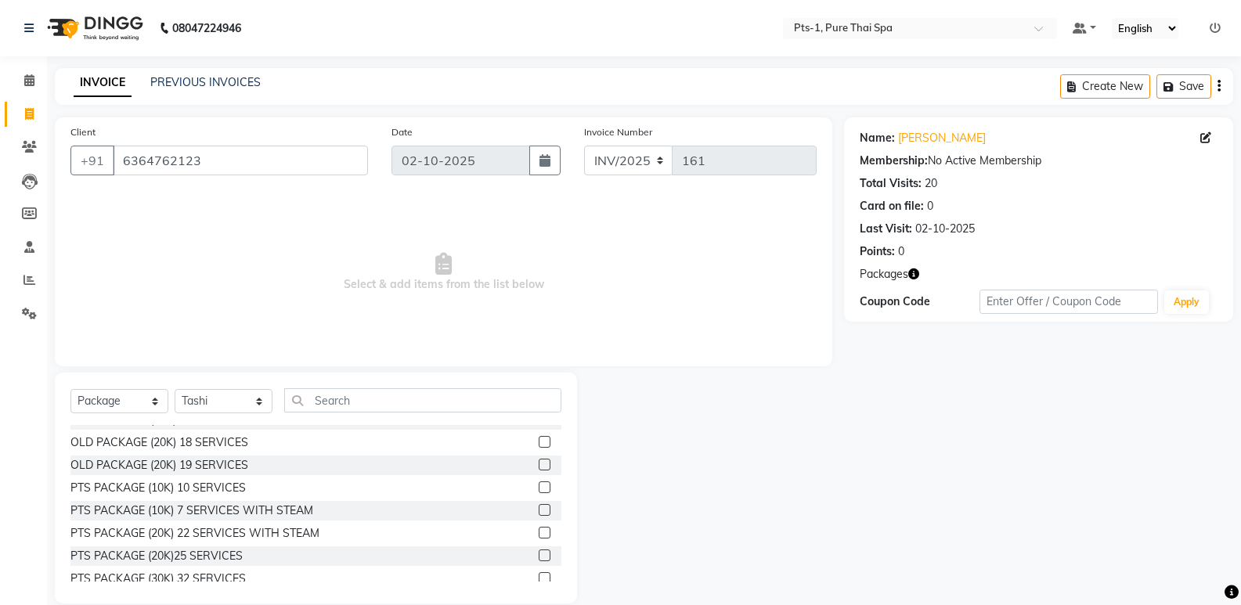
click at [539, 489] on label at bounding box center [545, 488] width 12 height 12
click at [539, 489] on input "checkbox" at bounding box center [544, 488] width 10 height 10
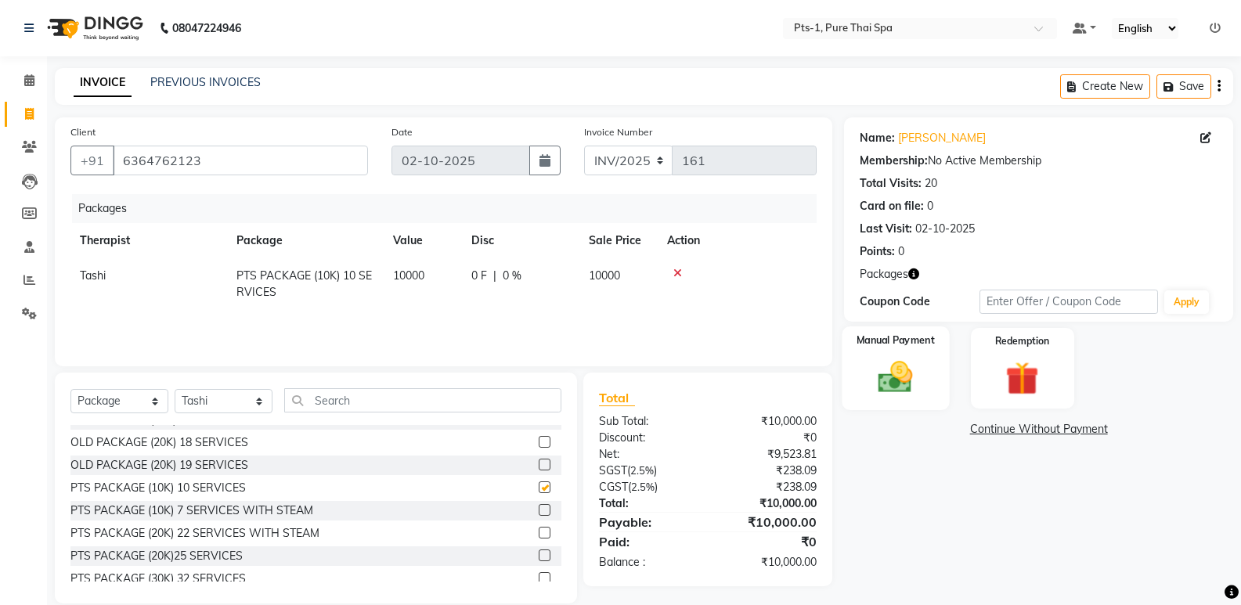
checkbox input "false"
click at [889, 365] on img at bounding box center [896, 377] width 56 height 40
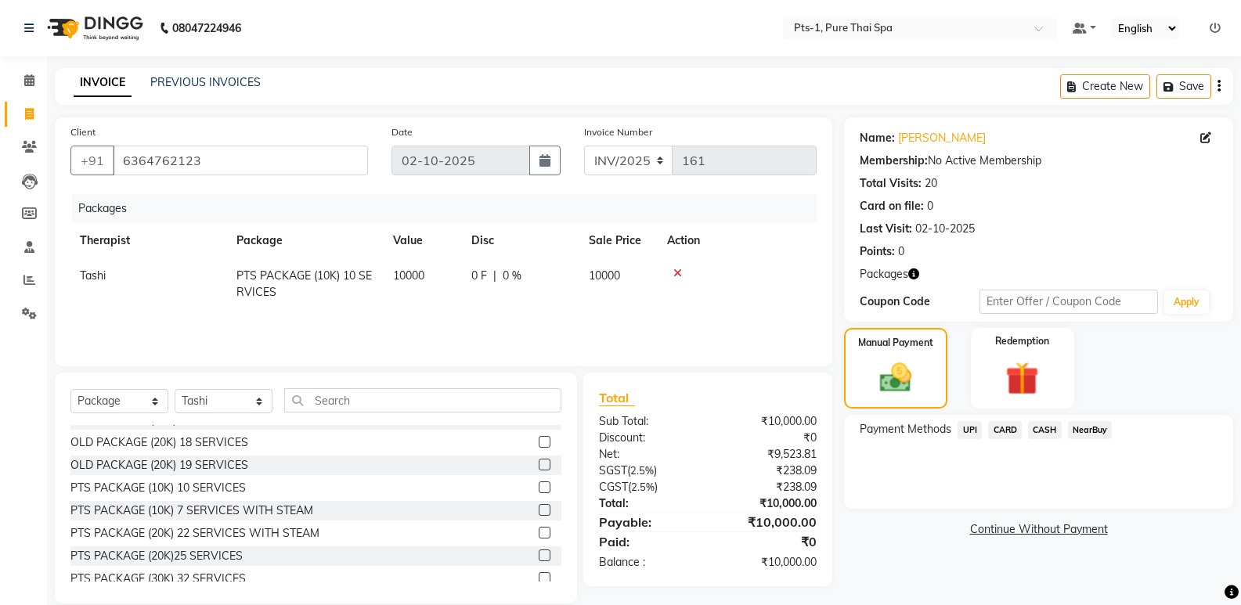
click at [1008, 432] on span "CARD" at bounding box center [1005, 430] width 34 height 18
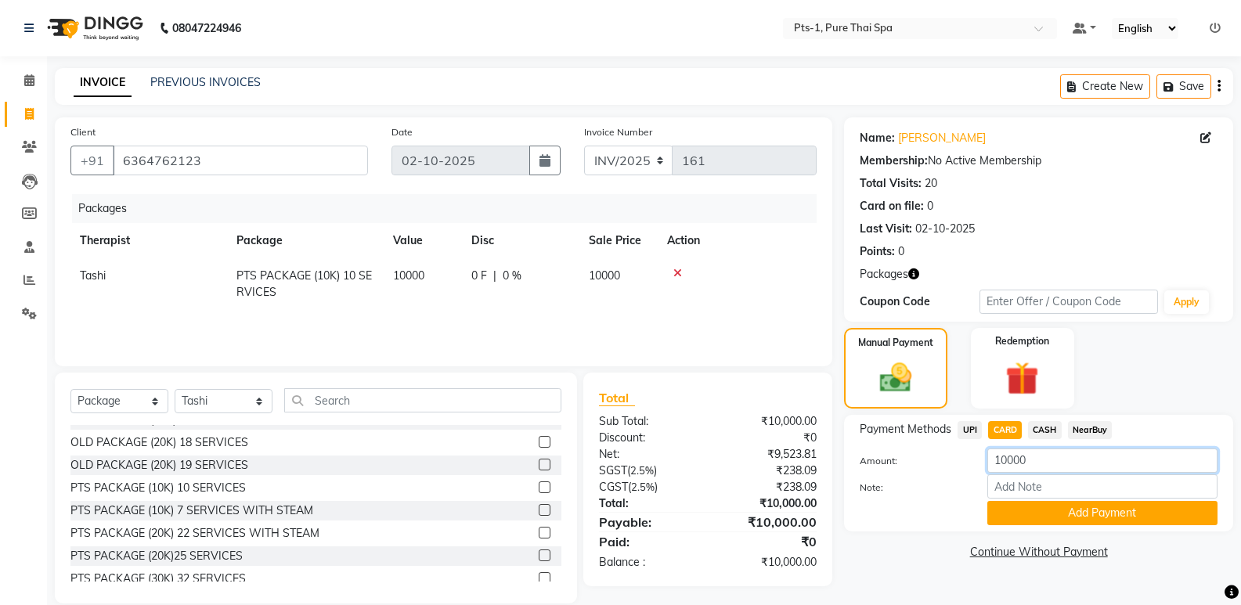
click at [1038, 463] on input "10000" at bounding box center [1103, 461] width 230 height 24
type input "1"
type input "5000"
click at [1010, 514] on button "Add Payment" at bounding box center [1103, 513] width 230 height 24
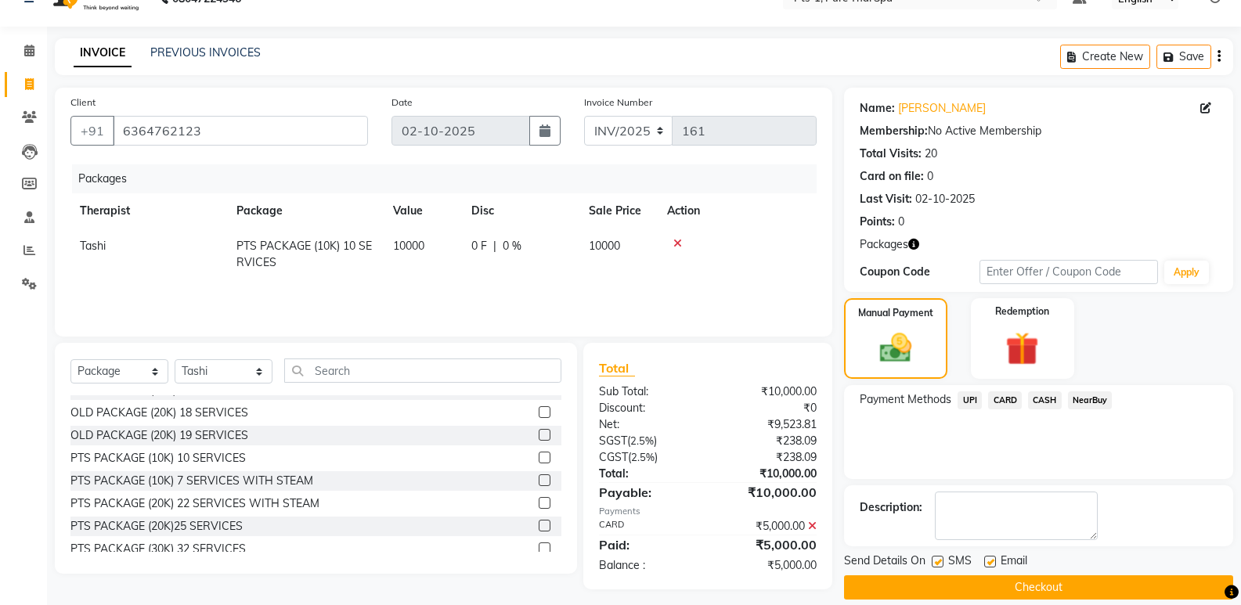
scroll to position [48, 0]
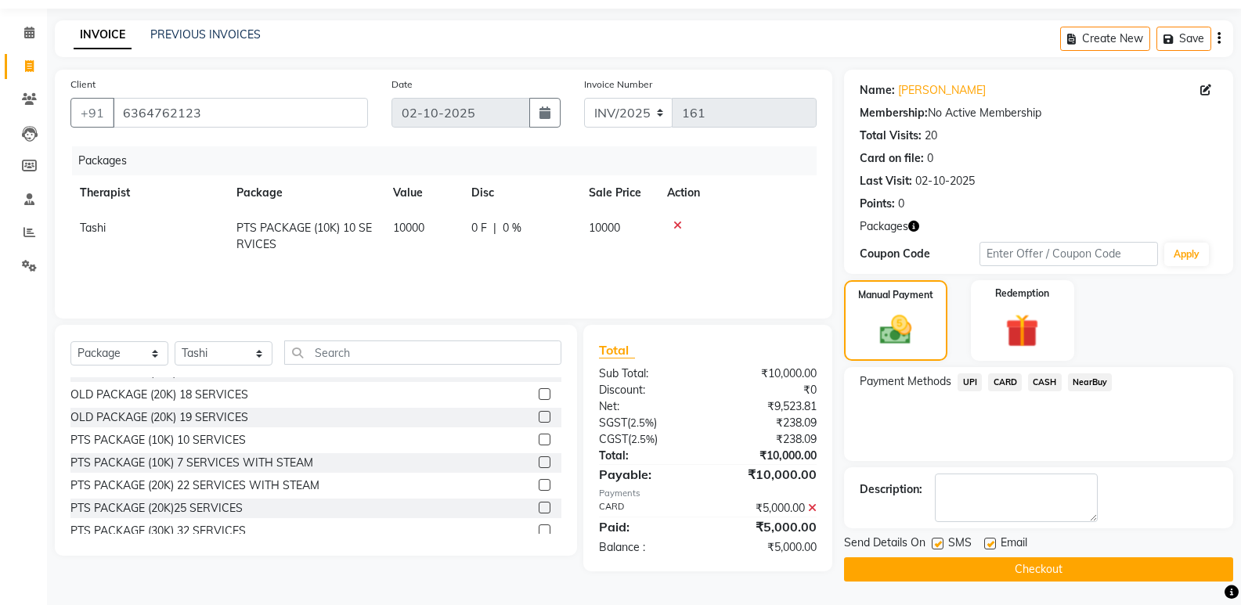
click at [936, 544] on label at bounding box center [938, 544] width 12 height 12
click at [936, 544] on input "checkbox" at bounding box center [937, 545] width 10 height 10
checkbox input "false"
click at [988, 543] on label at bounding box center [990, 544] width 12 height 12
click at [988, 543] on input "checkbox" at bounding box center [989, 545] width 10 height 10
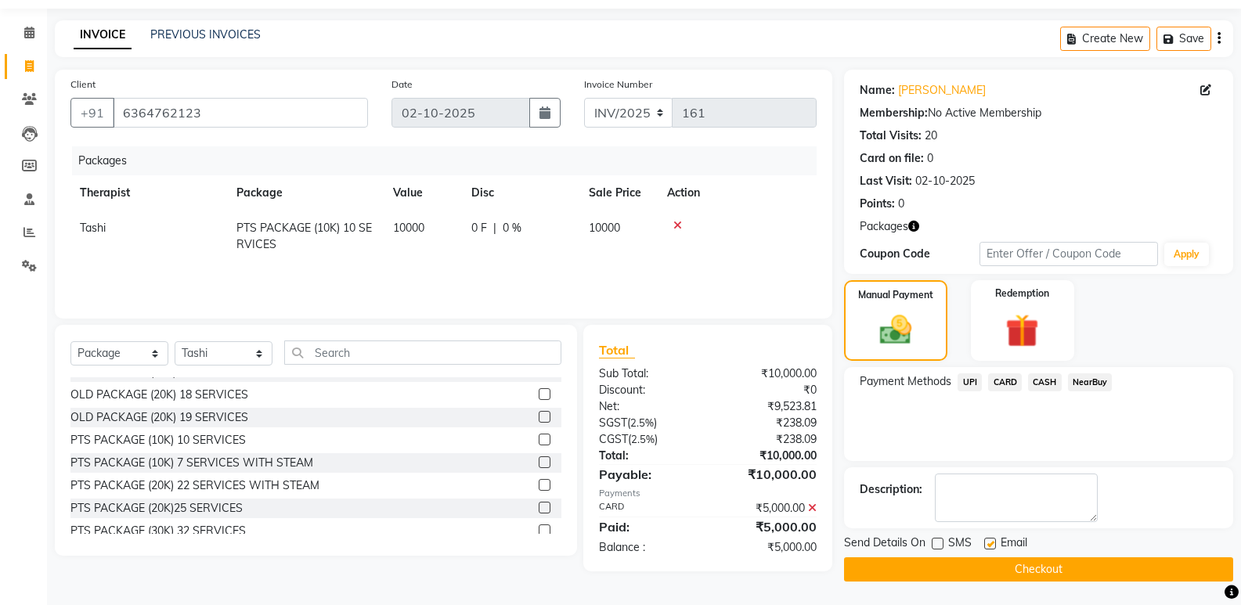
checkbox input "false"
click at [982, 515] on textarea at bounding box center [1016, 498] width 163 height 49
type textarea "1115"
click at [933, 566] on button "Checkout" at bounding box center [1038, 570] width 389 height 24
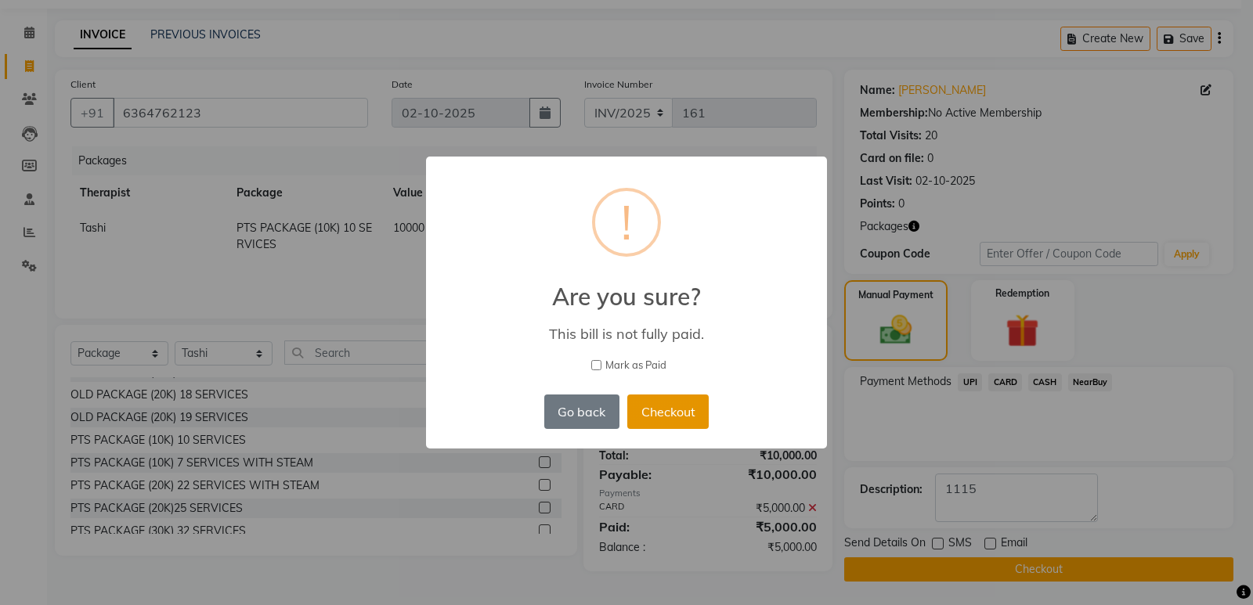
click at [667, 415] on button "Checkout" at bounding box center [667, 412] width 81 height 34
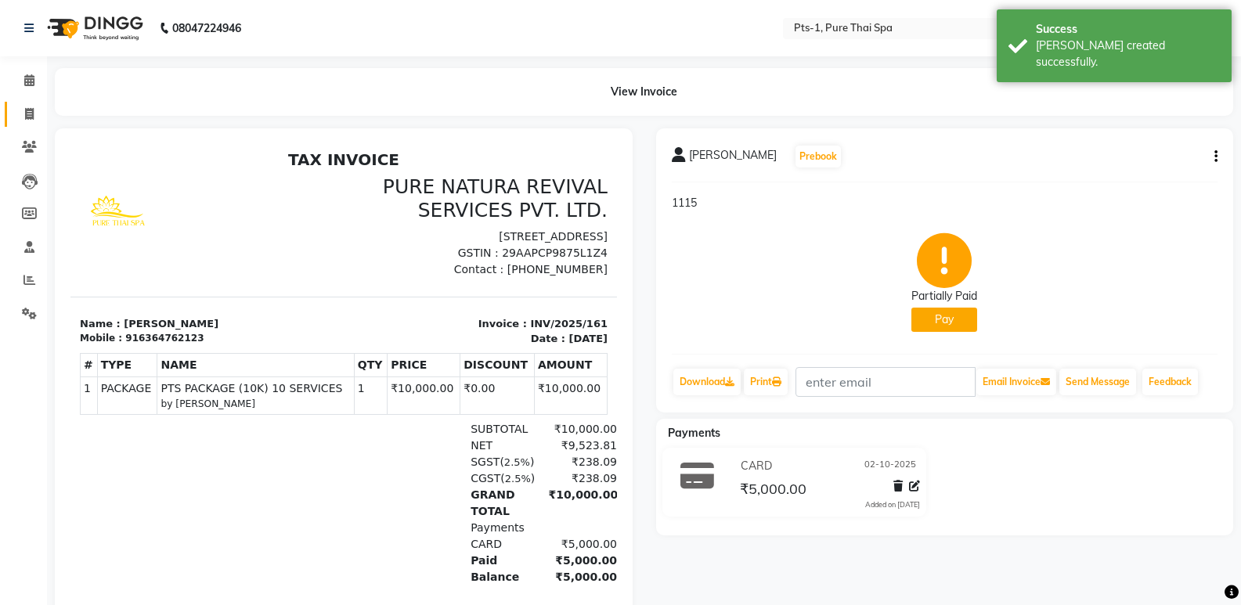
click at [20, 115] on span at bounding box center [29, 115] width 27 height 18
select select "service"
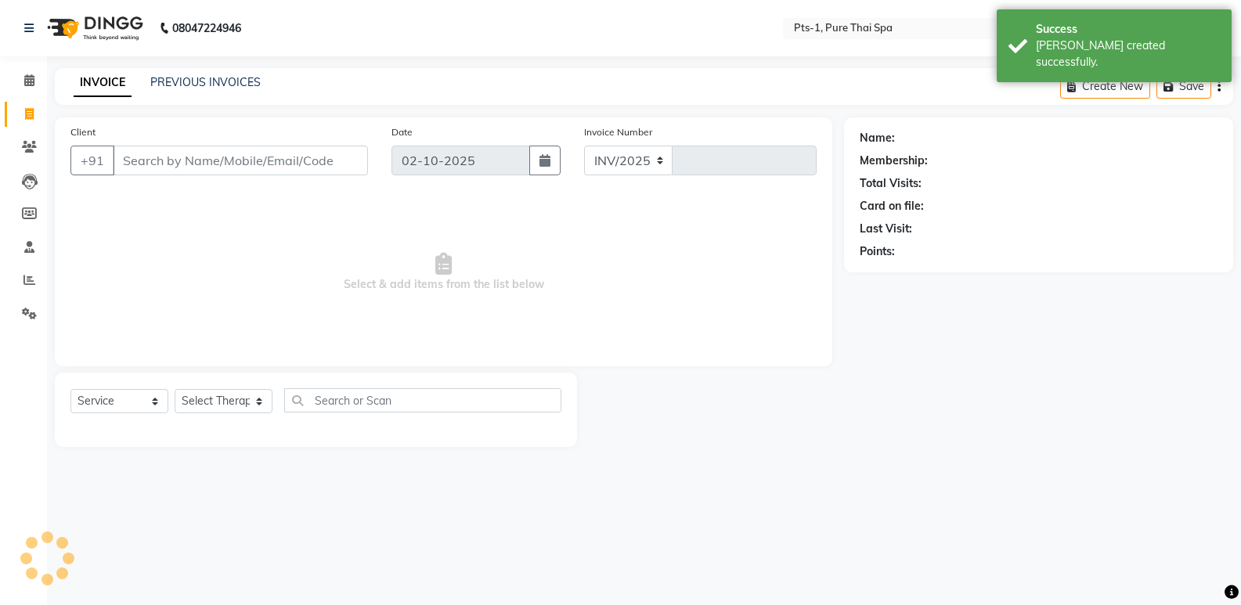
select select "9048"
type input "162"
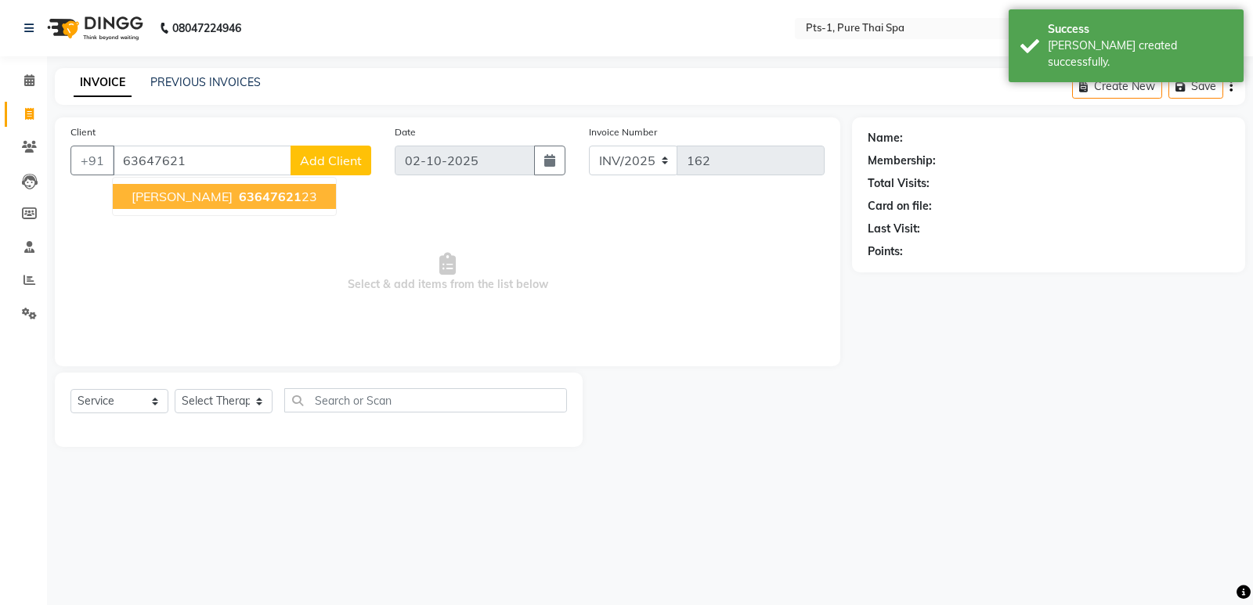
click at [239, 197] on span "63647621" at bounding box center [270, 197] width 63 height 16
type input "6364762123"
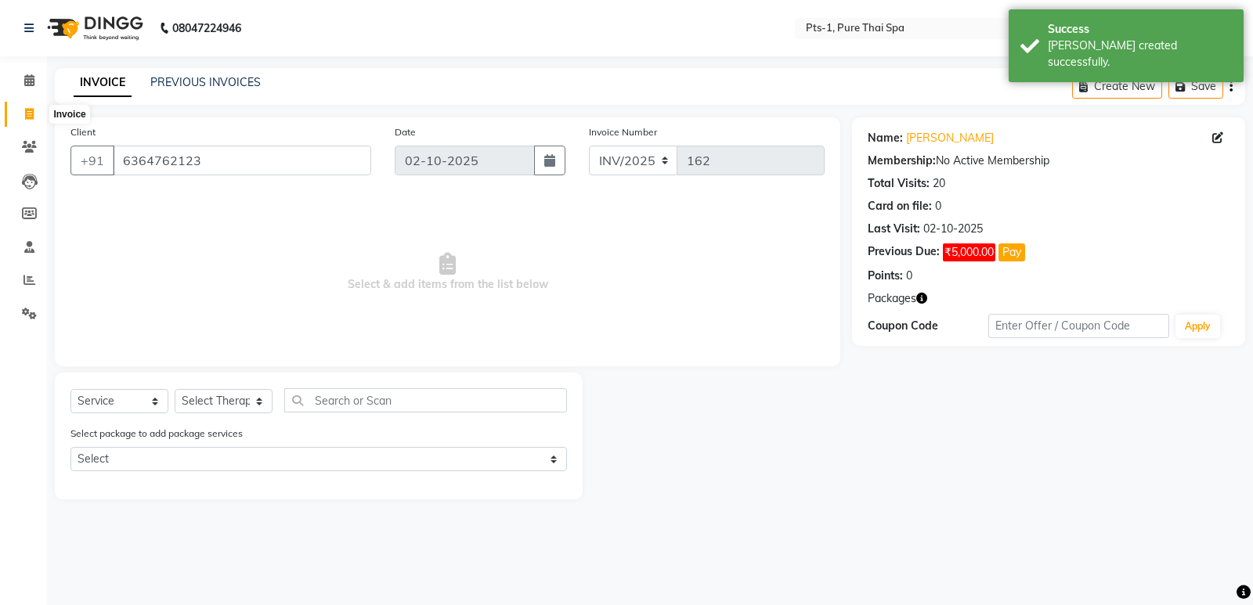
click at [32, 106] on span at bounding box center [29, 115] width 27 height 18
select select "service"
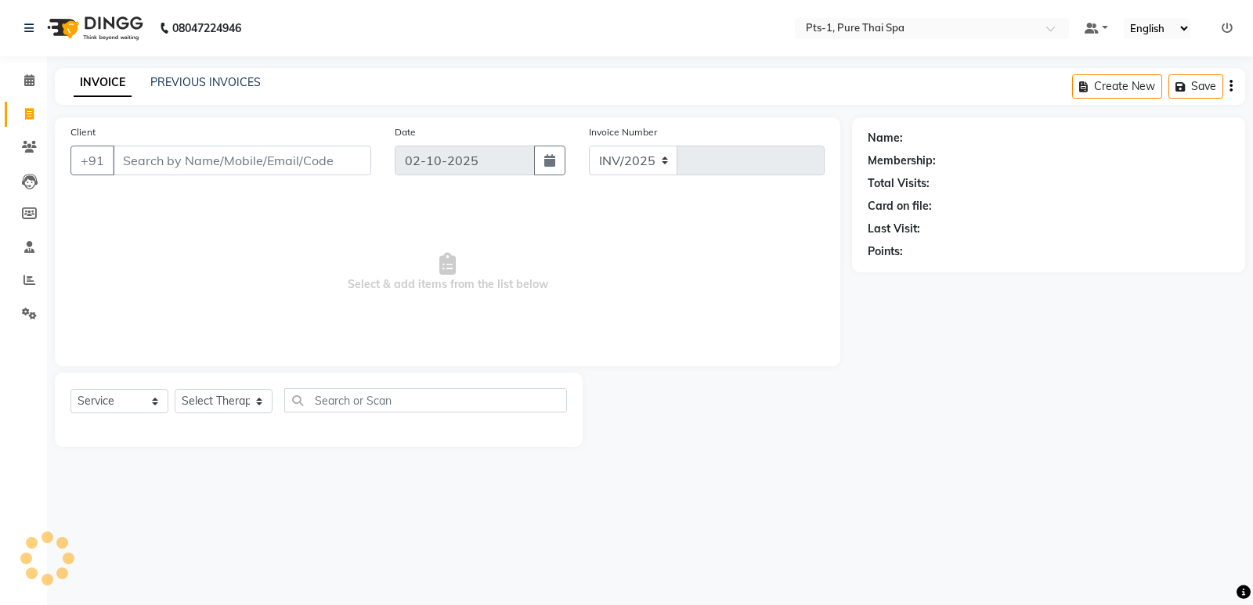
select select "9048"
type input "162"
click at [194, 90] on div "PREVIOUS INVOICES" at bounding box center [205, 82] width 110 height 16
click at [222, 69] on div "INVOICE PREVIOUS INVOICES Create New Save" at bounding box center [650, 86] width 1190 height 37
click at [200, 77] on link "PREVIOUS INVOICES" at bounding box center [205, 82] width 110 height 14
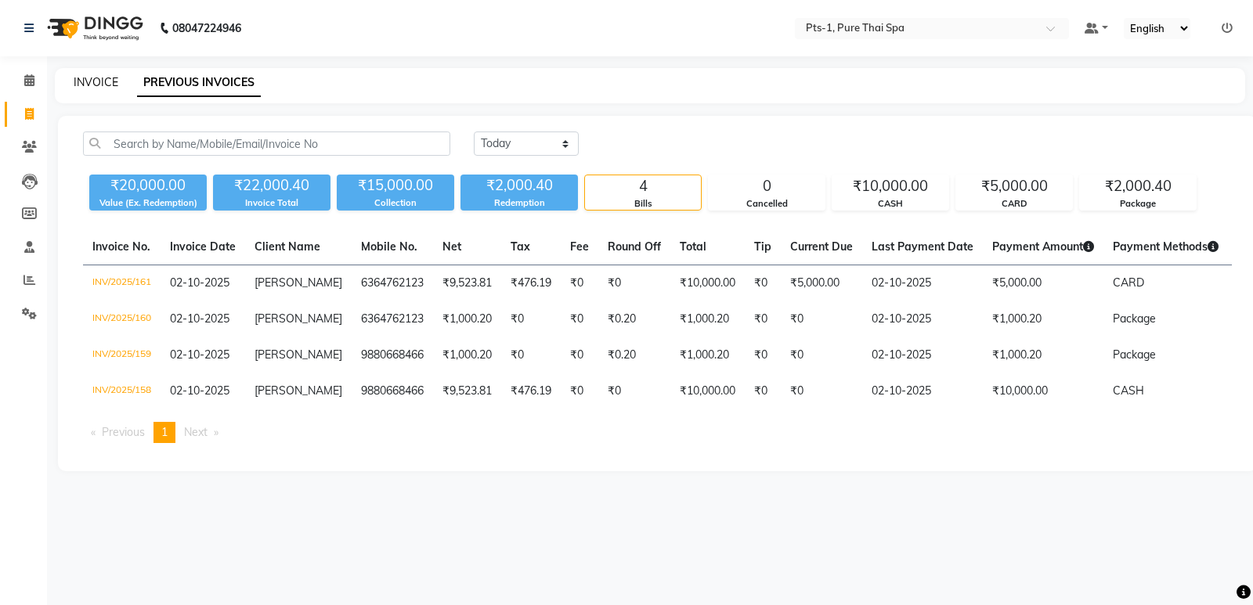
click at [110, 81] on link "INVOICE" at bounding box center [96, 82] width 45 height 14
select select "service"
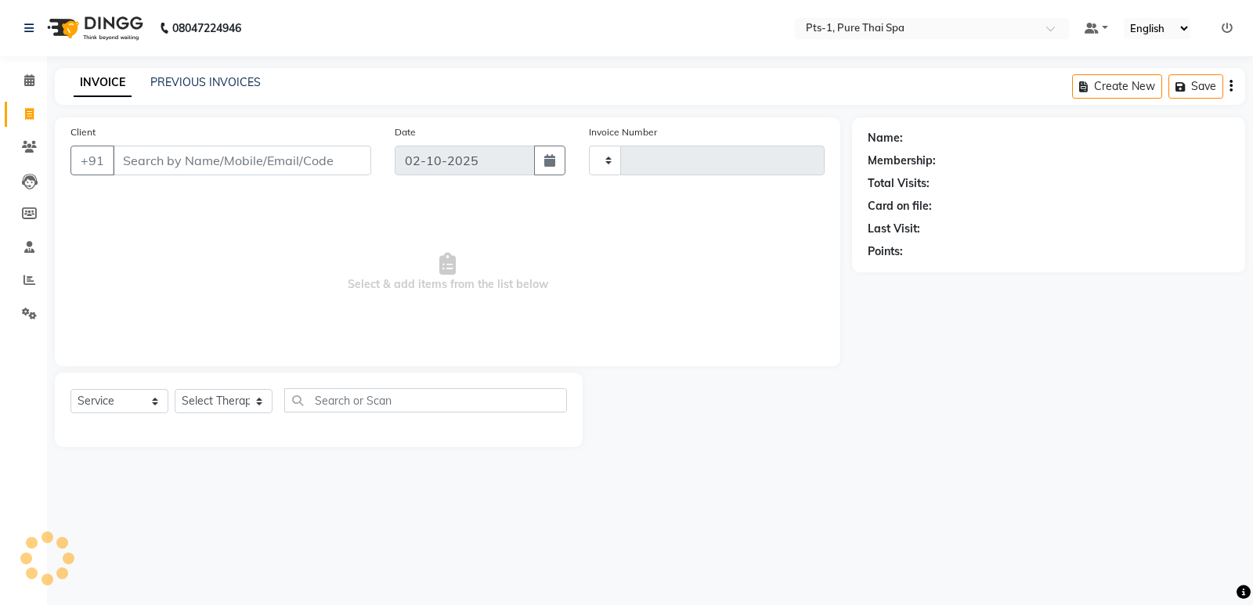
type input "162"
select select "9048"
click at [239, 90] on div "PREVIOUS INVOICES" at bounding box center [205, 82] width 110 height 16
click at [238, 85] on link "PREVIOUS INVOICES" at bounding box center [205, 82] width 110 height 14
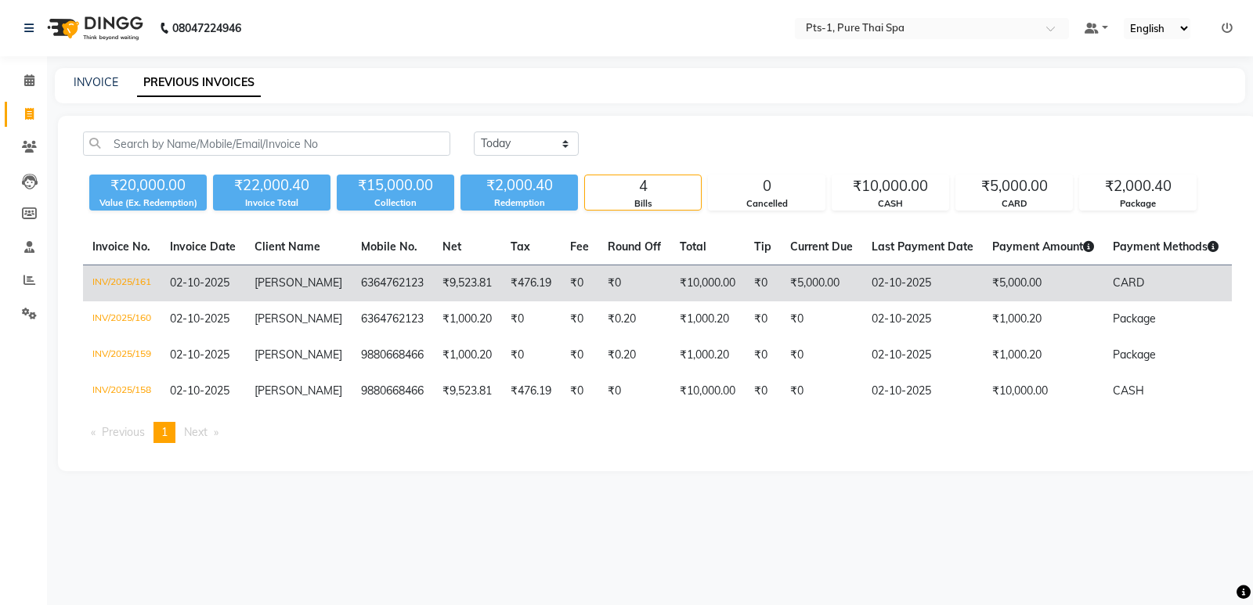
click at [448, 293] on td "₹9,523.81" at bounding box center [467, 283] width 68 height 37
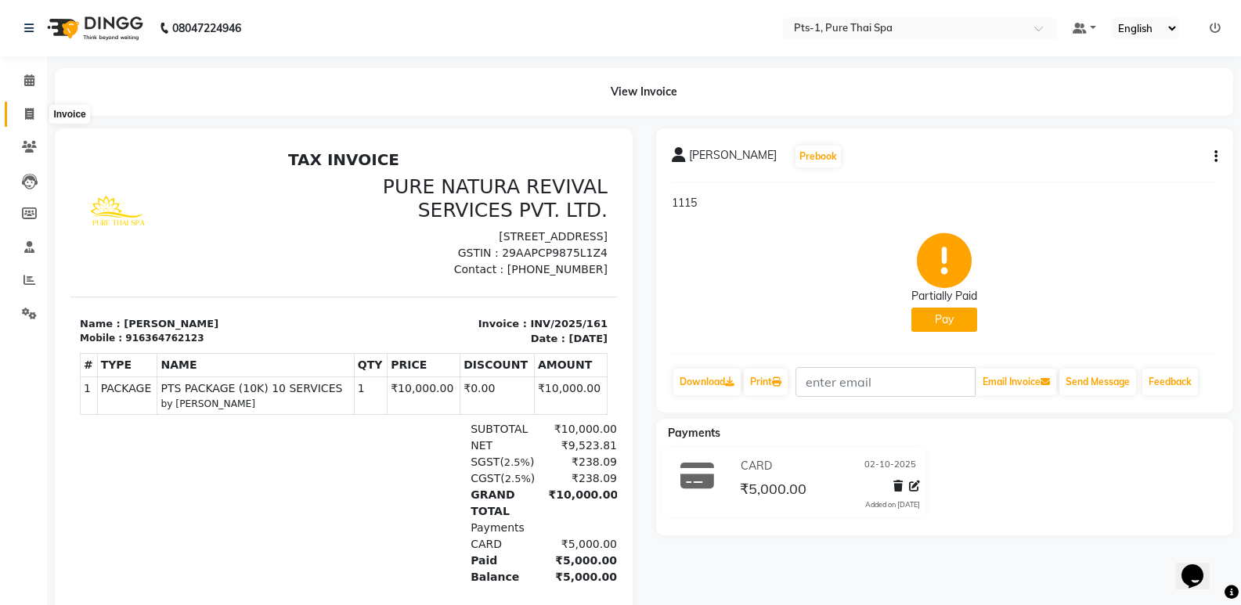
click at [30, 113] on icon at bounding box center [29, 114] width 9 height 12
select select "service"
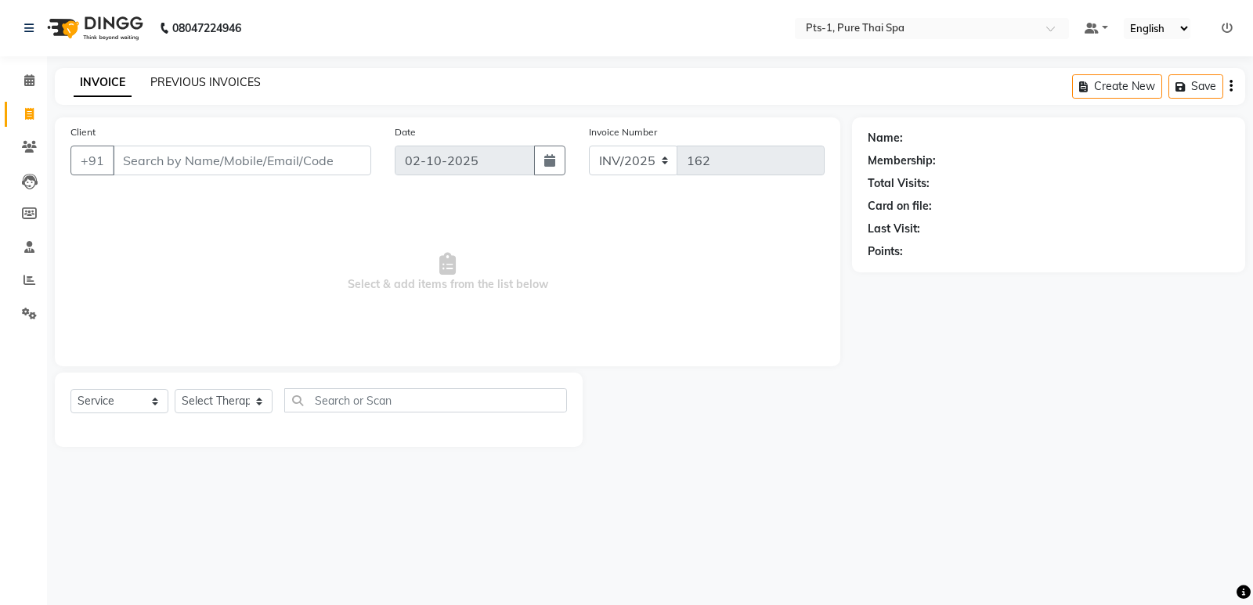
click at [208, 85] on link "PREVIOUS INVOICES" at bounding box center [205, 82] width 110 height 14
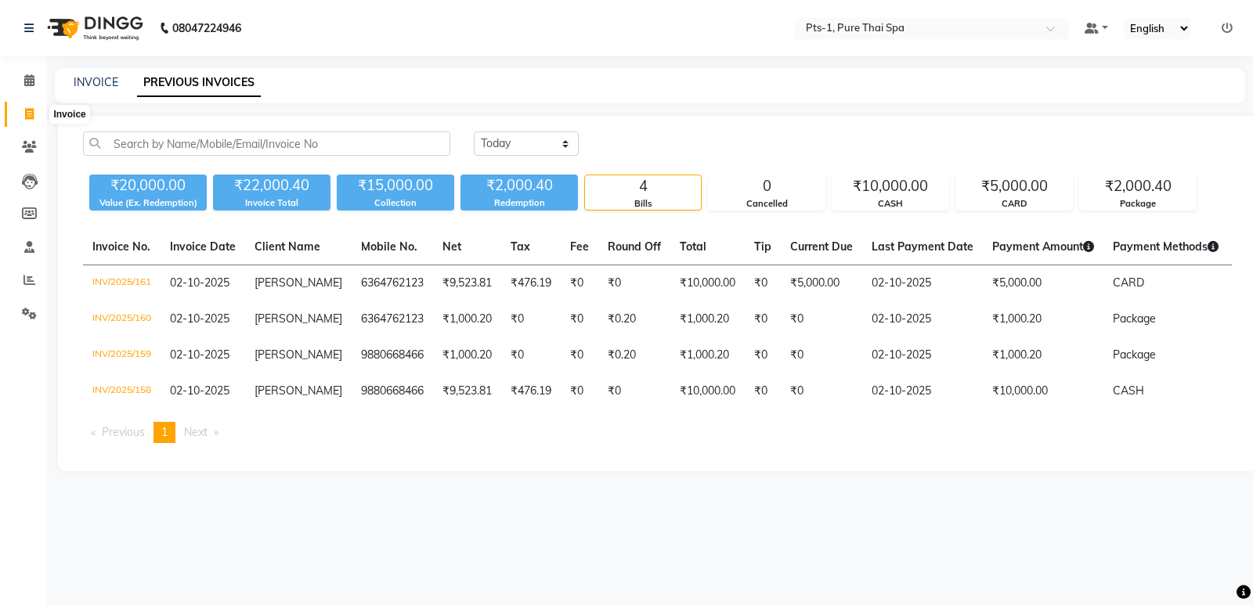
click at [28, 108] on icon at bounding box center [29, 114] width 9 height 12
select select "service"
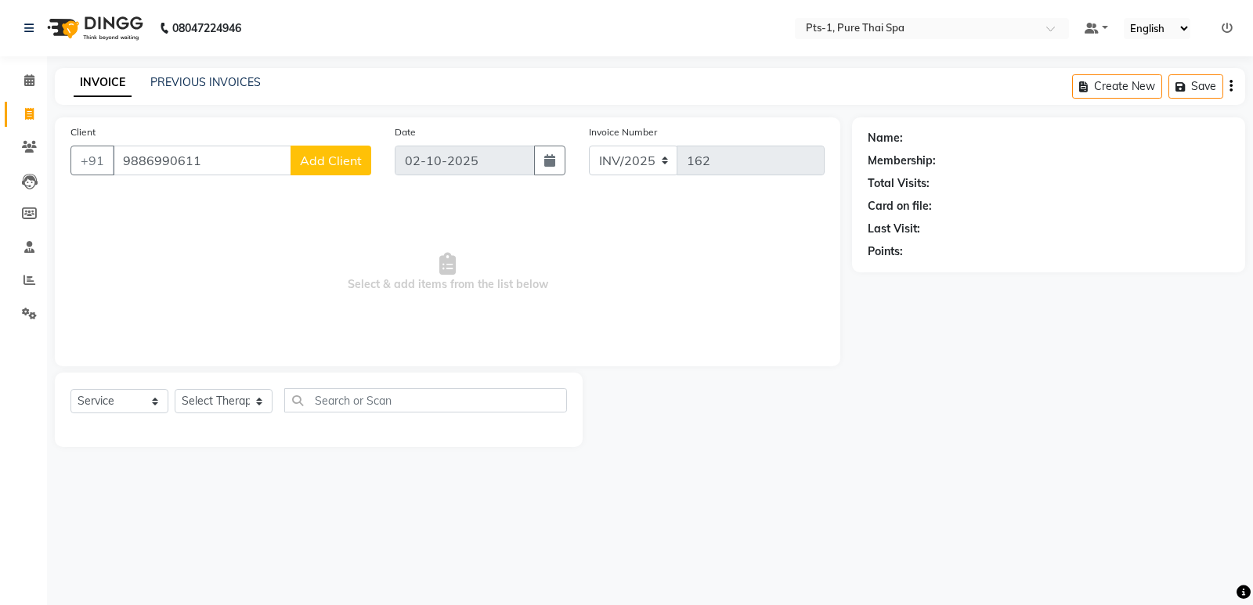
type input "9886990611"
click at [305, 157] on span "Add Client" at bounding box center [331, 161] width 62 height 16
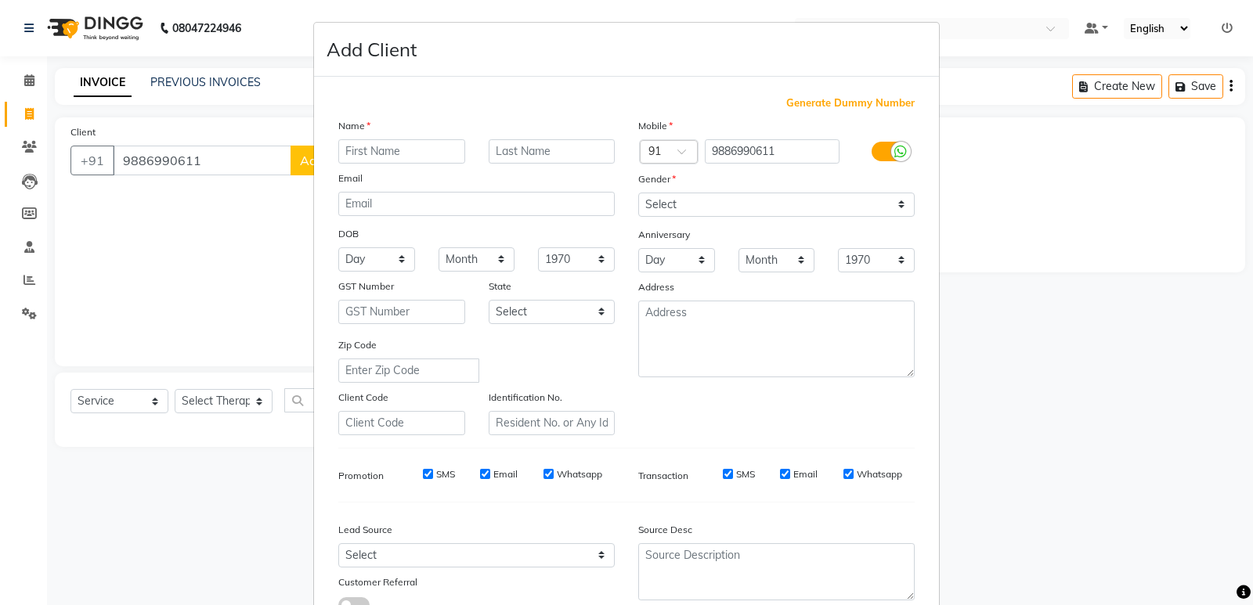
click at [355, 144] on input "text" at bounding box center [401, 151] width 127 height 24
type input "[PERSON_NAME]"
click at [656, 200] on select "Select [DEMOGRAPHIC_DATA] [DEMOGRAPHIC_DATA] Other Prefer Not To Say" at bounding box center [776, 205] width 276 height 24
select select "[DEMOGRAPHIC_DATA]"
click at [638, 193] on select "Select [DEMOGRAPHIC_DATA] [DEMOGRAPHIC_DATA] Other Prefer Not To Say" at bounding box center [776, 205] width 276 height 24
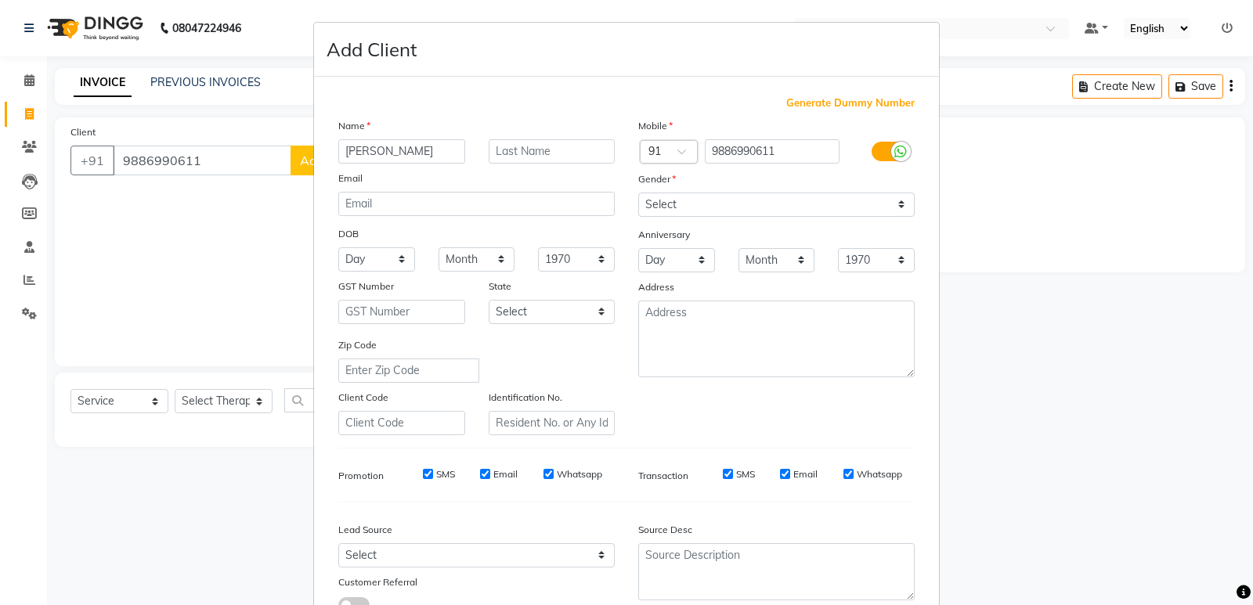
drag, startPoint x: 418, startPoint y: 472, endPoint x: 466, endPoint y: 489, distance: 50.8
click at [423, 473] on input "SMS" at bounding box center [428, 474] width 10 height 10
checkbox input "false"
click at [480, 470] on input "Email" at bounding box center [485, 474] width 10 height 10
checkbox input "false"
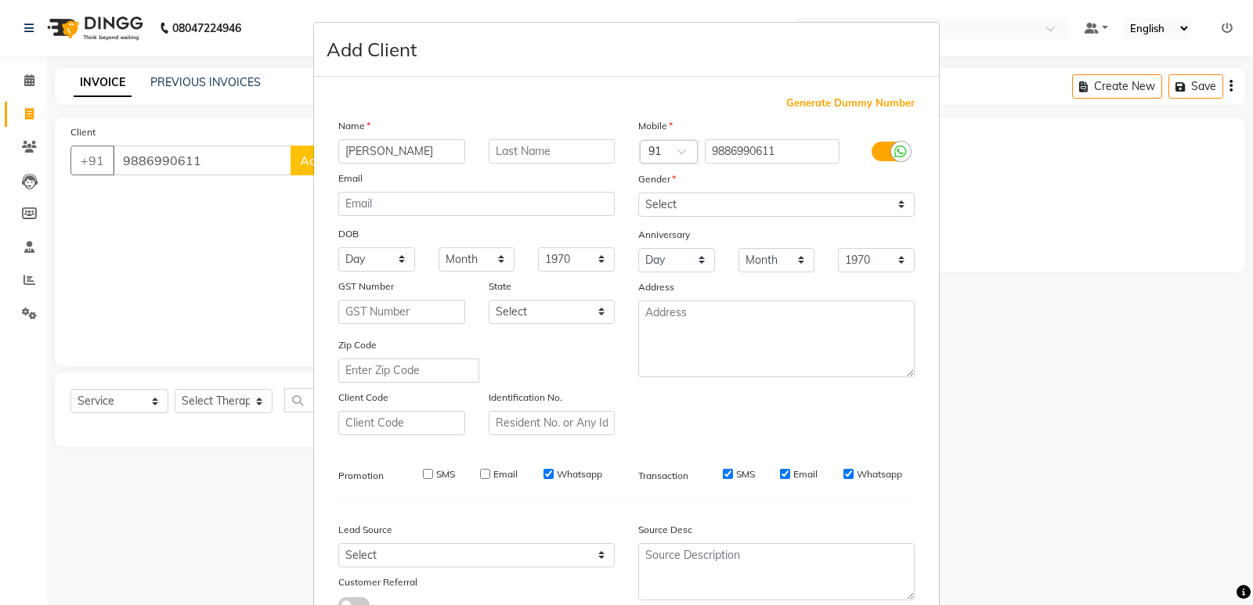
click at [544, 475] on input "Whatsapp" at bounding box center [549, 474] width 10 height 10
checkbox input "false"
click at [727, 475] on input "SMS" at bounding box center [728, 474] width 10 height 10
checkbox input "false"
click at [781, 474] on input "Email" at bounding box center [785, 474] width 10 height 10
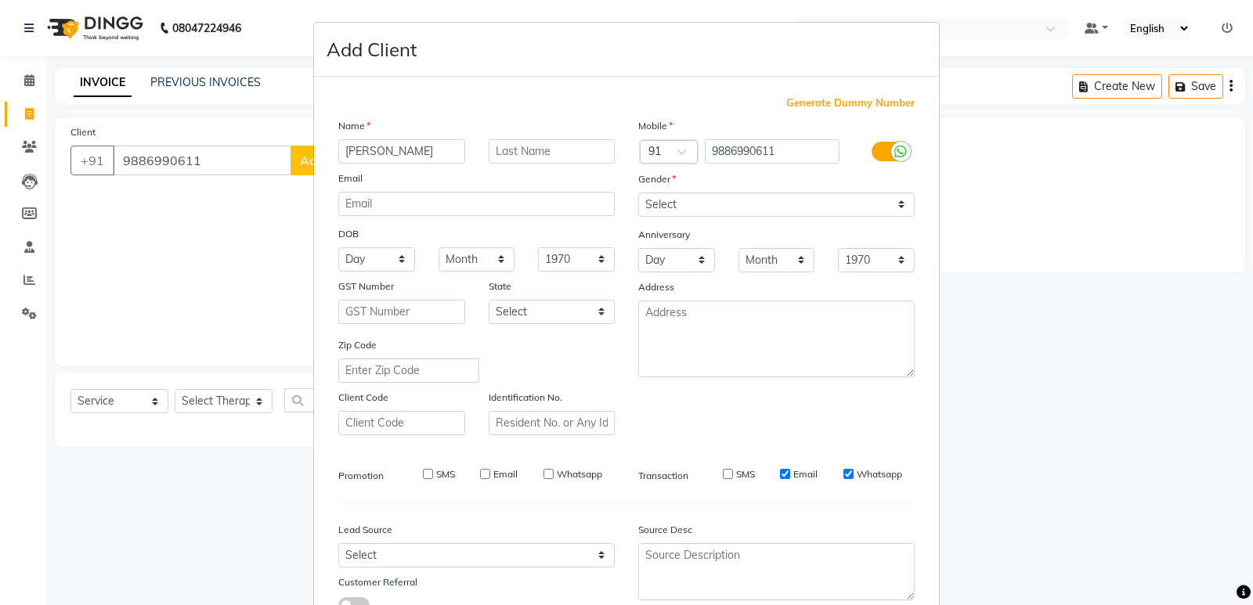
checkbox input "false"
click at [843, 472] on input "Whatsapp" at bounding box center [848, 474] width 10 height 10
checkbox input "false"
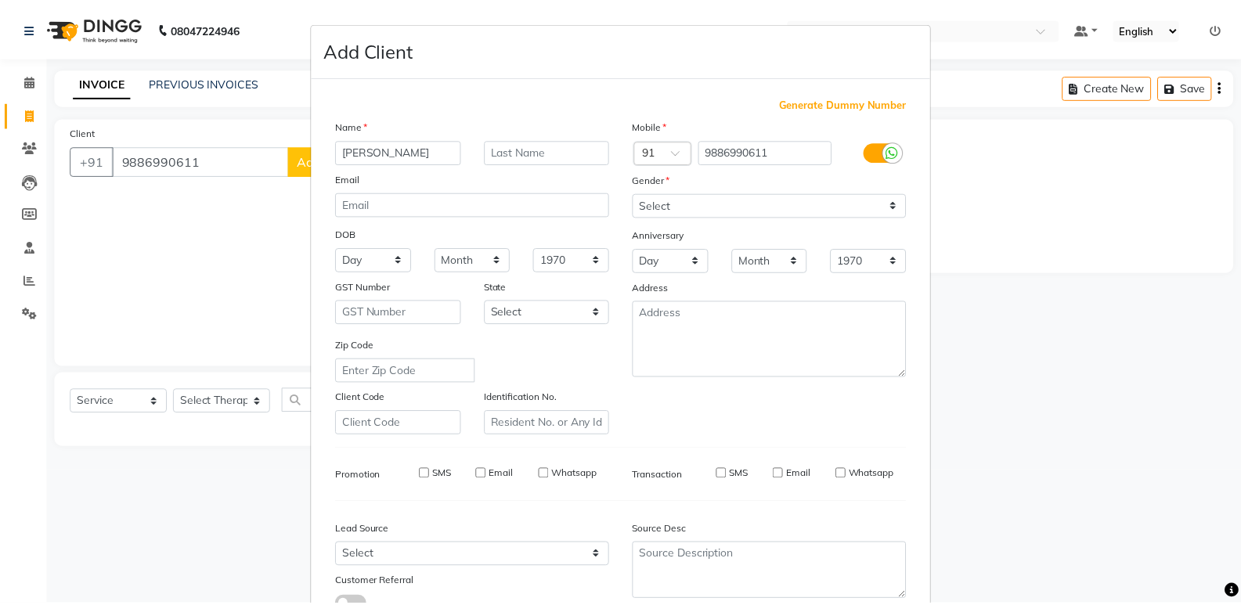
scroll to position [117, 0]
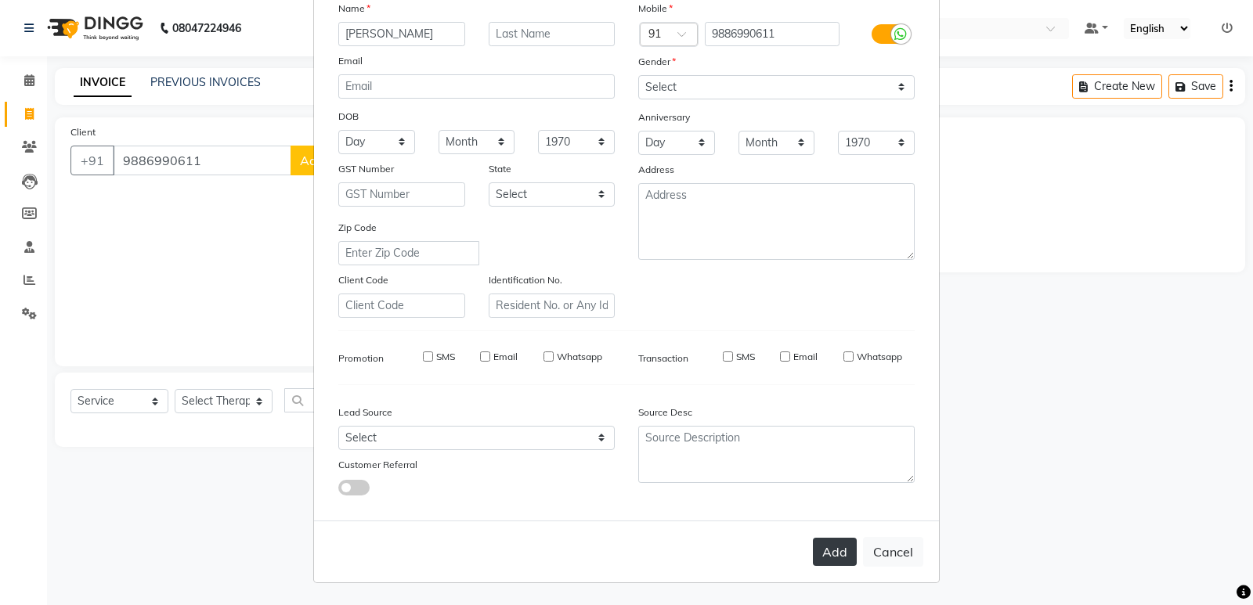
click at [817, 548] on button "Add" at bounding box center [835, 552] width 44 height 28
select select
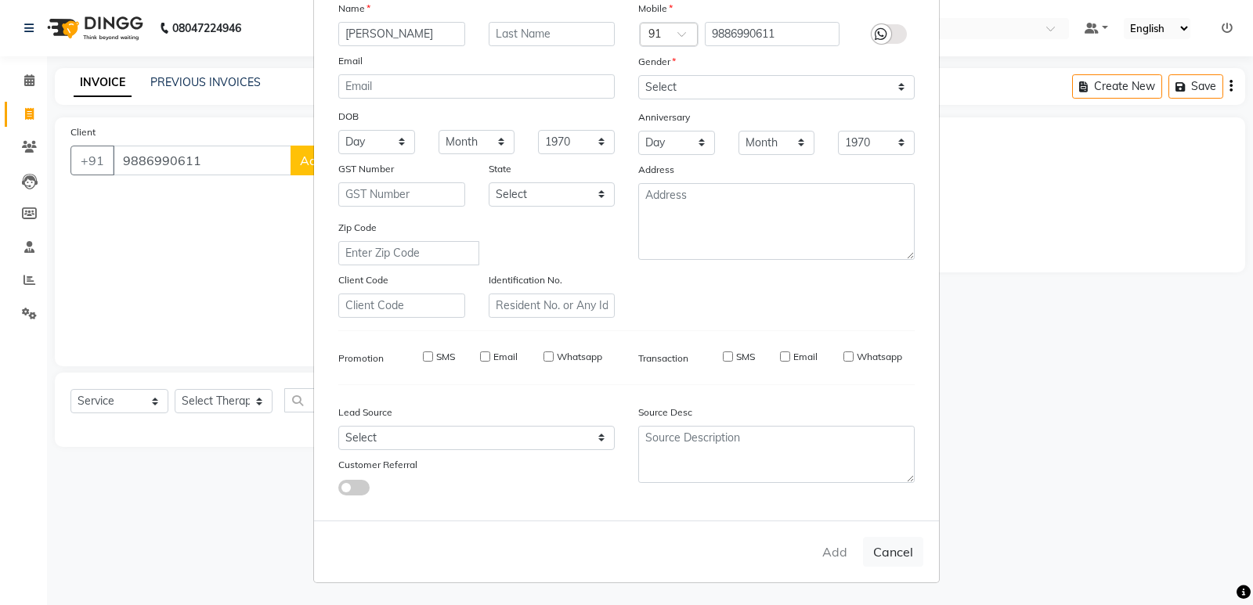
select select
checkbox input "false"
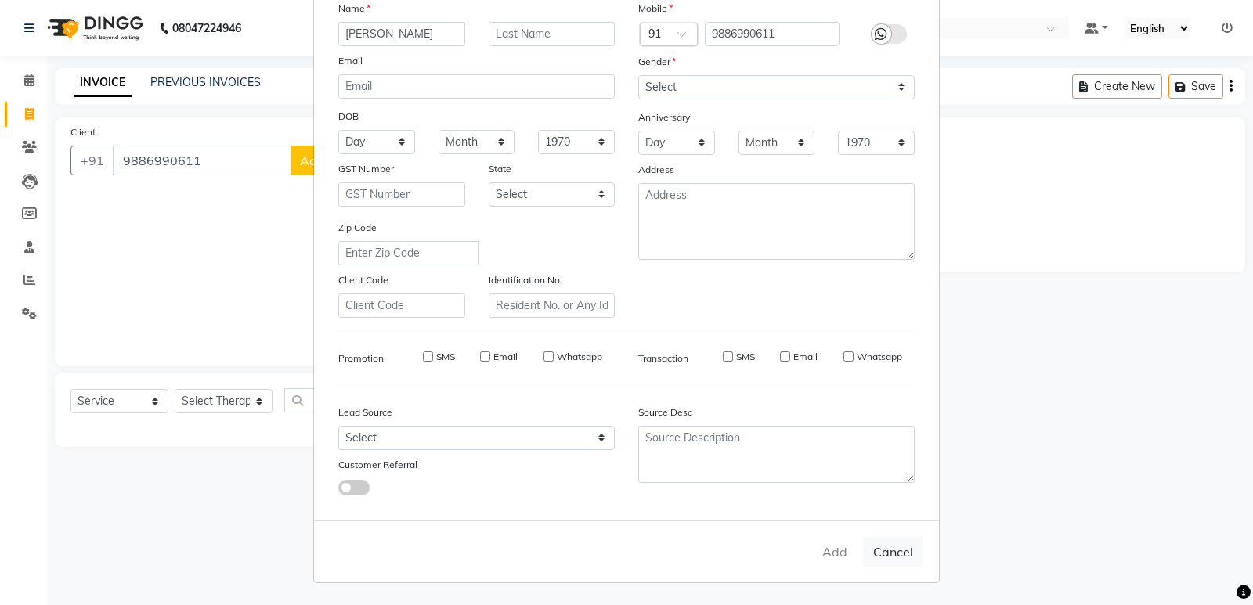
checkbox input "false"
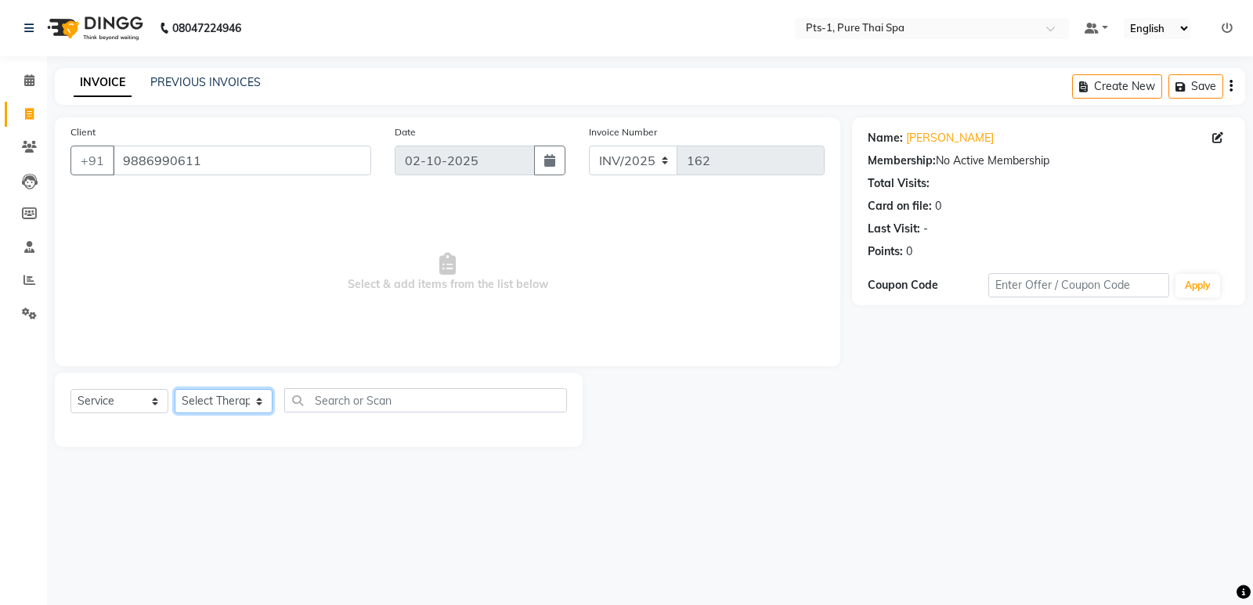
click at [222, 400] on select "Select Therapist [PERSON_NAME] anyone [PERSON_NAME] Jeje [PERSON_NAME] [PERSON_…" at bounding box center [224, 401] width 98 height 24
select select "88349"
click at [175, 389] on select "Select Therapist [PERSON_NAME] anyone [PERSON_NAME] Jeje [PERSON_NAME] [PERSON_…" at bounding box center [224, 401] width 98 height 24
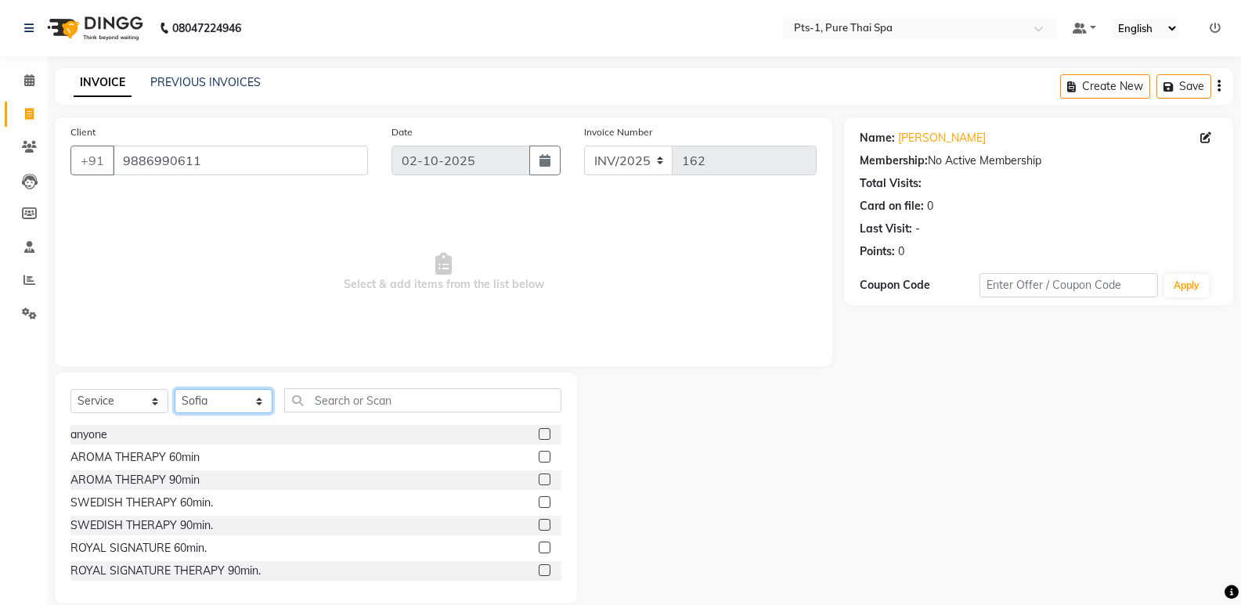
scroll to position [78, 0]
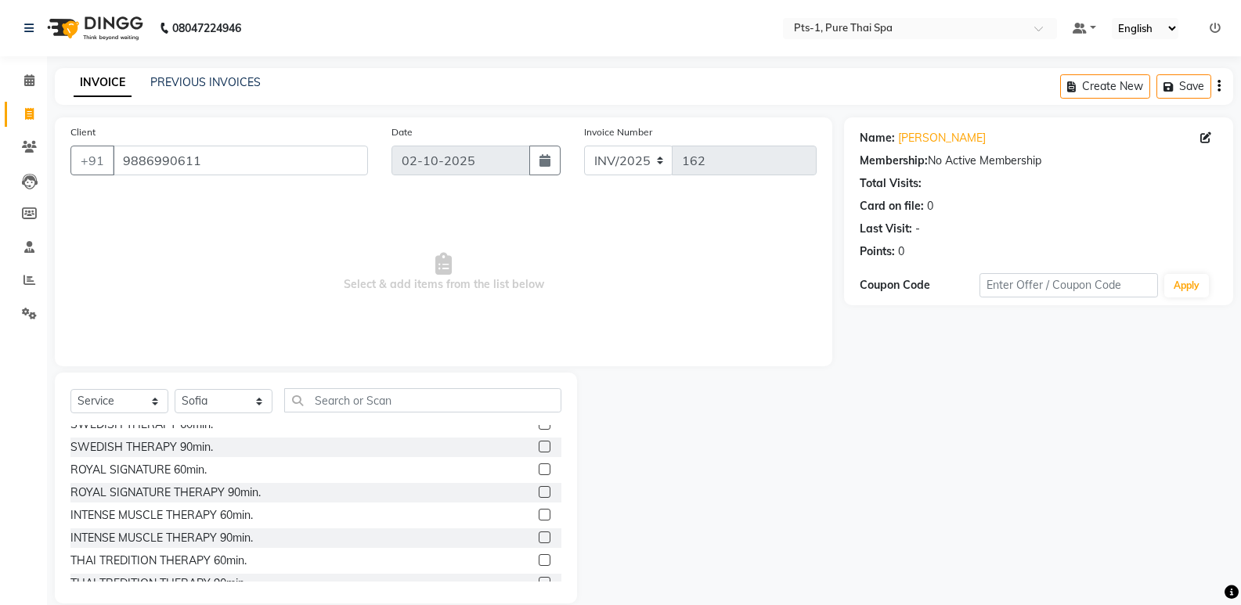
click at [539, 516] on label at bounding box center [545, 515] width 12 height 12
click at [539, 516] on input "checkbox" at bounding box center [544, 516] width 10 height 10
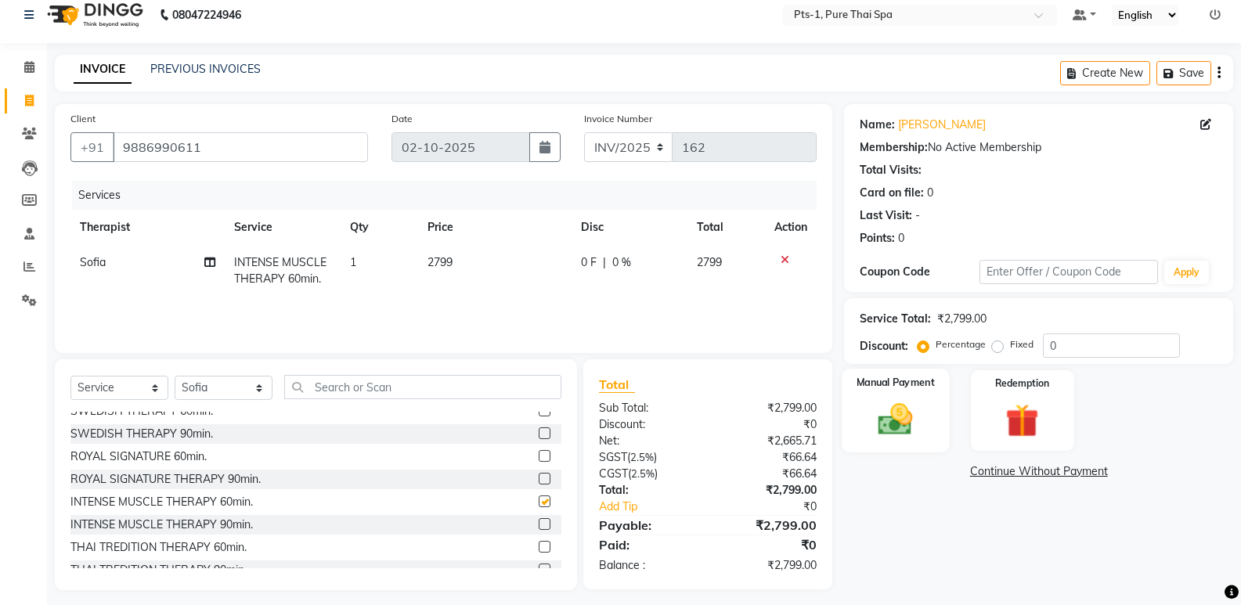
scroll to position [22, 0]
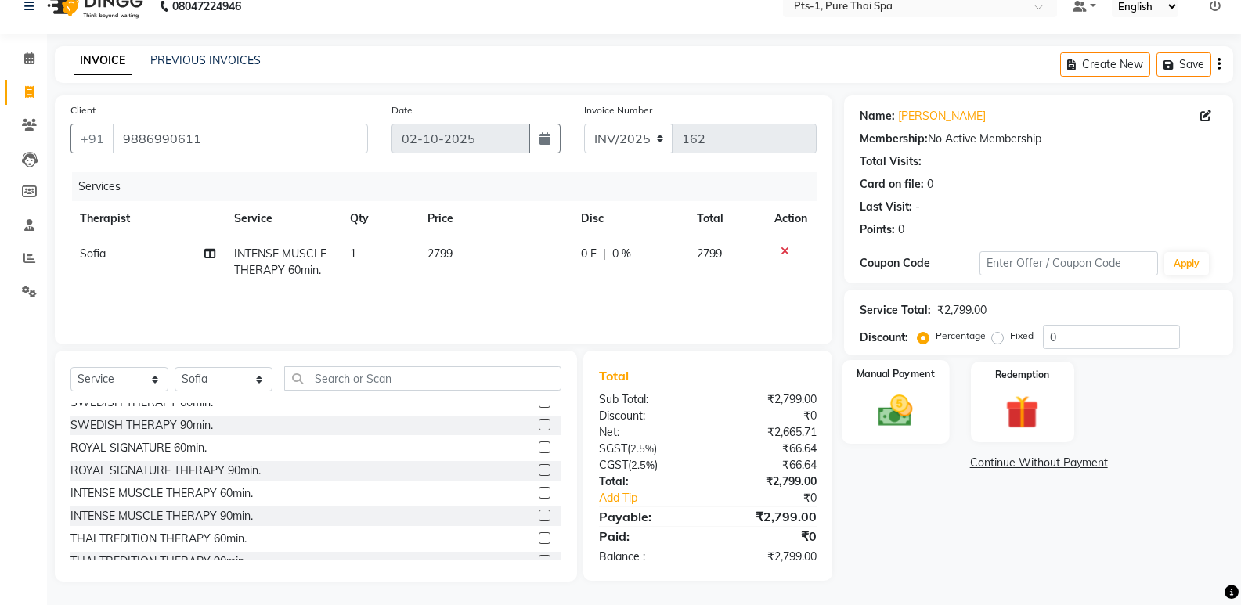
checkbox input "false"
click at [910, 397] on img at bounding box center [896, 411] width 56 height 40
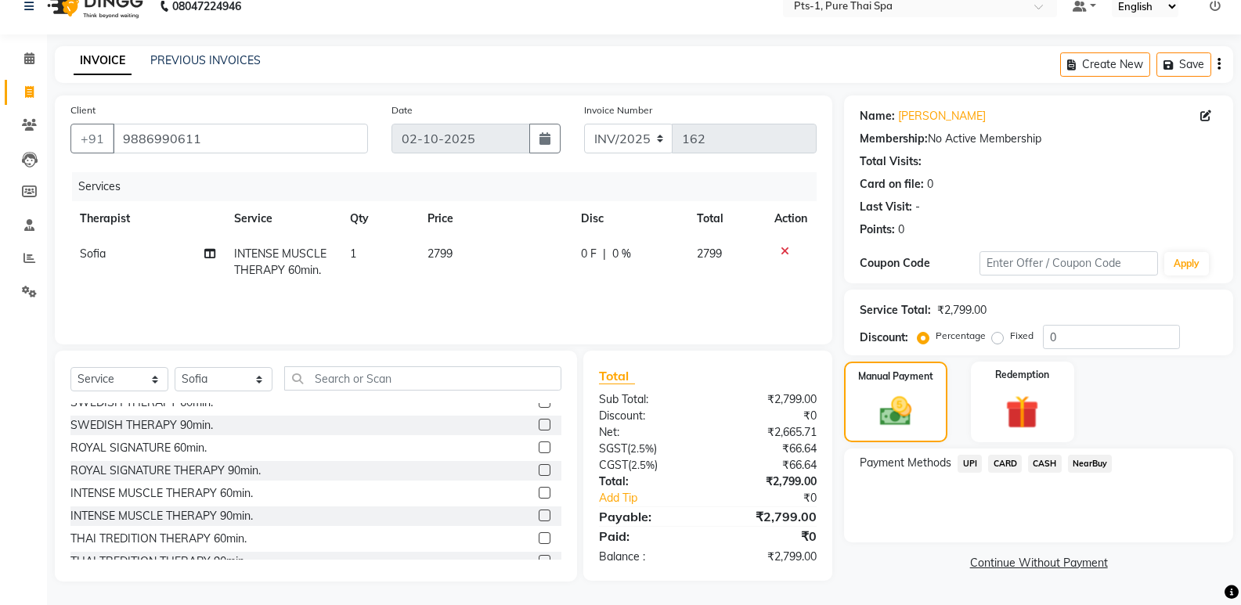
click at [1011, 461] on span "CARD" at bounding box center [1005, 464] width 34 height 18
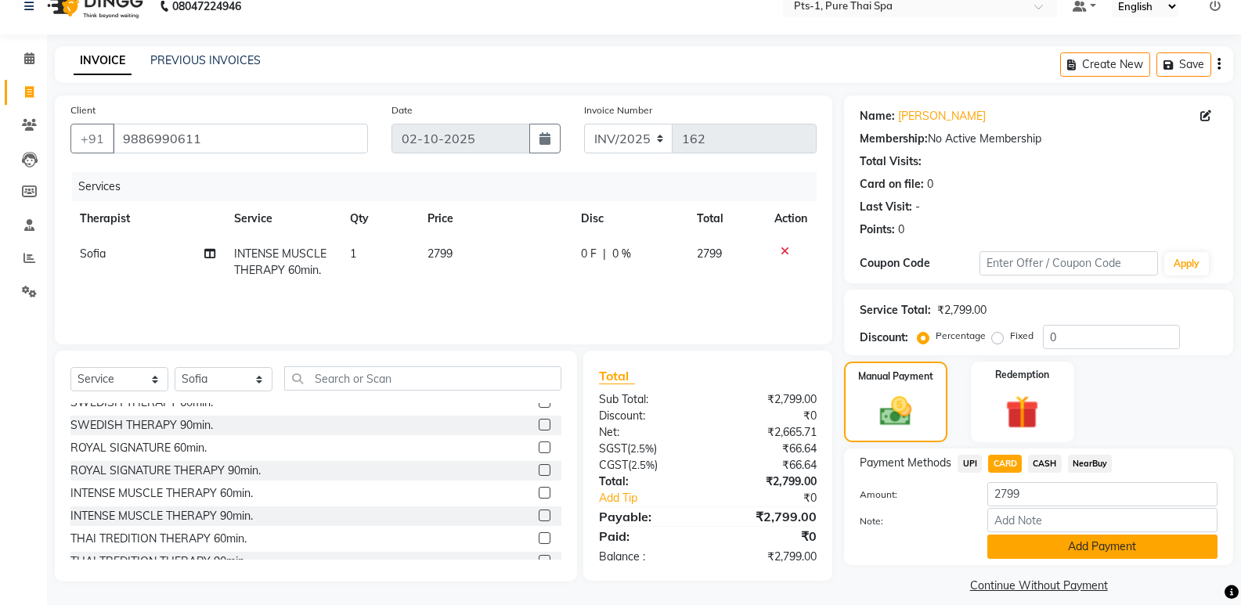
click at [1020, 544] on button "Add Payment" at bounding box center [1103, 547] width 230 height 24
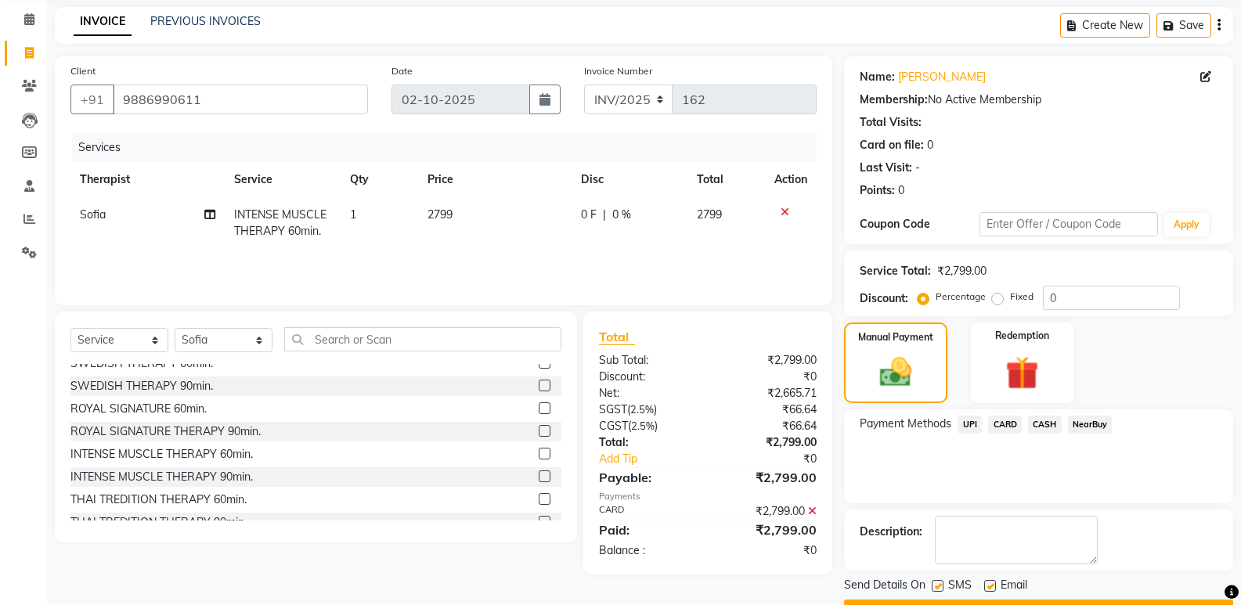
scroll to position [103, 0]
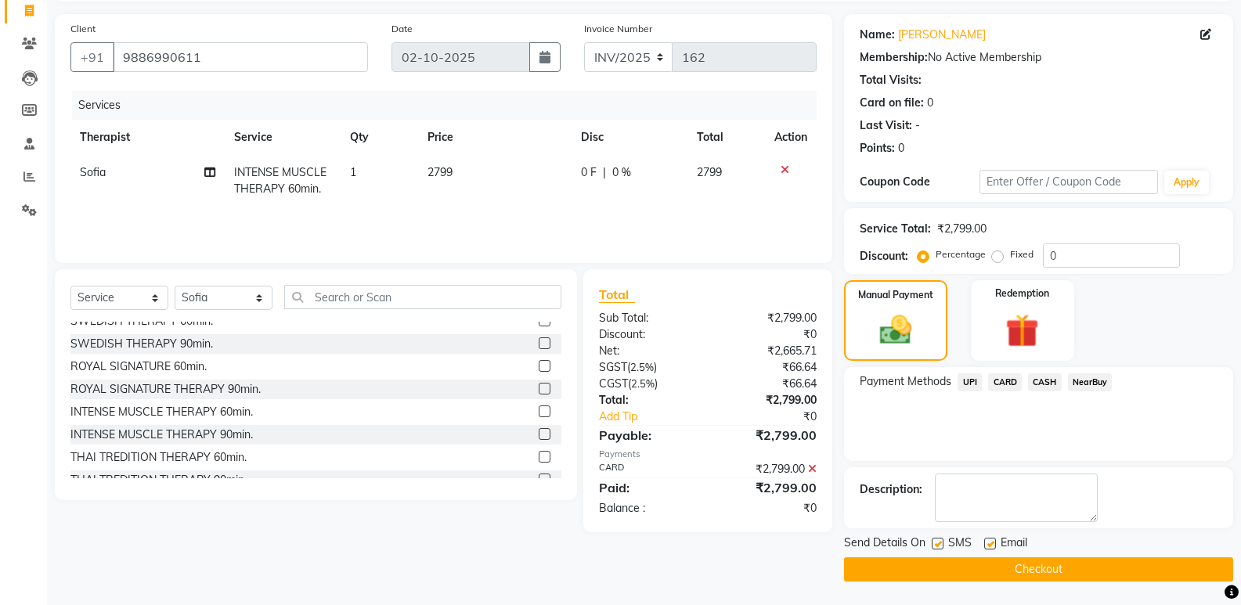
click at [940, 545] on label at bounding box center [938, 544] width 12 height 12
click at [940, 545] on input "checkbox" at bounding box center [937, 545] width 10 height 10
checkbox input "false"
click at [995, 540] on label at bounding box center [990, 544] width 12 height 12
click at [995, 540] on input "checkbox" at bounding box center [989, 545] width 10 height 10
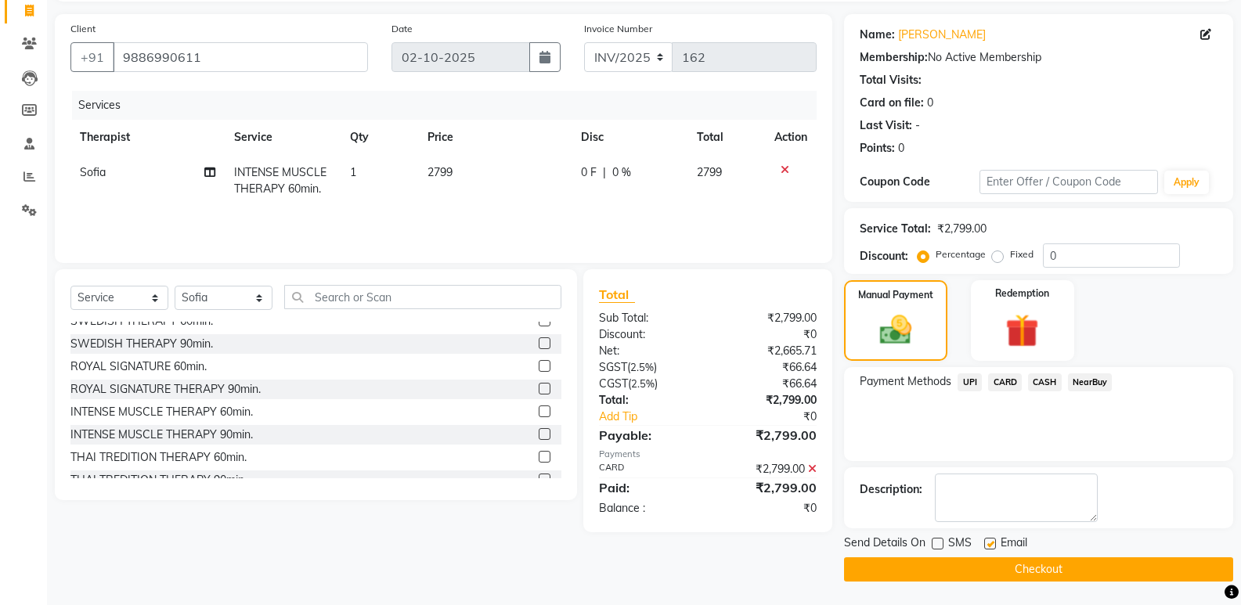
checkbox input "false"
drag, startPoint x: 947, startPoint y: 569, endPoint x: 236, endPoint y: 306, distance: 758.2
click at [374, 321] on div "Client [PHONE_NUMBER] Date [DATE] Invoice Number INV/2025 162 Services Therapis…" at bounding box center [644, 298] width 1202 height 568
click at [928, 565] on button "Checkout" at bounding box center [1038, 570] width 389 height 24
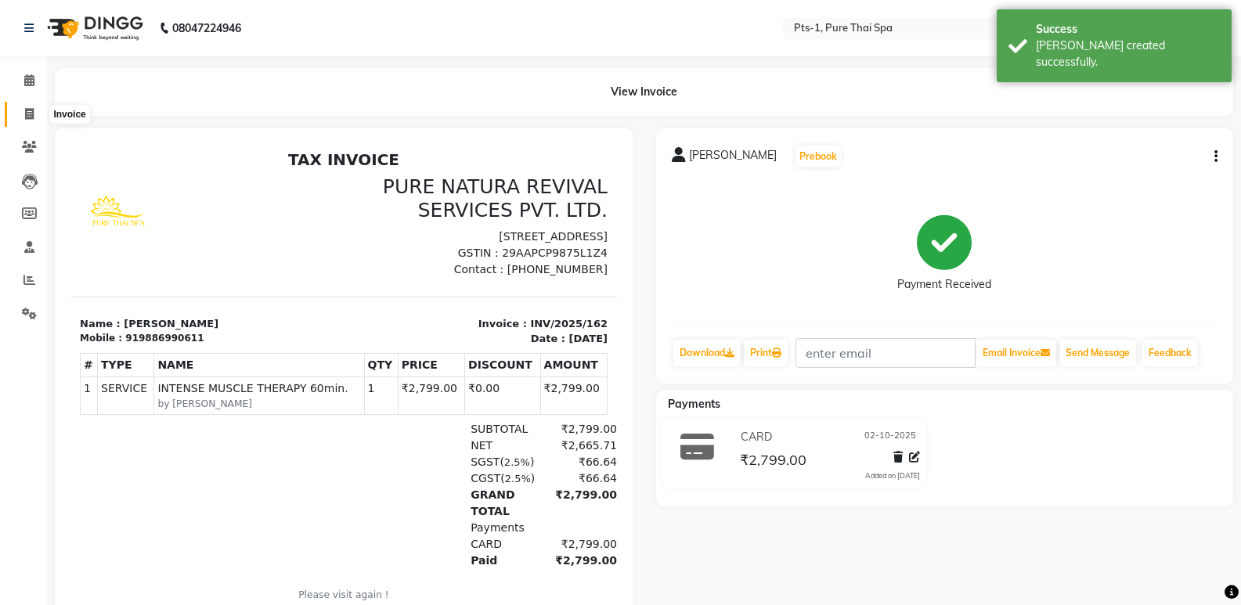
click at [25, 110] on icon at bounding box center [29, 114] width 9 height 12
select select "service"
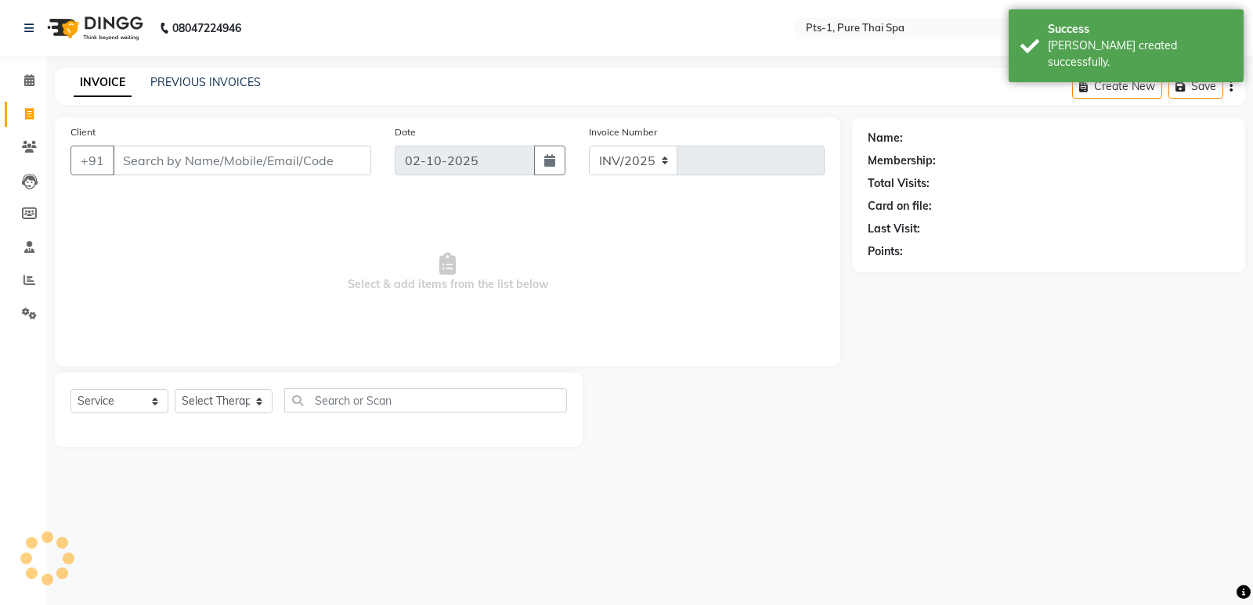
select select "9048"
type input "163"
click at [178, 82] on link "PREVIOUS INVOICES" at bounding box center [205, 82] width 110 height 14
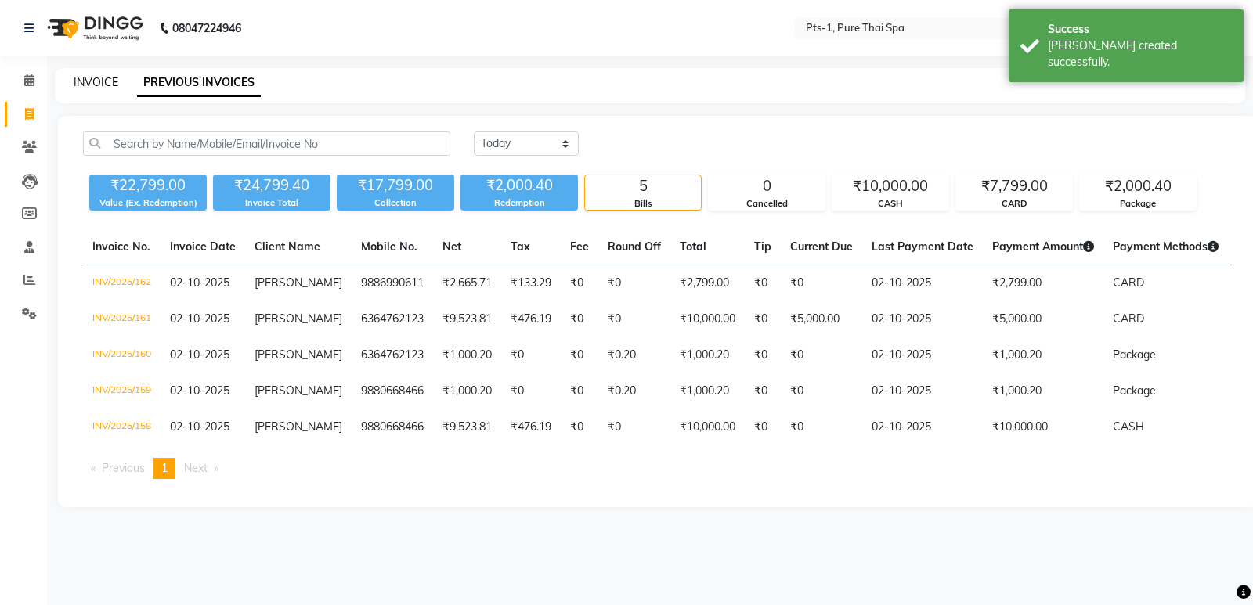
click at [95, 83] on link "INVOICE" at bounding box center [96, 82] width 45 height 14
select select "service"
